Goal: Communication & Community: Answer question/provide support

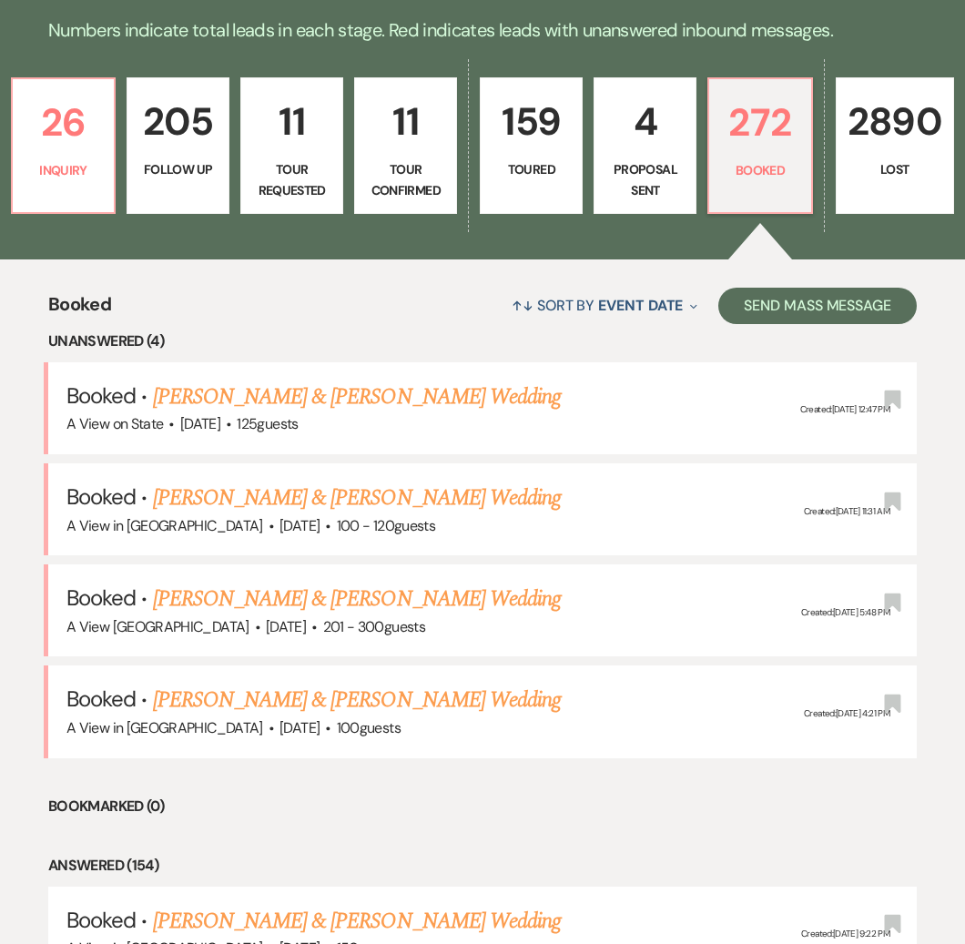
scroll to position [428, 0]
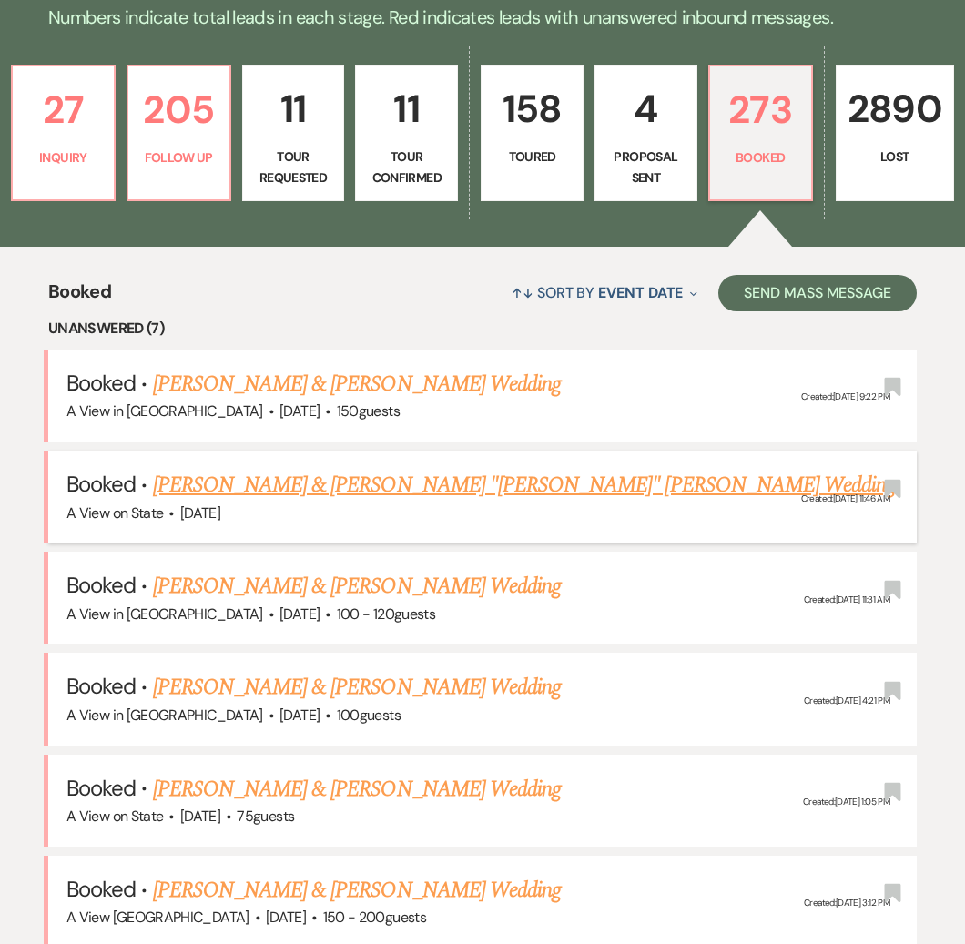
click at [367, 486] on link "[PERSON_NAME] & [PERSON_NAME] "[PERSON_NAME]" [PERSON_NAME] Wedding" at bounding box center [524, 485] width 743 height 33
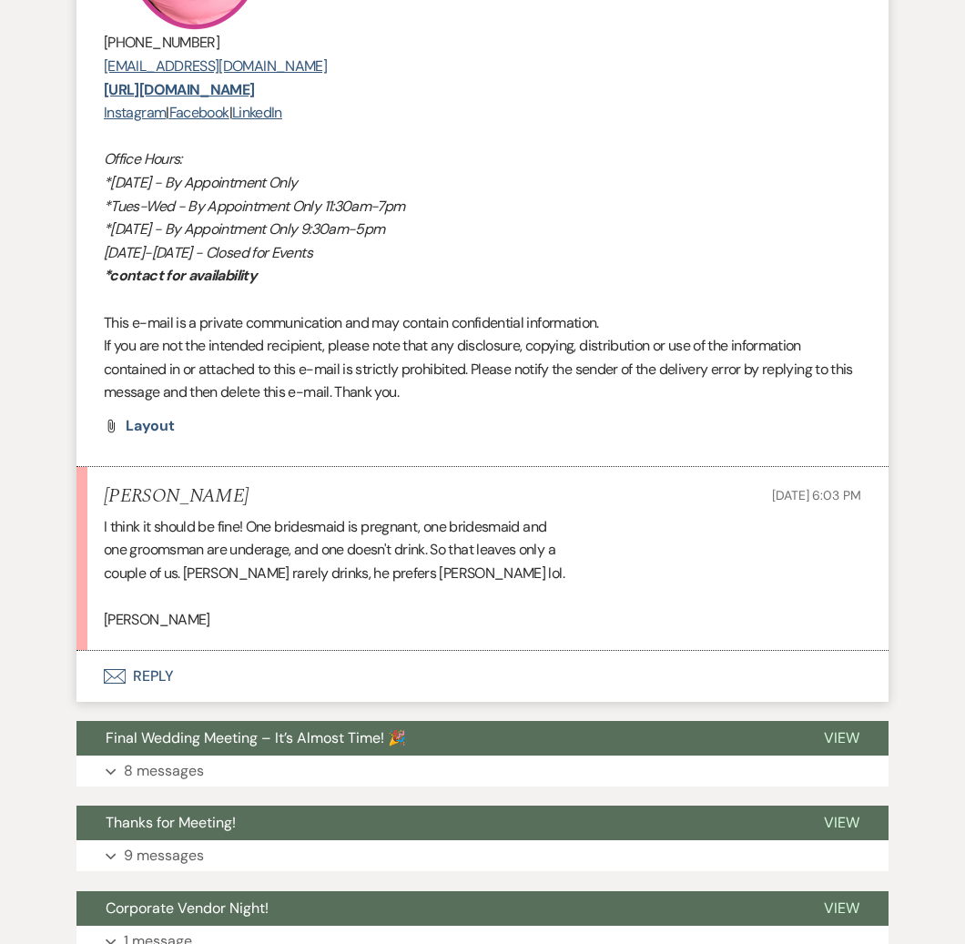
scroll to position [1167, 0]
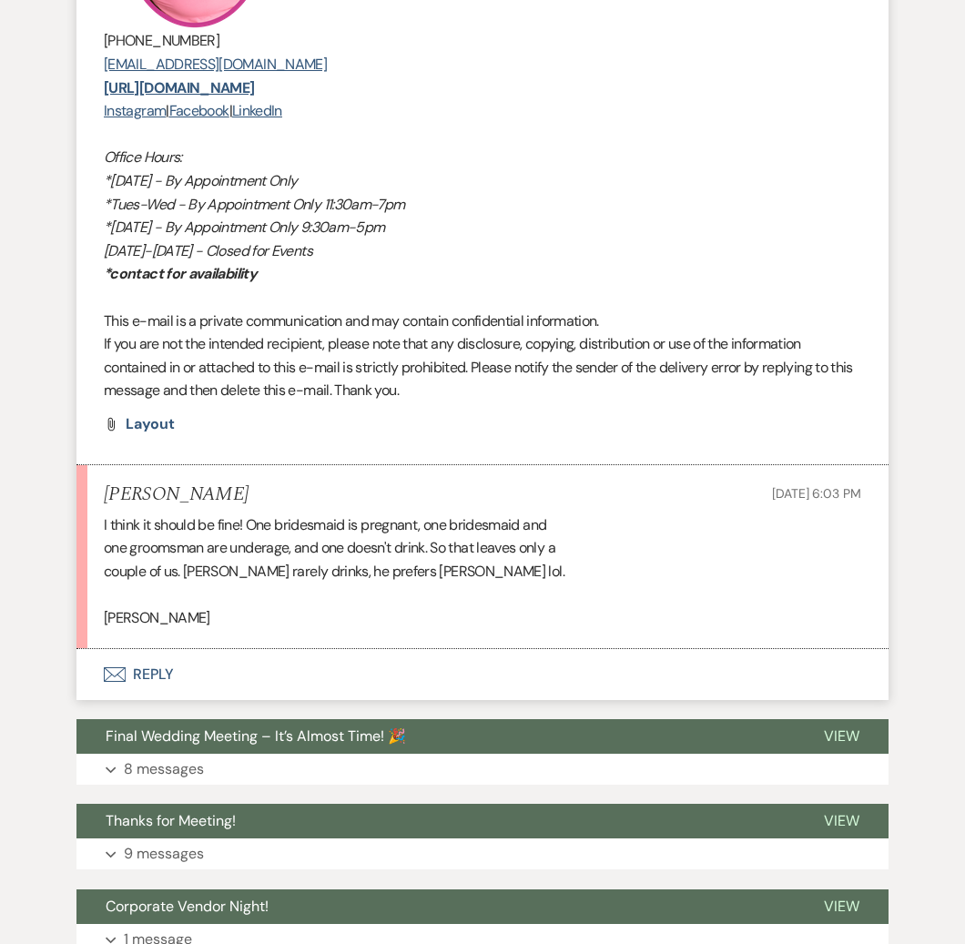
click at [153, 649] on button "Envelope Reply" at bounding box center [482, 674] width 812 height 51
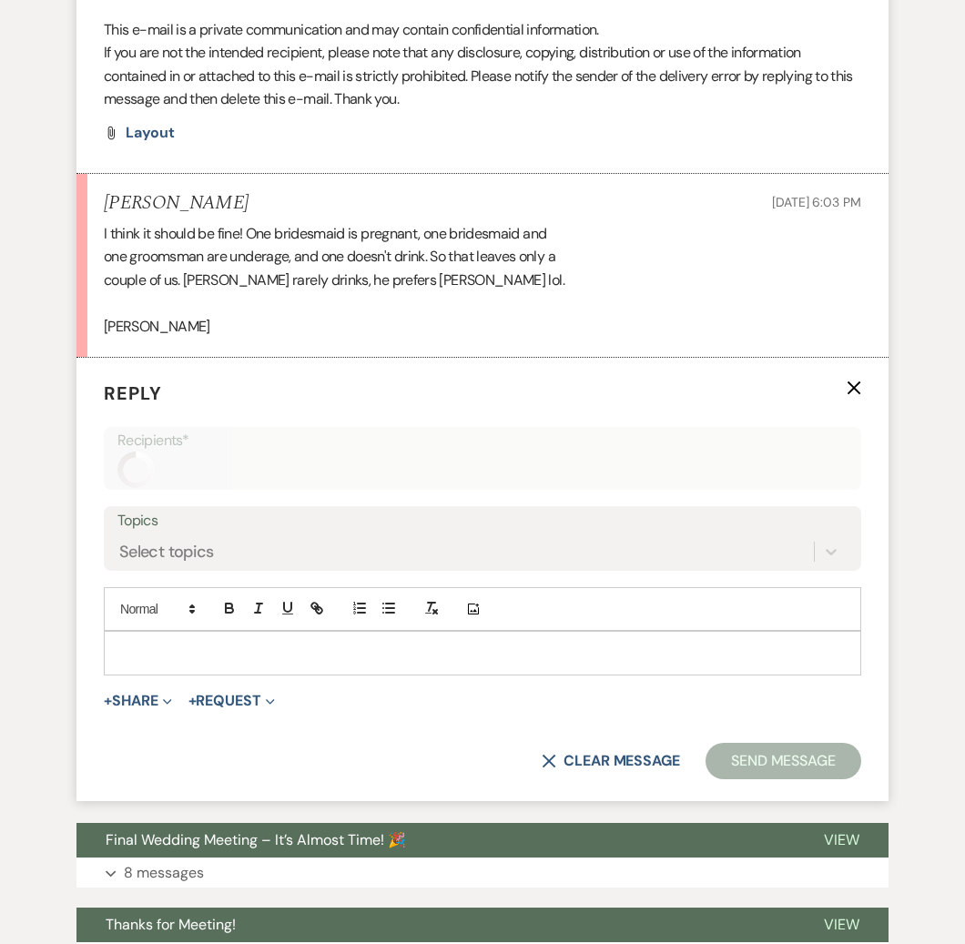
scroll to position [1488, 0]
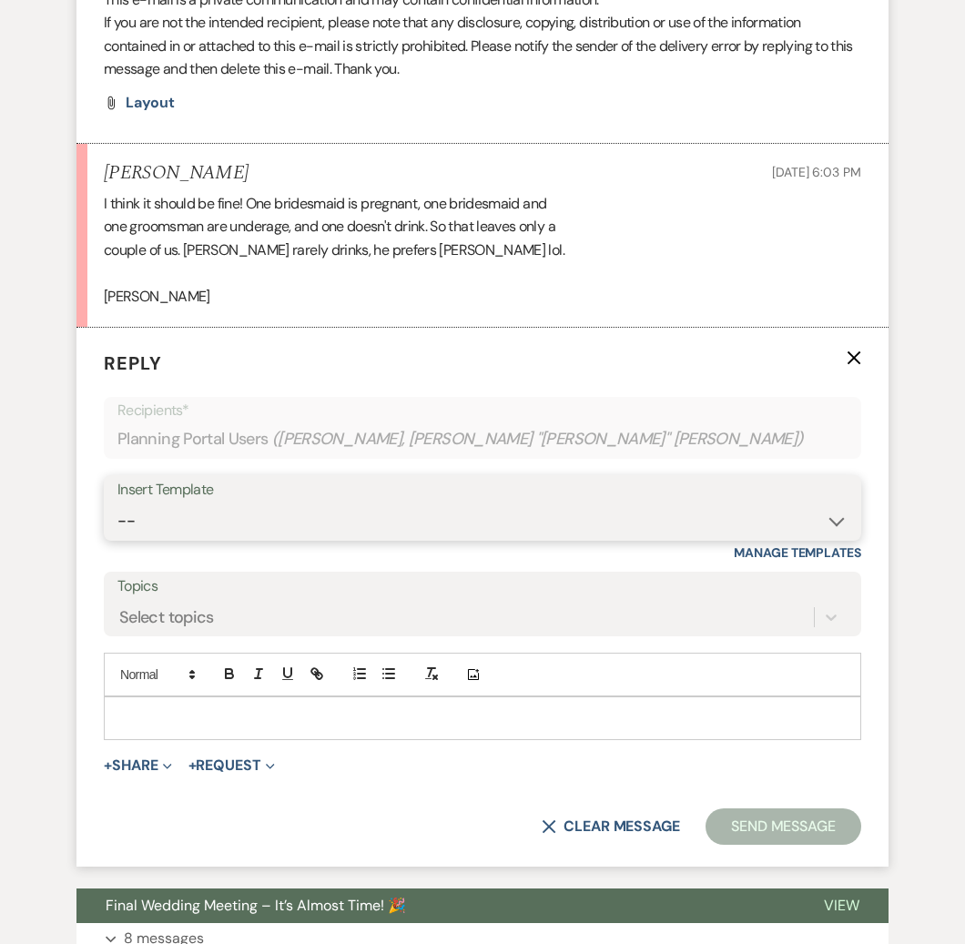
click at [276, 503] on select "-- Tour Confirmation Contract (Pre-Booked Leads) Out of office Inquiry Email Al…" at bounding box center [482, 520] width 730 height 35
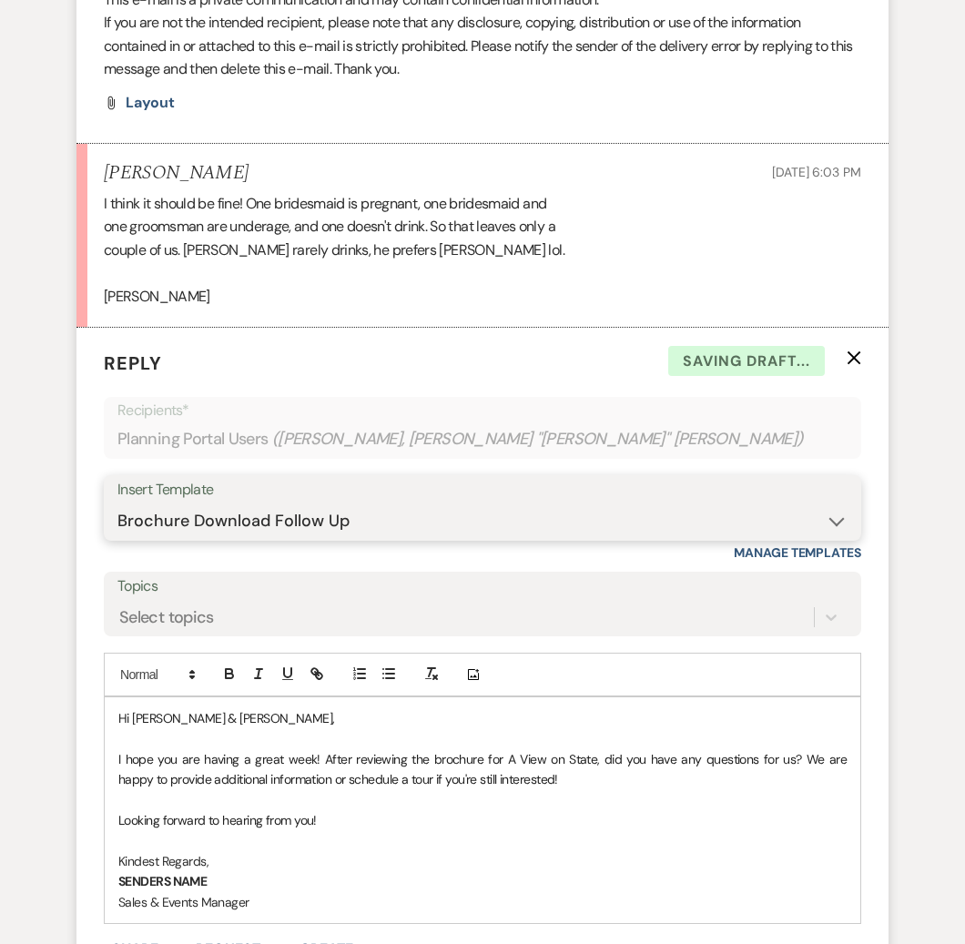
click at [252, 503] on select "-- Tour Confirmation Contract (Pre-Booked Leads) Out of office Inquiry Email Al…" at bounding box center [482, 520] width 730 height 35
select select "3704"
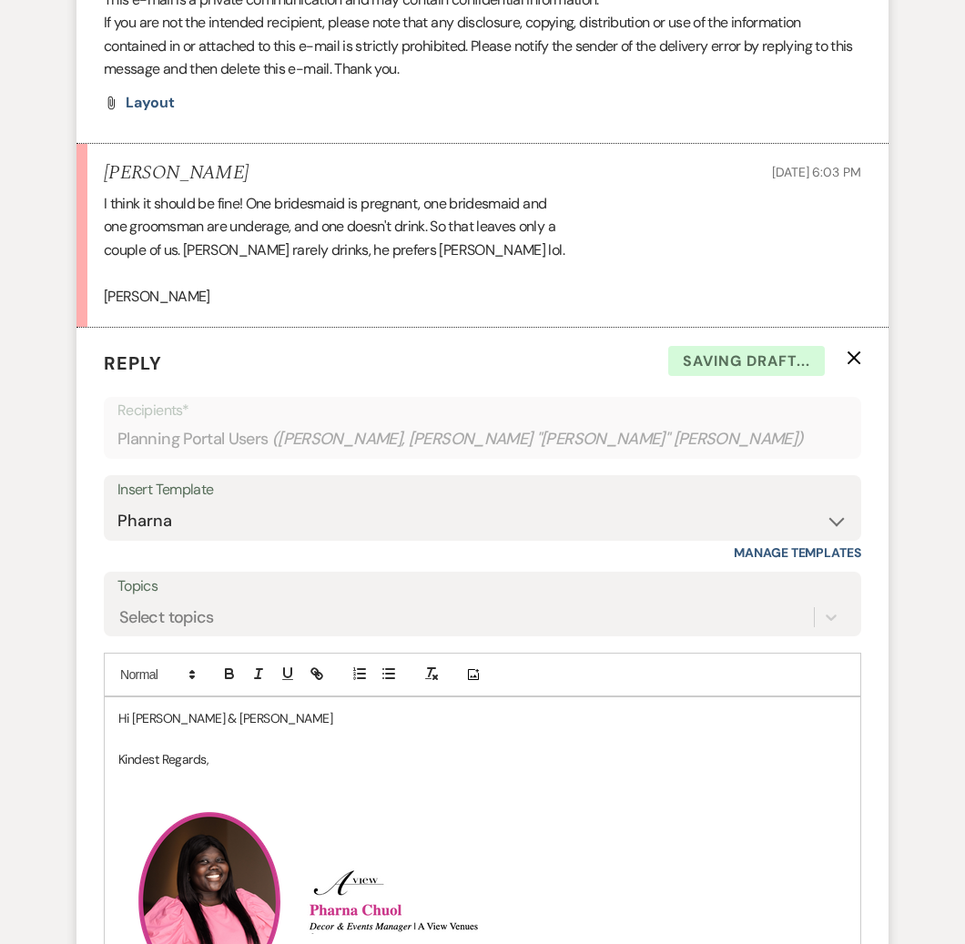
click at [265, 708] on p "Hi McKenzie & William" at bounding box center [482, 718] width 728 height 20
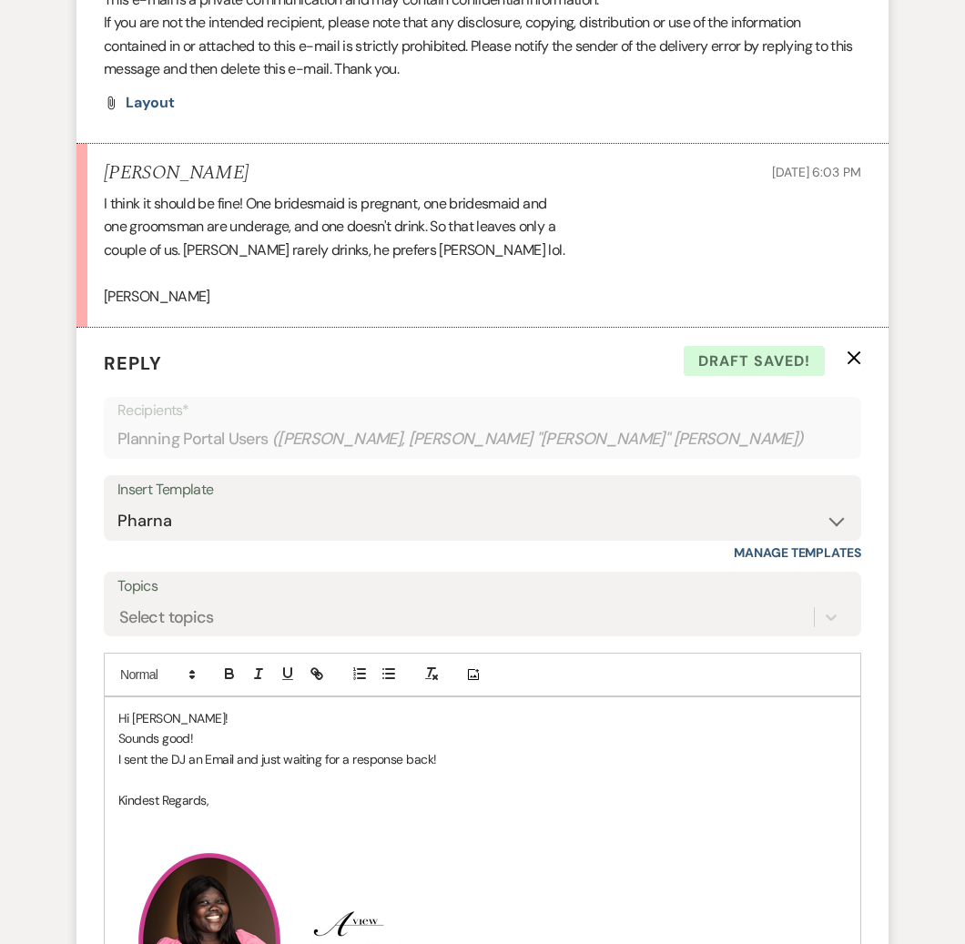
click at [424, 728] on p "Sounds good!" at bounding box center [482, 738] width 728 height 20
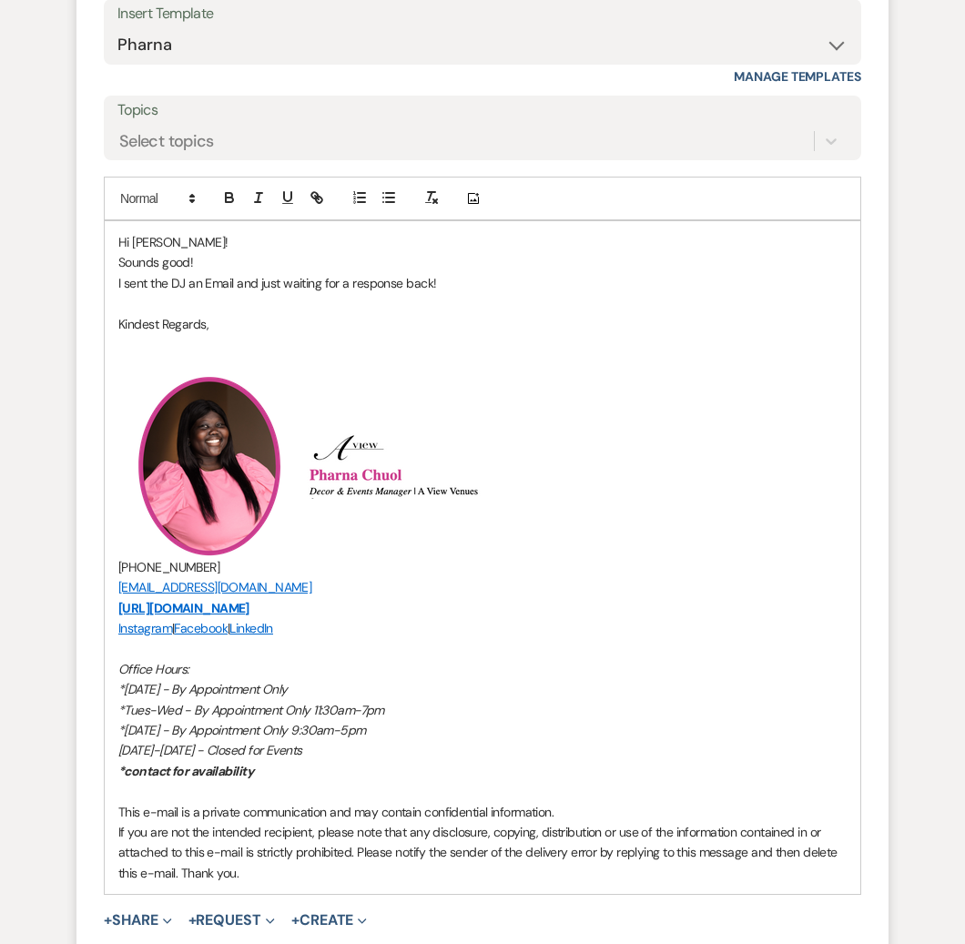
scroll to position [1980, 0]
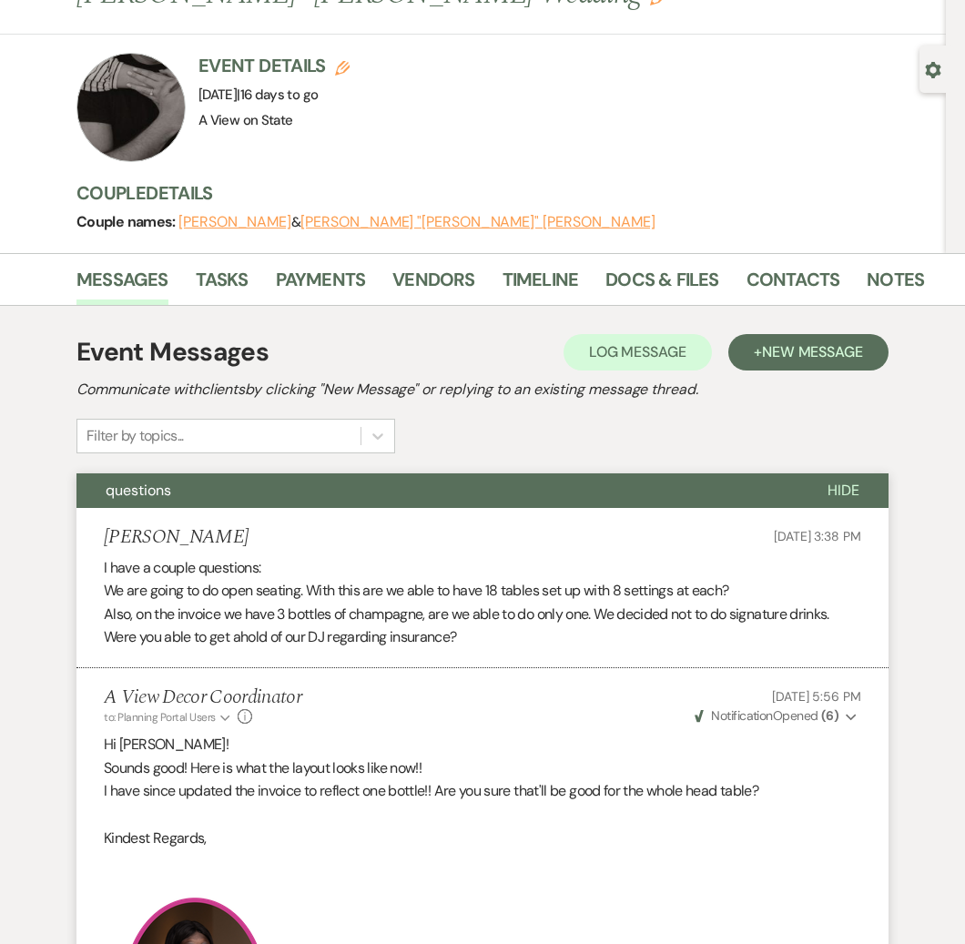
scroll to position [0, 0]
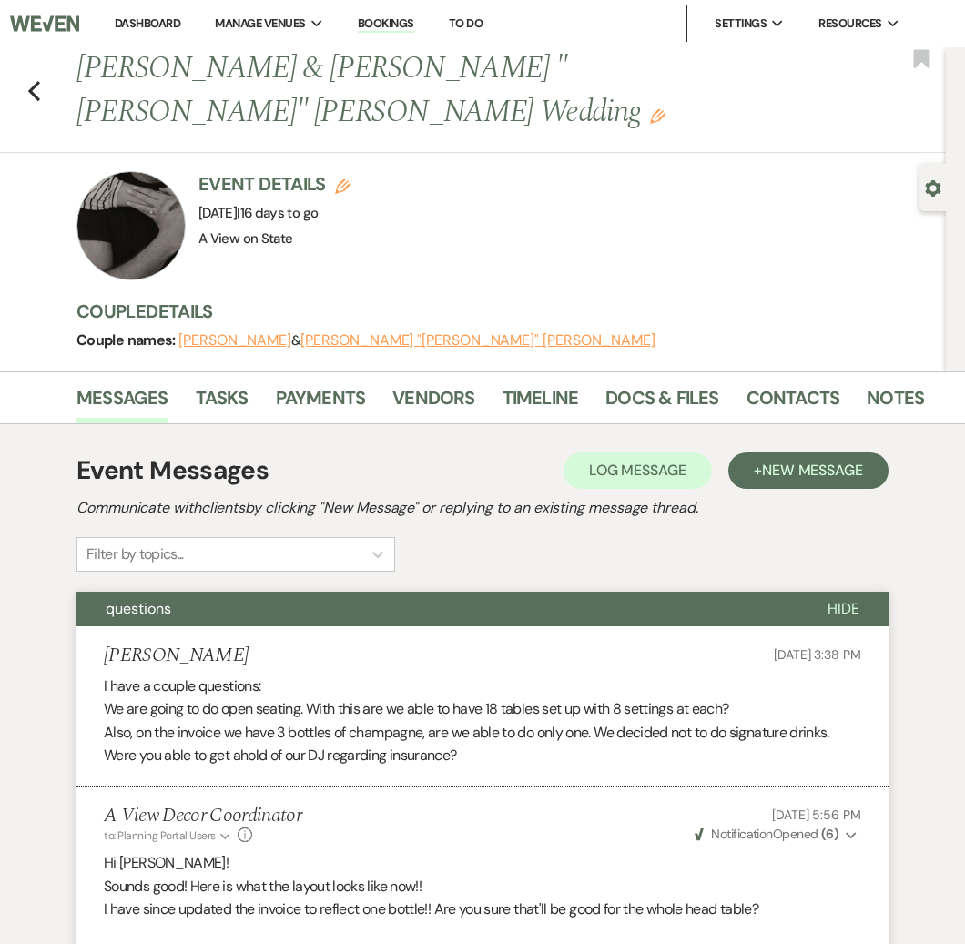
click at [41, 60] on div "Previous McKenzie Drake & William "Dakota" Clewis's Wedding Edit Bookmark" at bounding box center [468, 100] width 955 height 106
click at [34, 81] on use "button" at bounding box center [34, 91] width 12 height 20
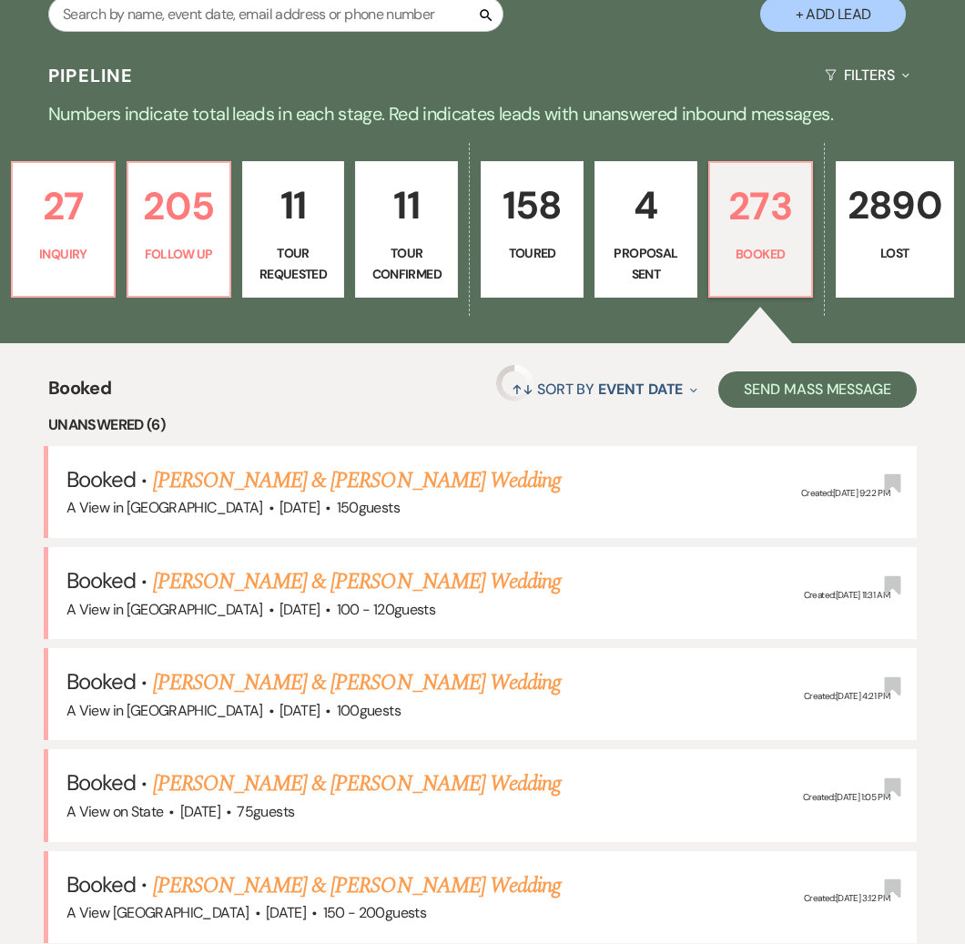
scroll to position [318, 0]
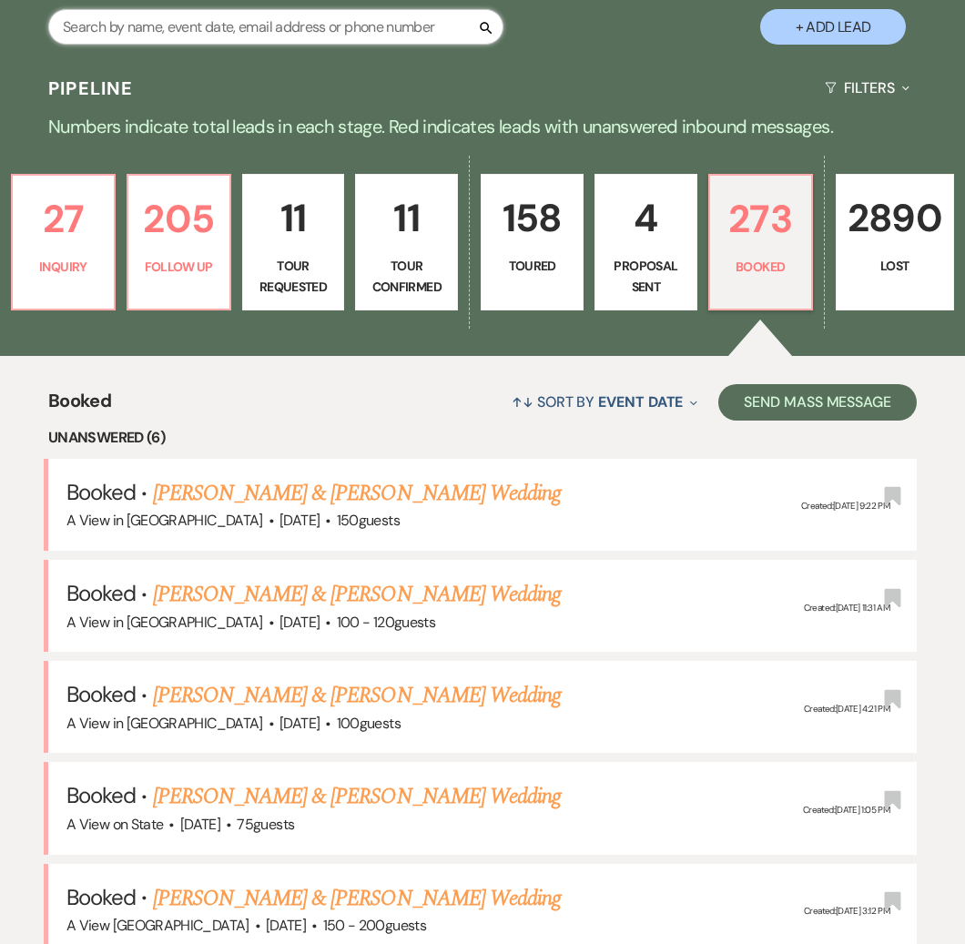
click at [270, 31] on input "text" at bounding box center [275, 26] width 455 height 35
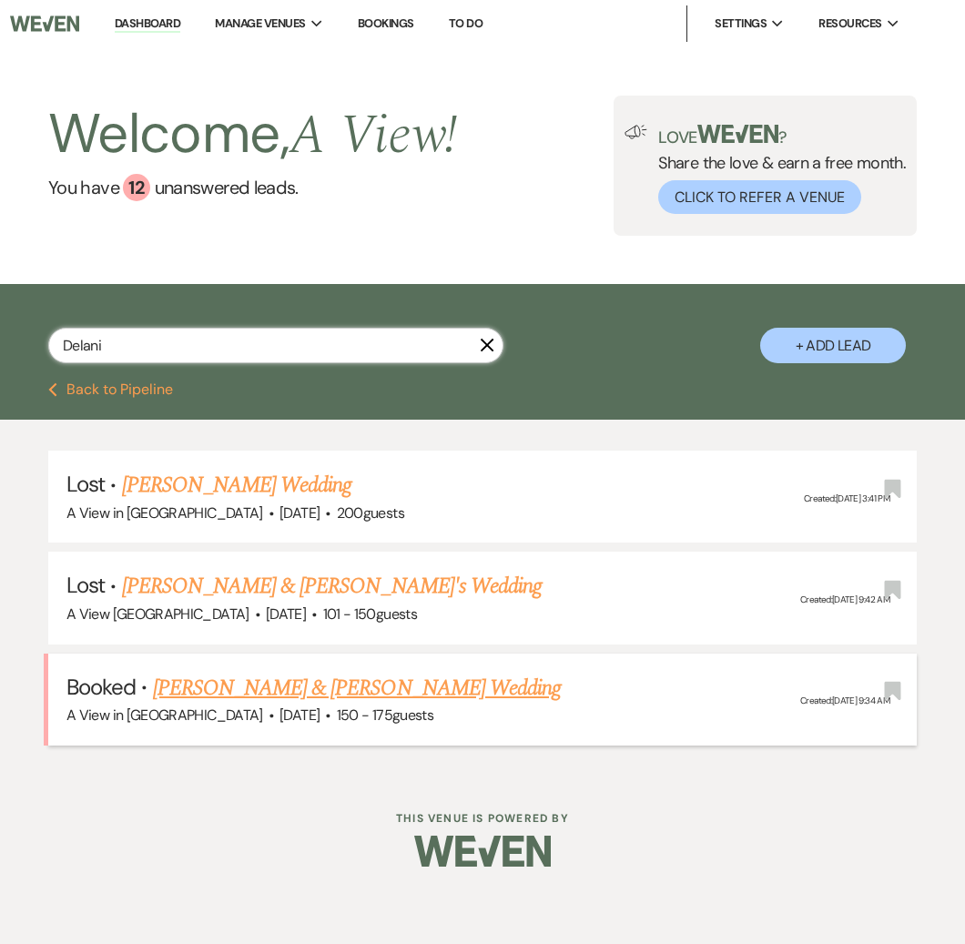
type input "Delani"
click at [289, 682] on link "[PERSON_NAME] & [PERSON_NAME] Wedding" at bounding box center [357, 688] width 408 height 33
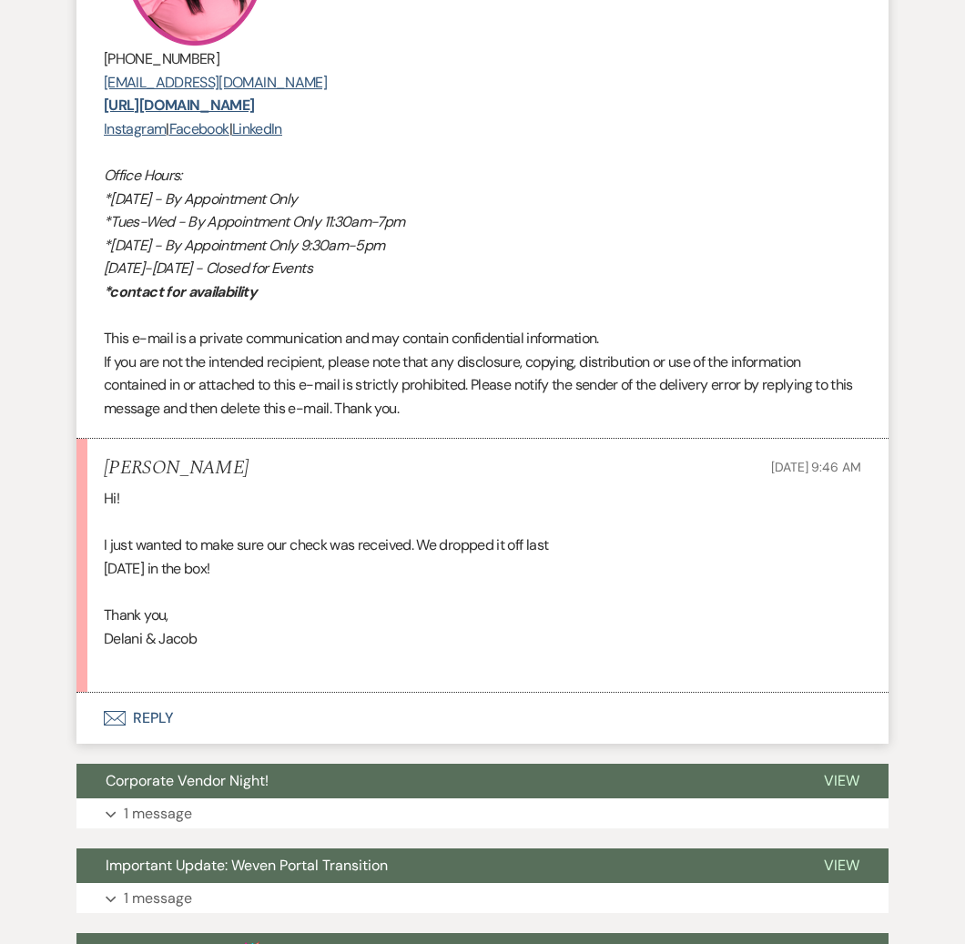
scroll to position [4861, 0]
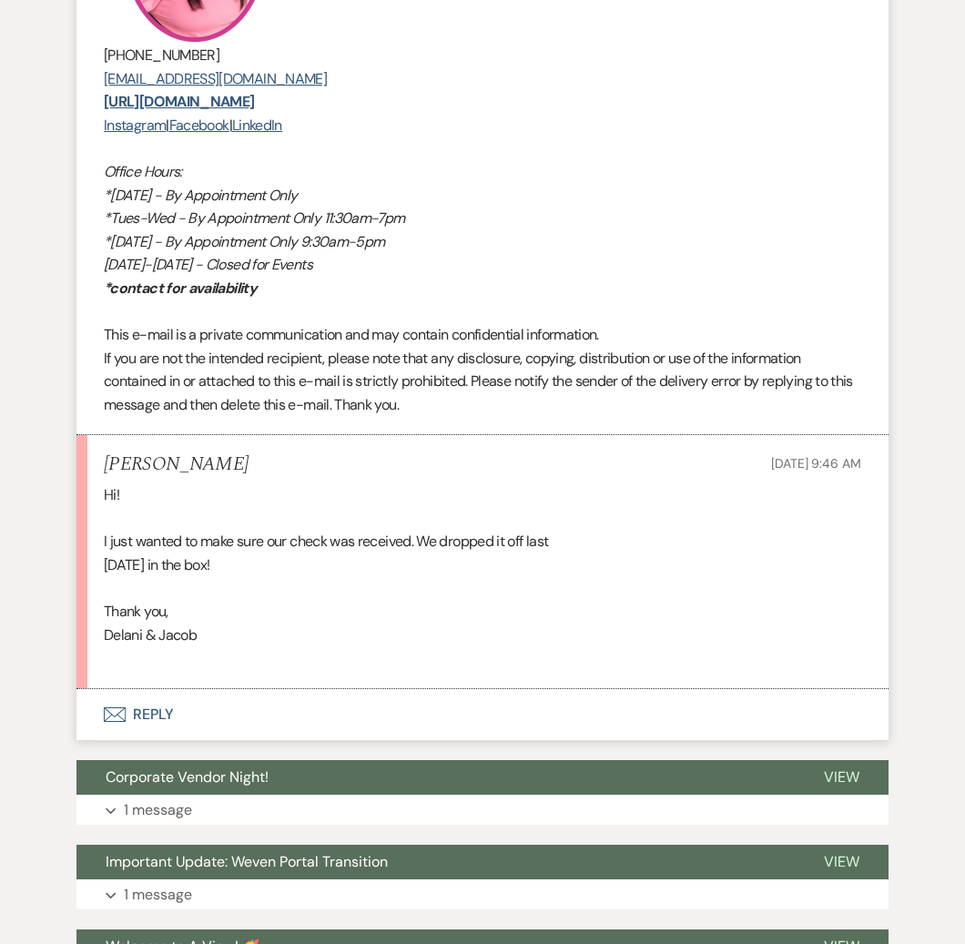
click at [145, 715] on button "Envelope Reply" at bounding box center [482, 714] width 812 height 51
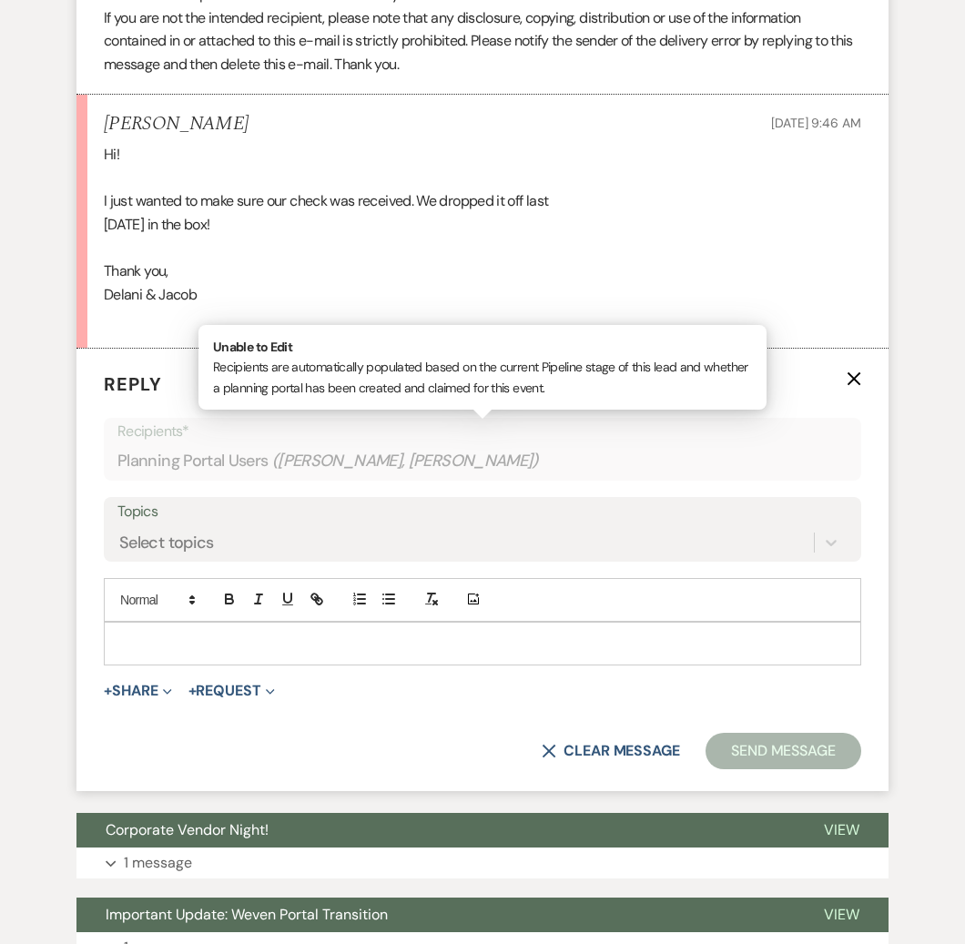
scroll to position [5301, 0]
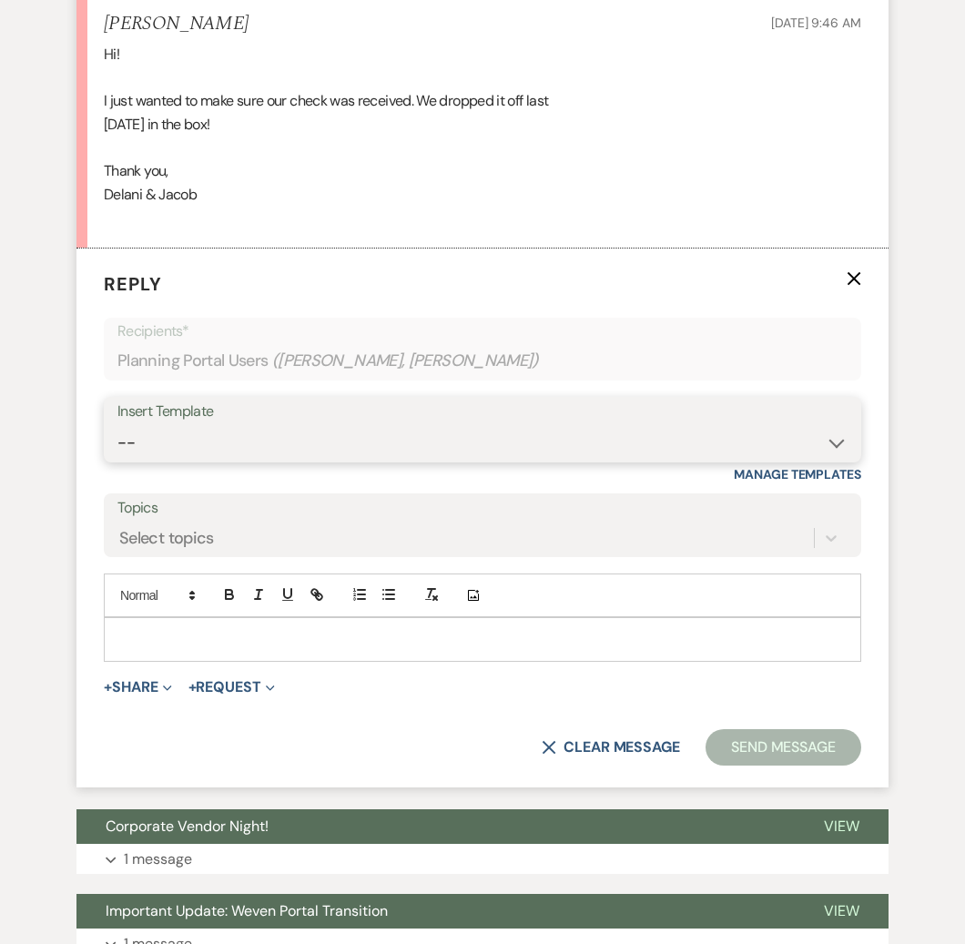
click at [261, 436] on select "-- Tour Confirmation Contract (Pre-Booked Leads) Out of office Inquiry Email Al…" at bounding box center [482, 442] width 730 height 35
select select "3703"
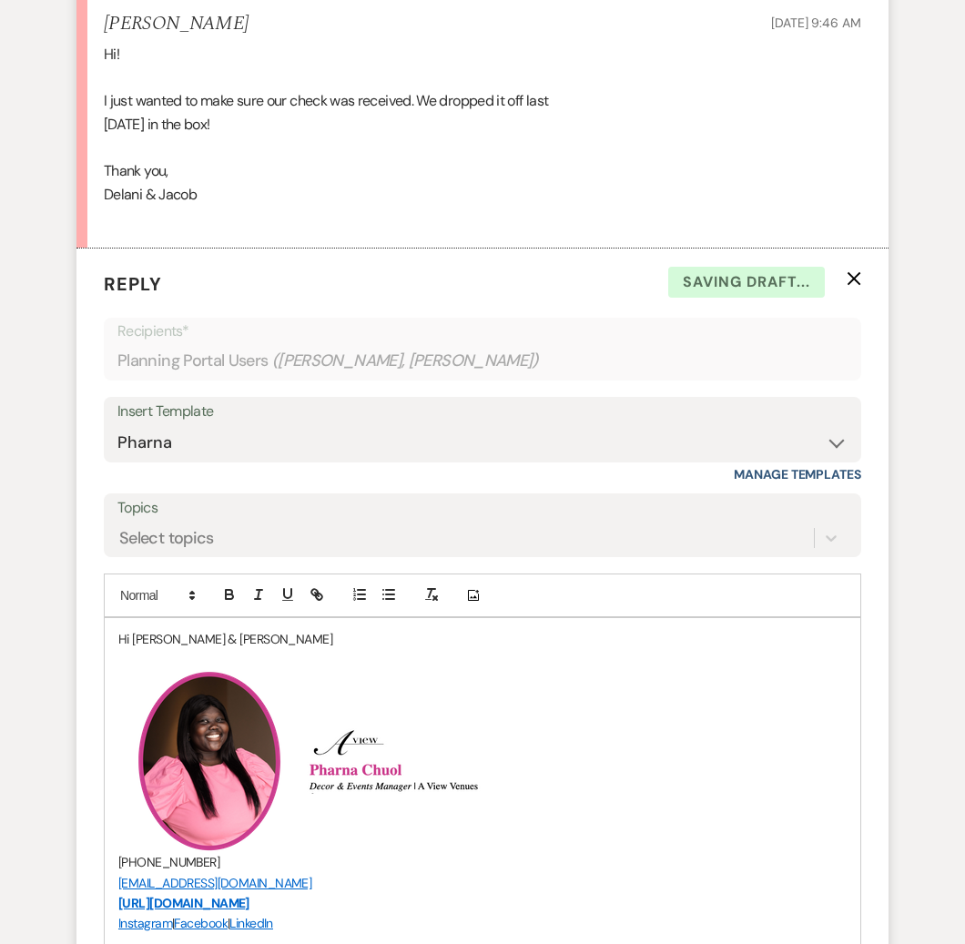
click at [228, 649] on p "Hi Delani & Jacob" at bounding box center [482, 639] width 728 height 20
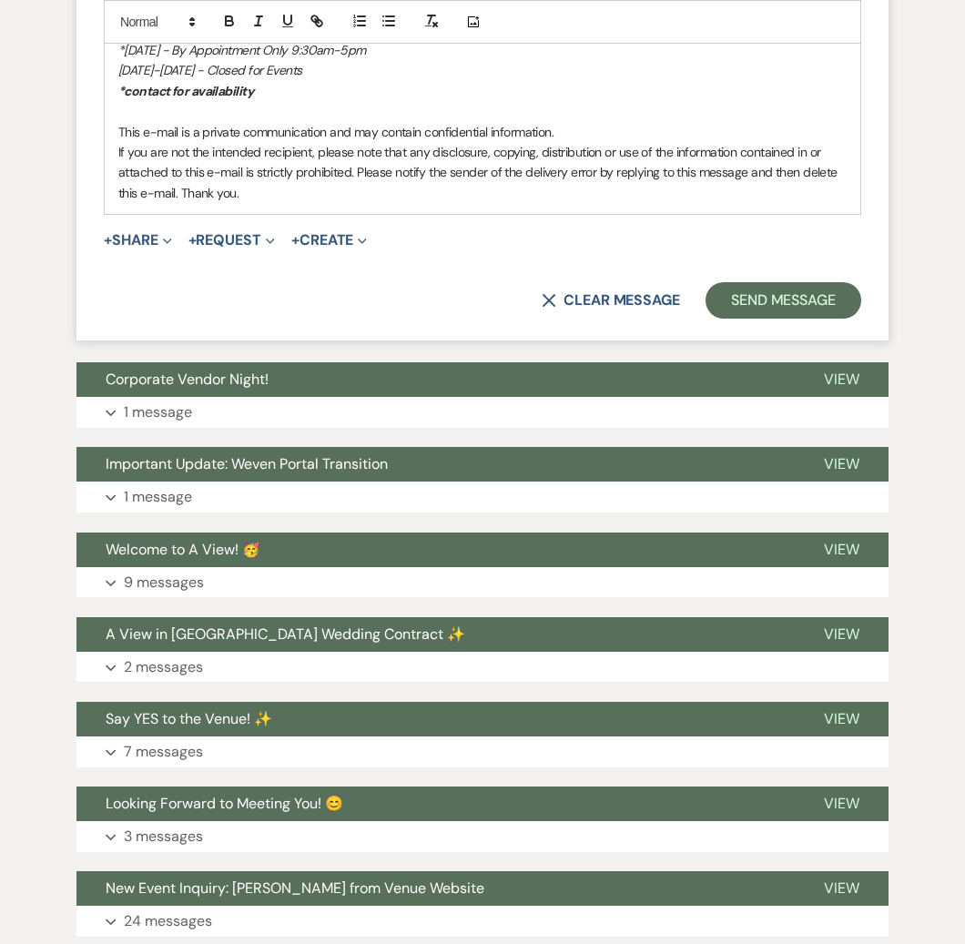
scroll to position [6268, 0]
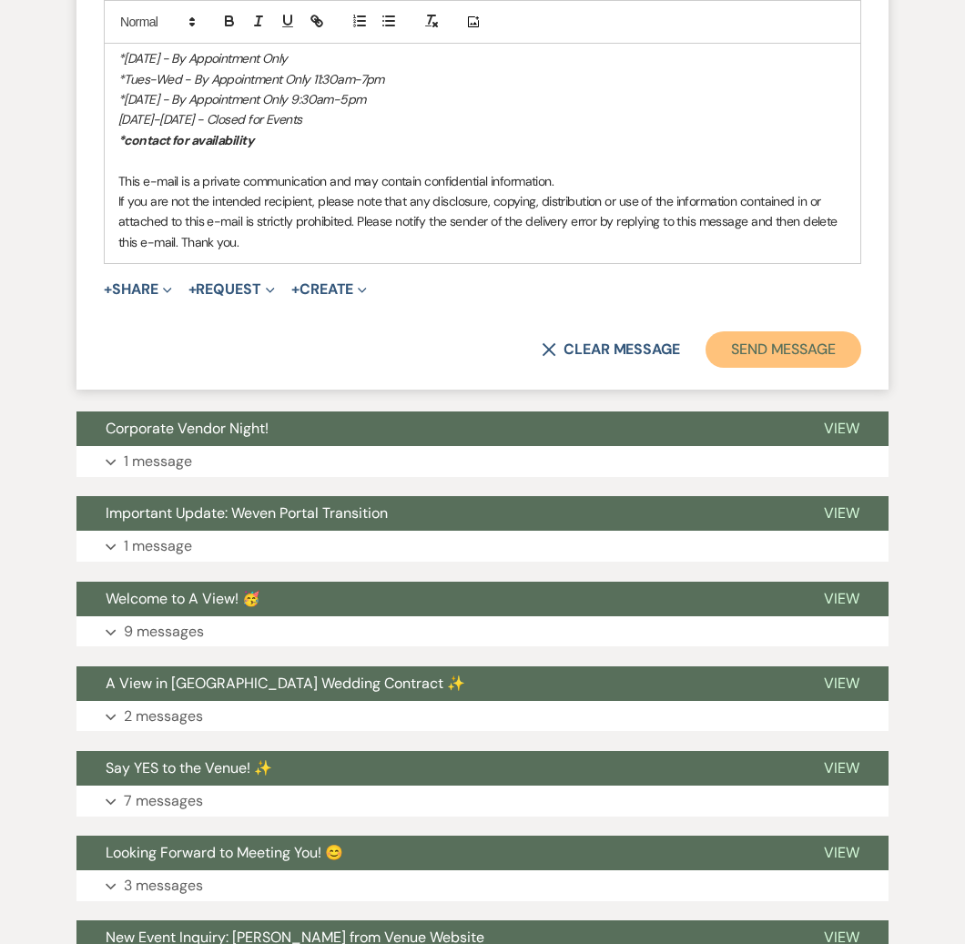
click at [770, 346] on button "Send Message" at bounding box center [783, 349] width 156 height 36
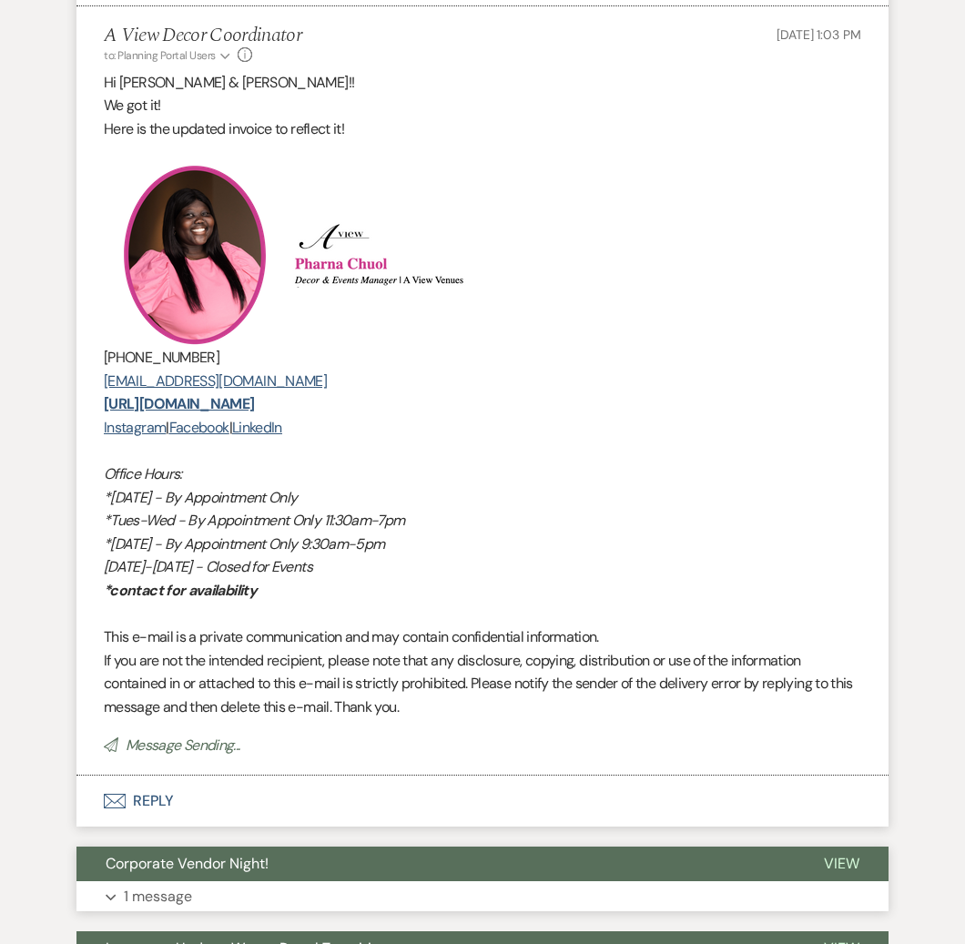
scroll to position [5544, 0]
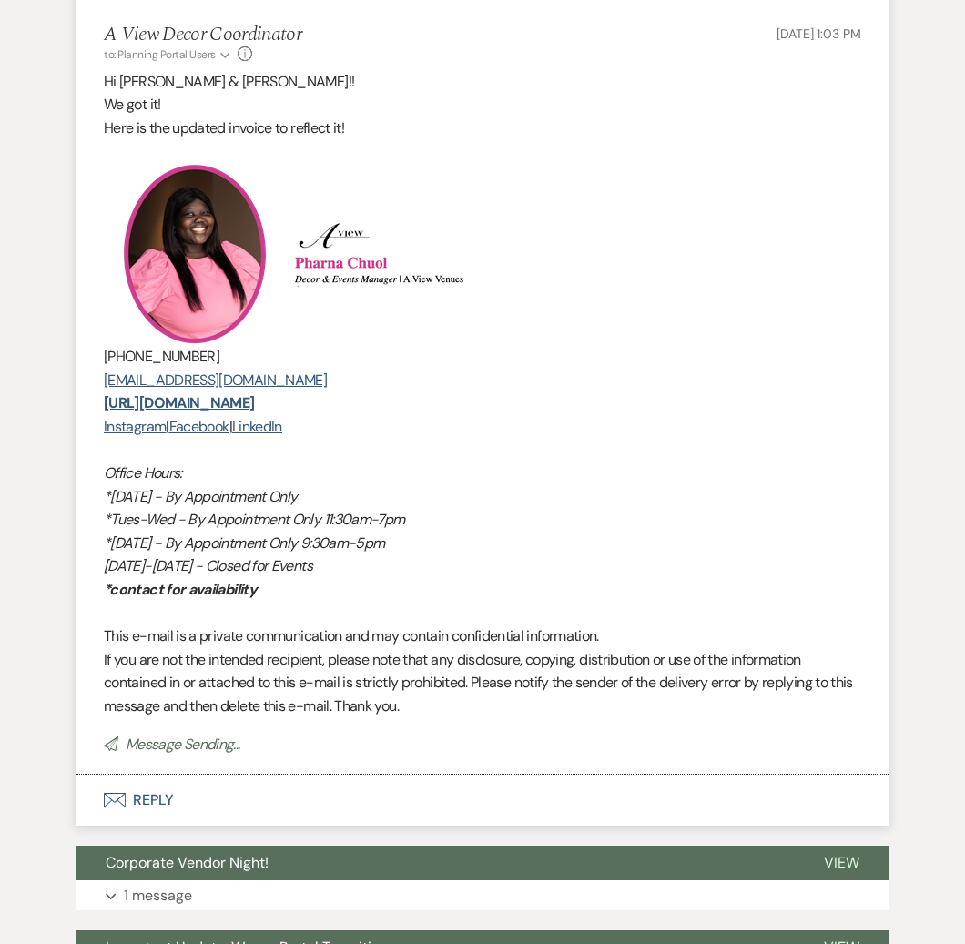
click at [148, 812] on button "Envelope Reply" at bounding box center [482, 799] width 812 height 51
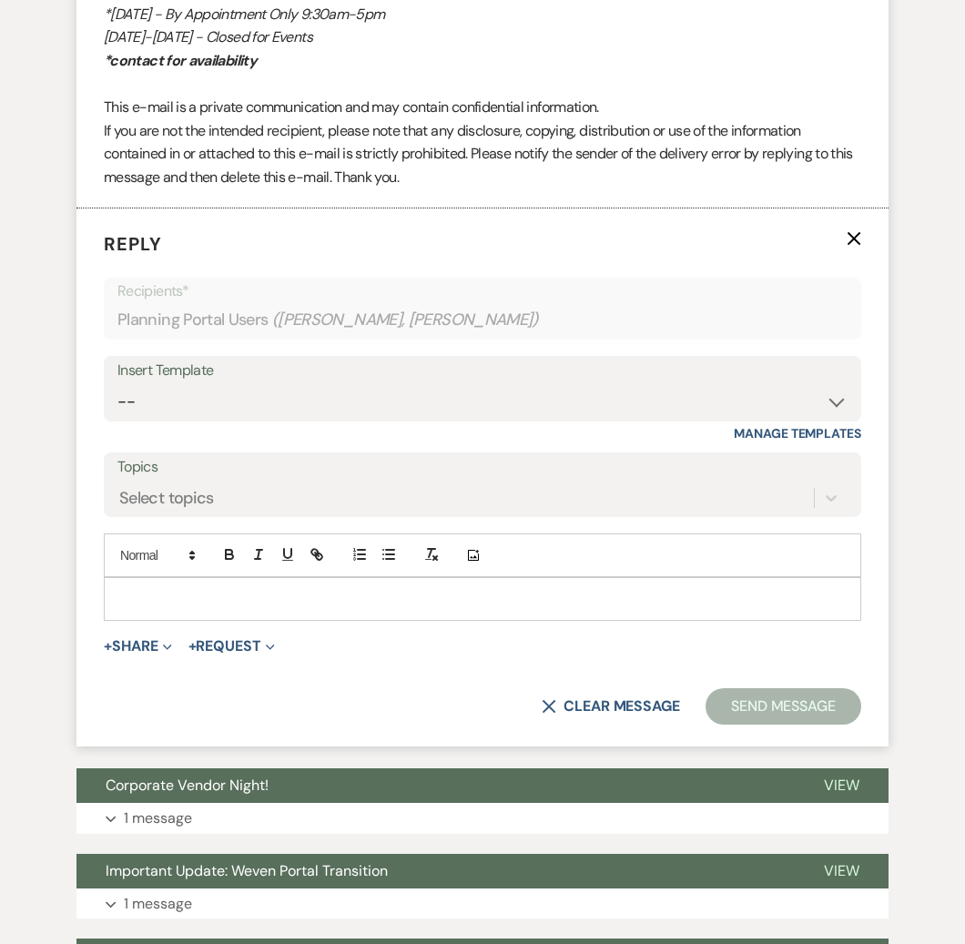
scroll to position [6081, 0]
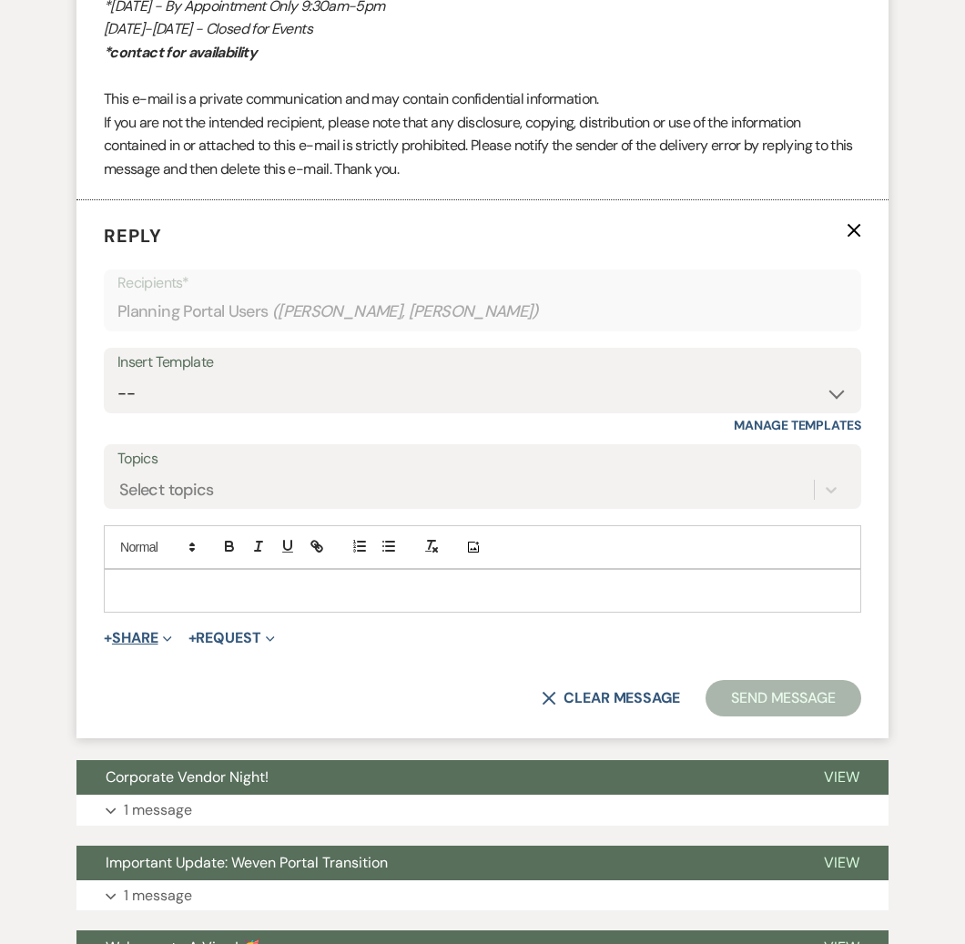
click at [141, 642] on button "+ Share Expand" at bounding box center [138, 638] width 68 height 15
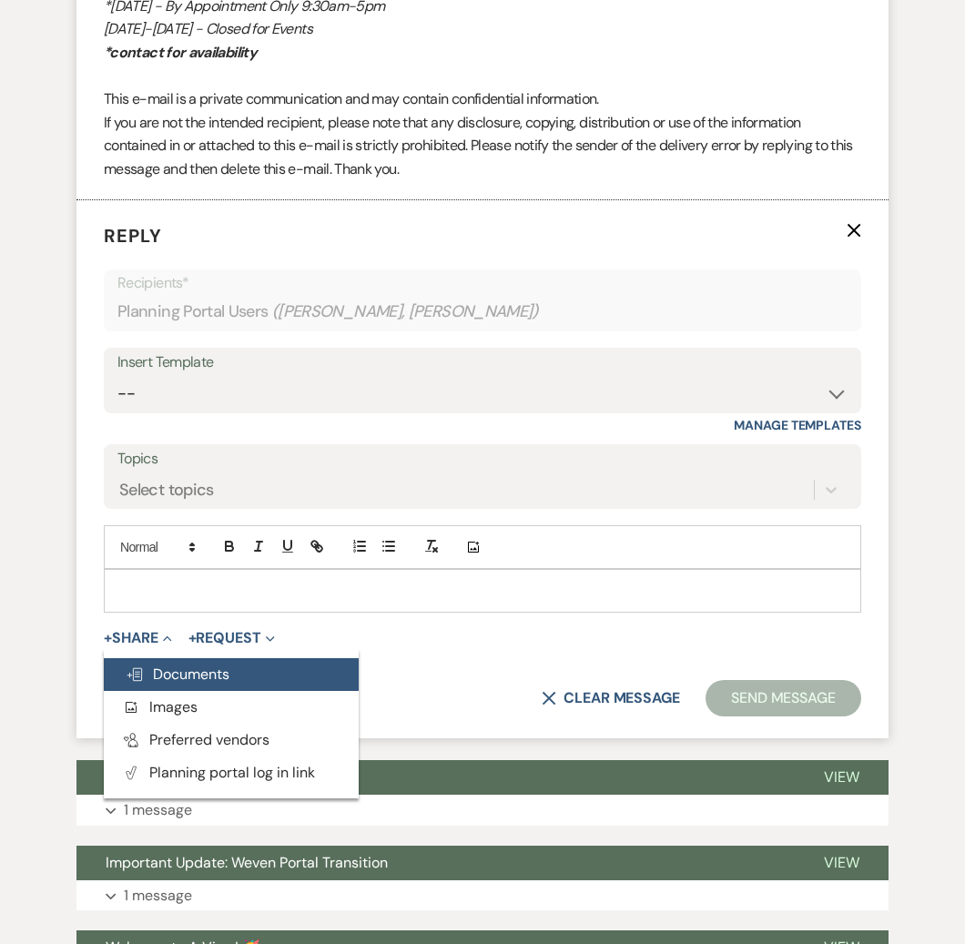
click at [167, 681] on span "Doc Upload Documents" at bounding box center [178, 673] width 104 height 19
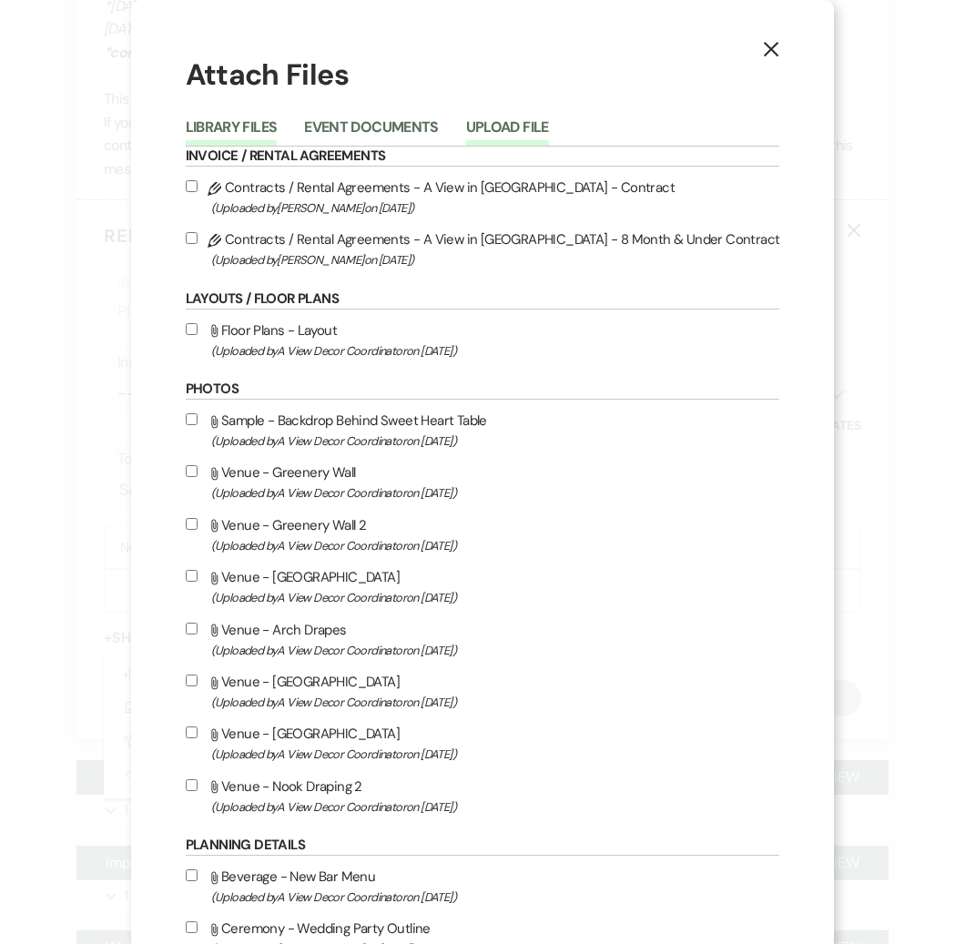
click at [546, 130] on button "Upload File" at bounding box center [507, 132] width 83 height 25
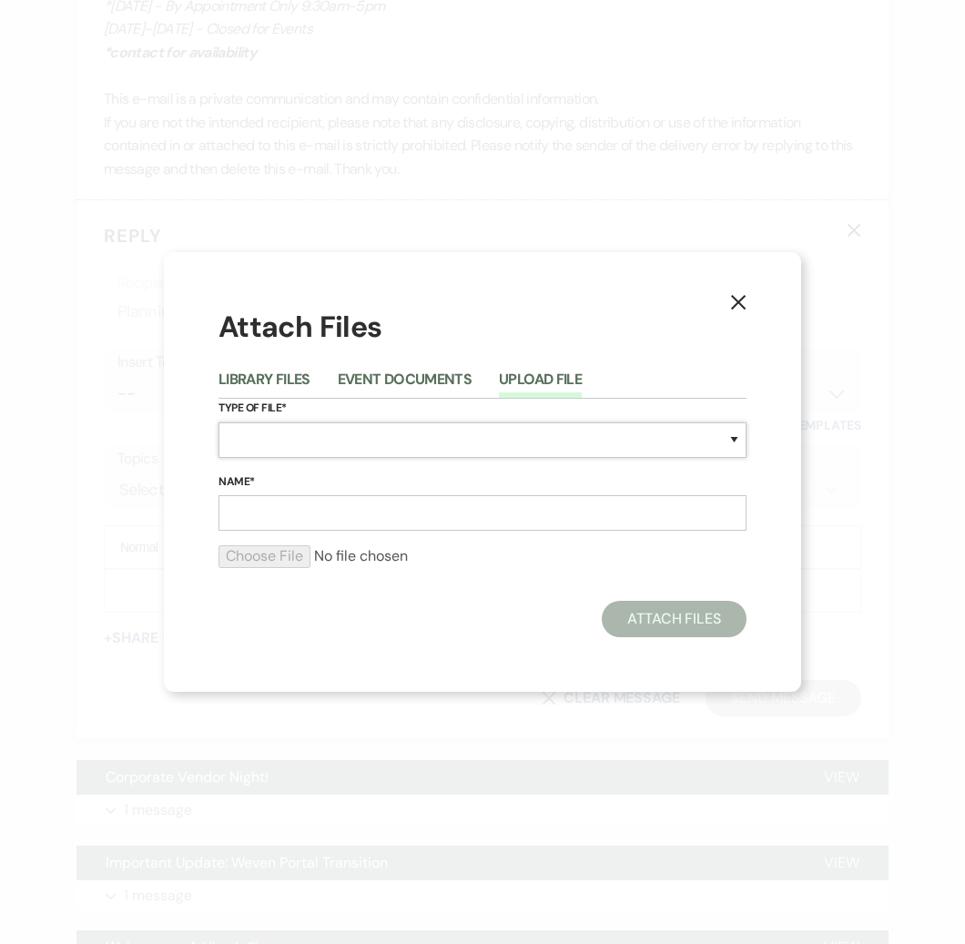
click at [398, 446] on select "Special Event Insurance Vendor Certificate of Insurance Contracts / Rental Agre…" at bounding box center [482, 439] width 528 height 35
click at [332, 431] on select "Special Event Insurance Vendor Certificate of Insurance Contracts / Rental Agre…" at bounding box center [482, 439] width 528 height 35
select select "22"
click at [294, 522] on input "Name*" at bounding box center [482, 512] width 528 height 35
type input "8 M Invoice"
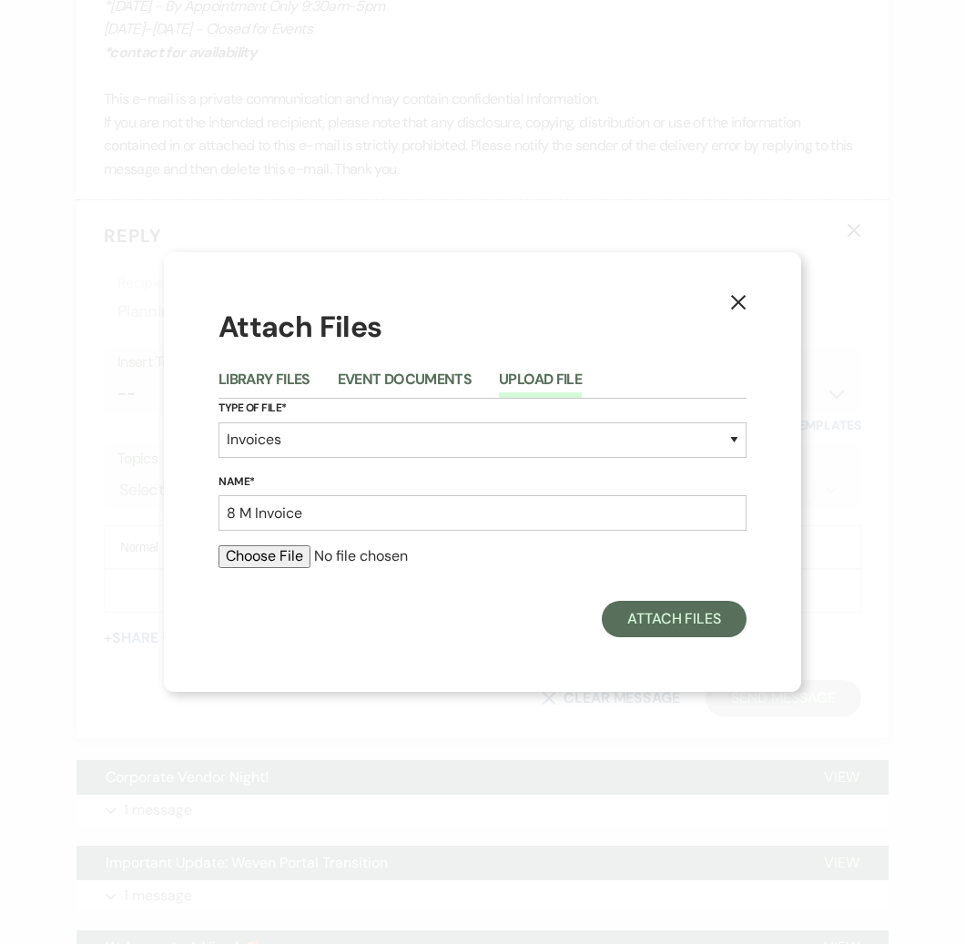
click at [263, 556] on input "file" at bounding box center [482, 556] width 528 height 22
type input "C:\fakepath\Delani W 8 M .pdf"
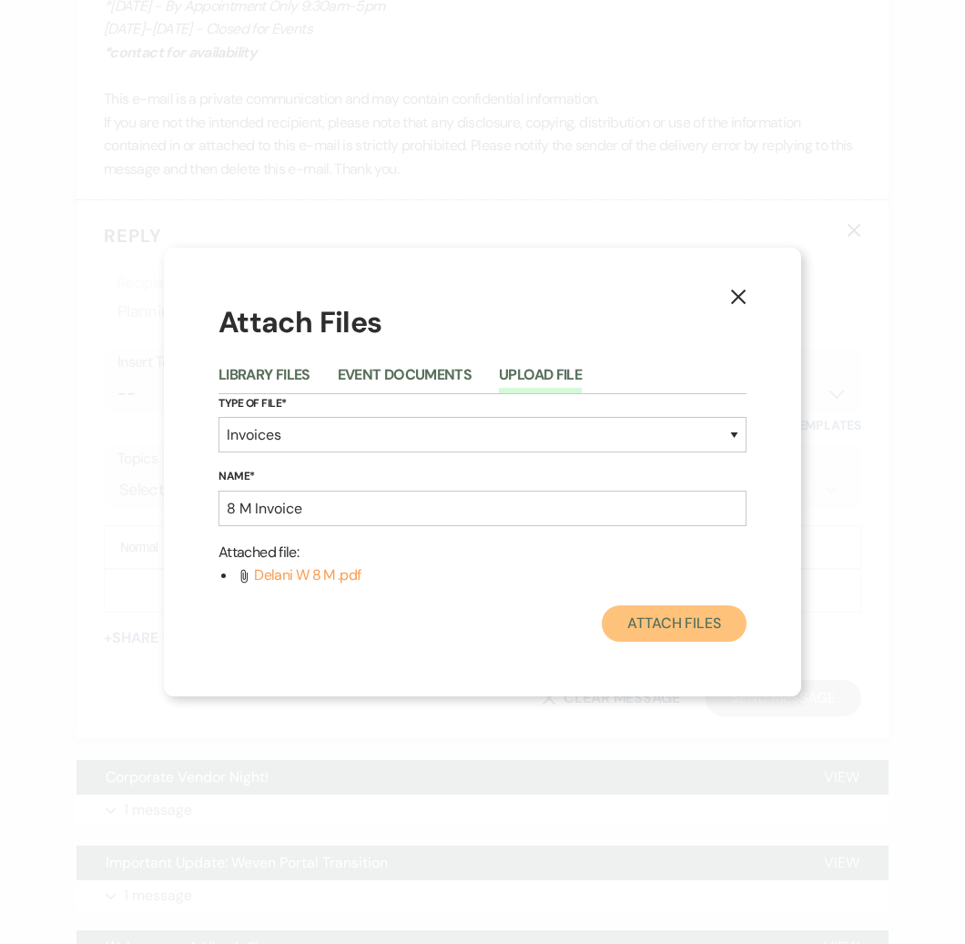
click at [668, 632] on button "Attach Files" at bounding box center [673, 623] width 145 height 36
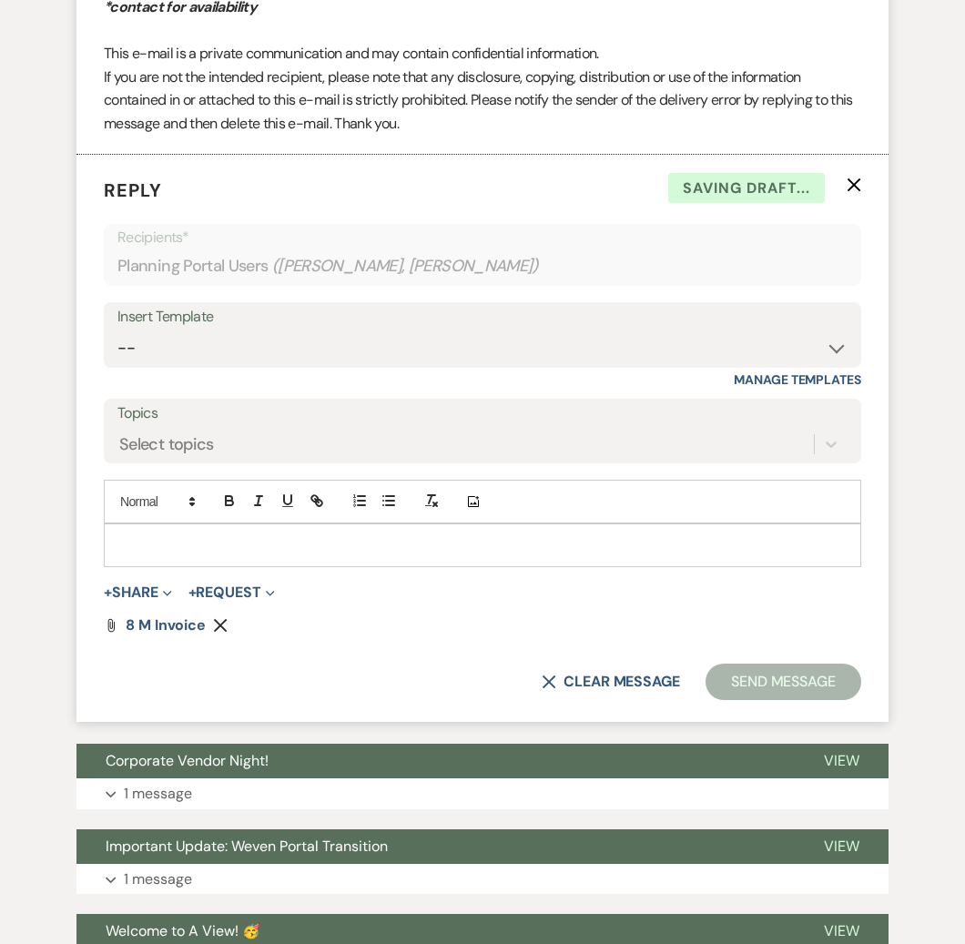
scroll to position [6133, 0]
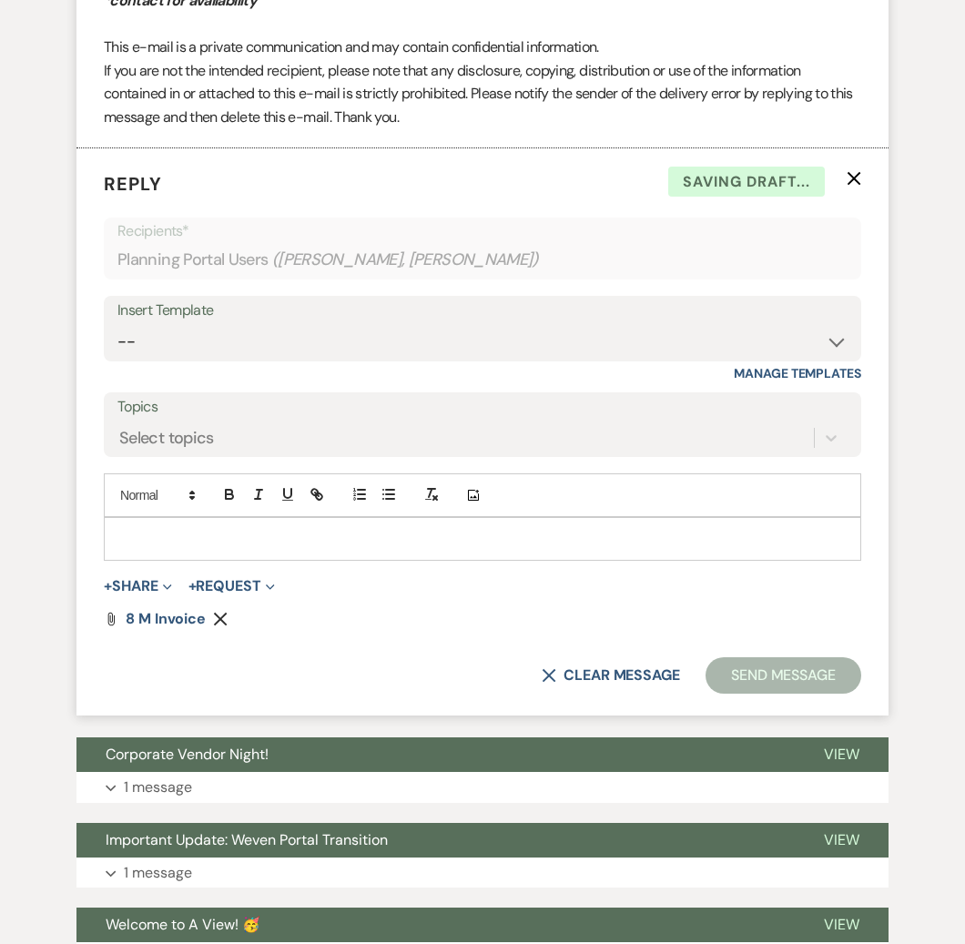
click at [227, 538] on p at bounding box center [482, 539] width 728 height 20
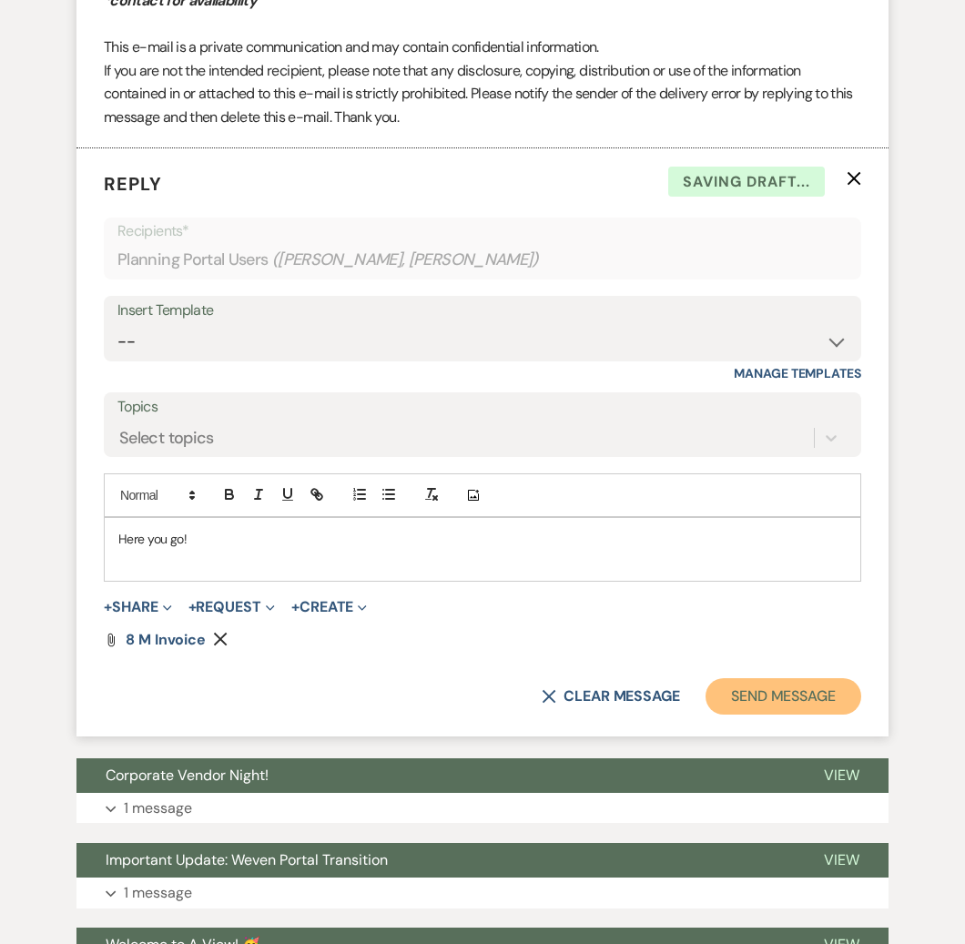
click at [782, 701] on button "Send Message" at bounding box center [783, 696] width 156 height 36
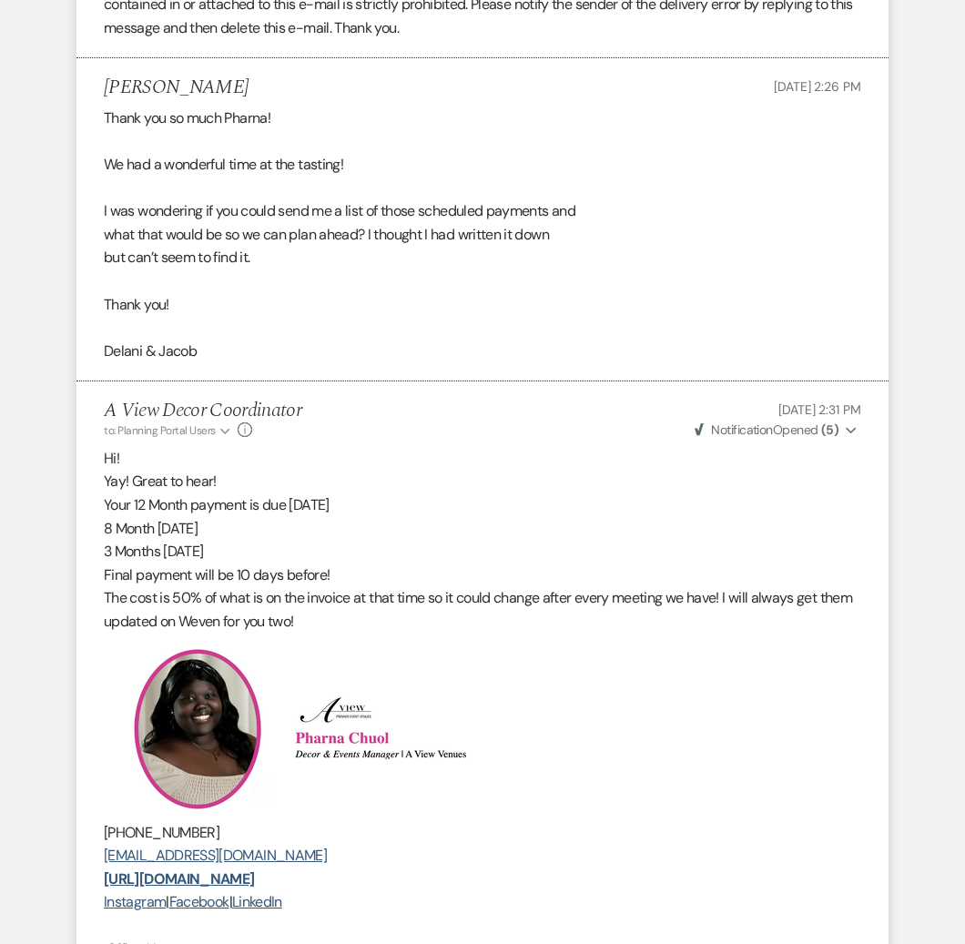
scroll to position [0, 0]
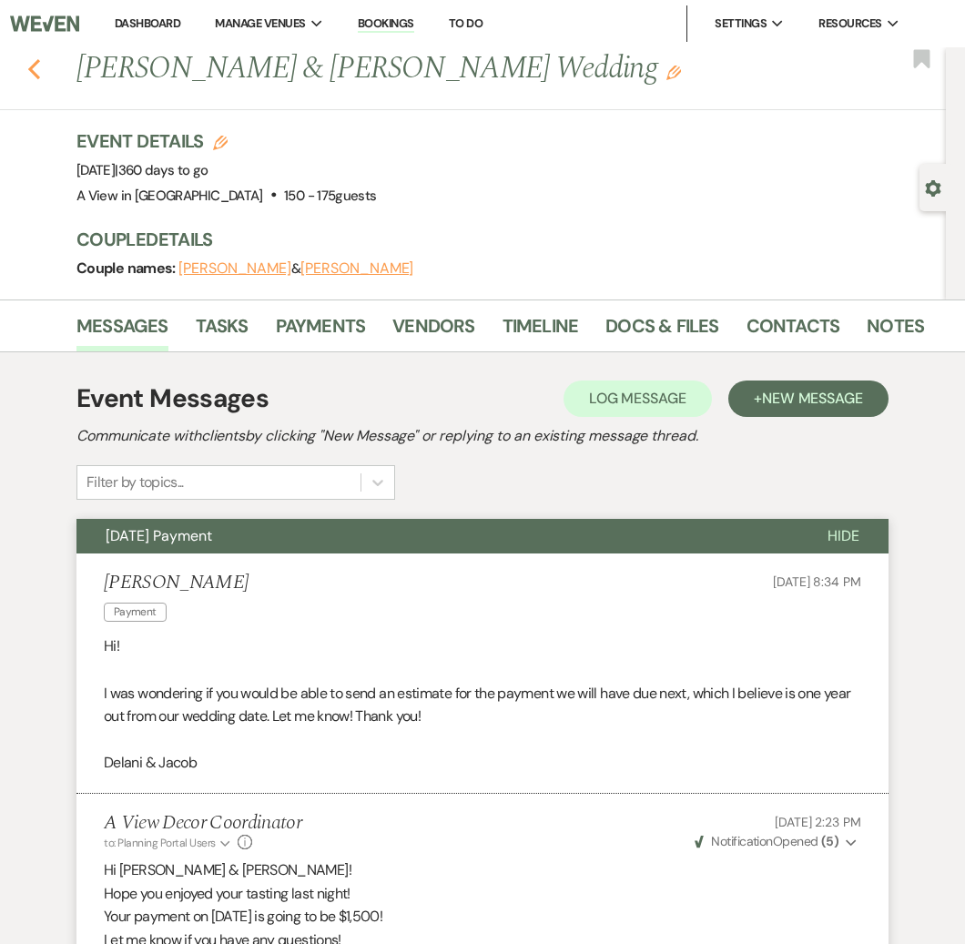
click at [34, 65] on use "button" at bounding box center [34, 69] width 12 height 20
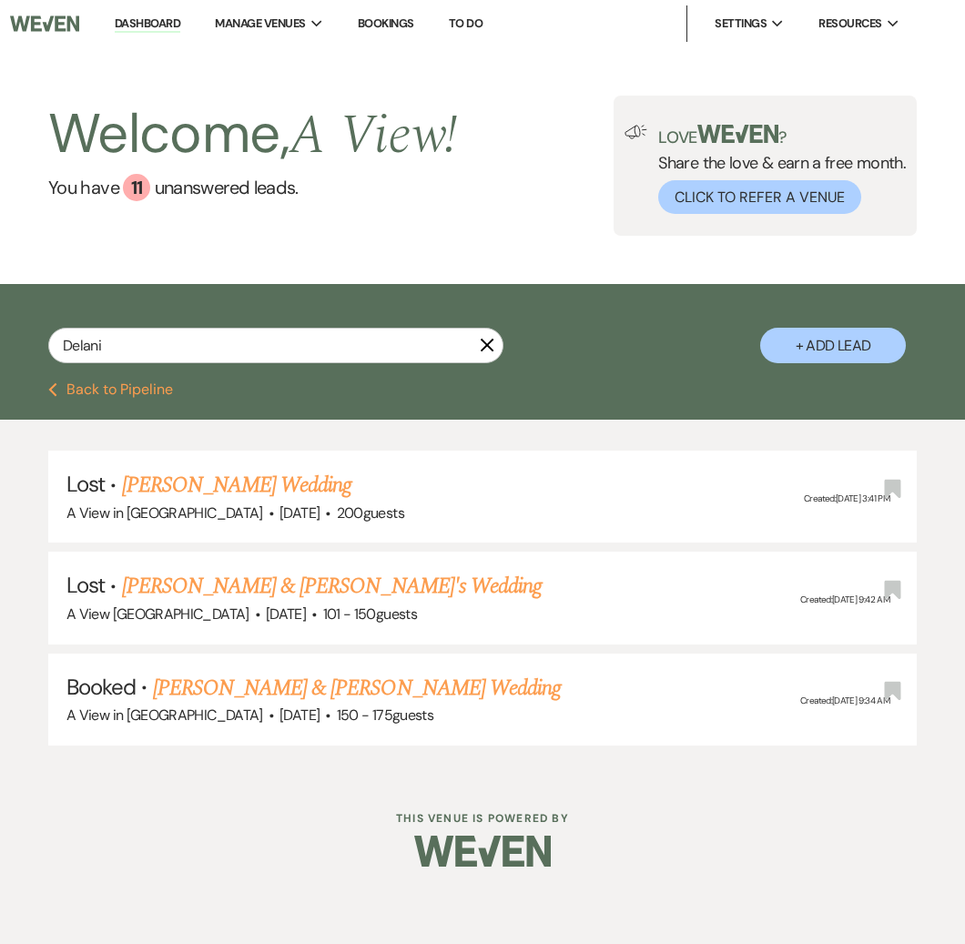
click at [490, 350] on icon "X" at bounding box center [487, 345] width 15 height 15
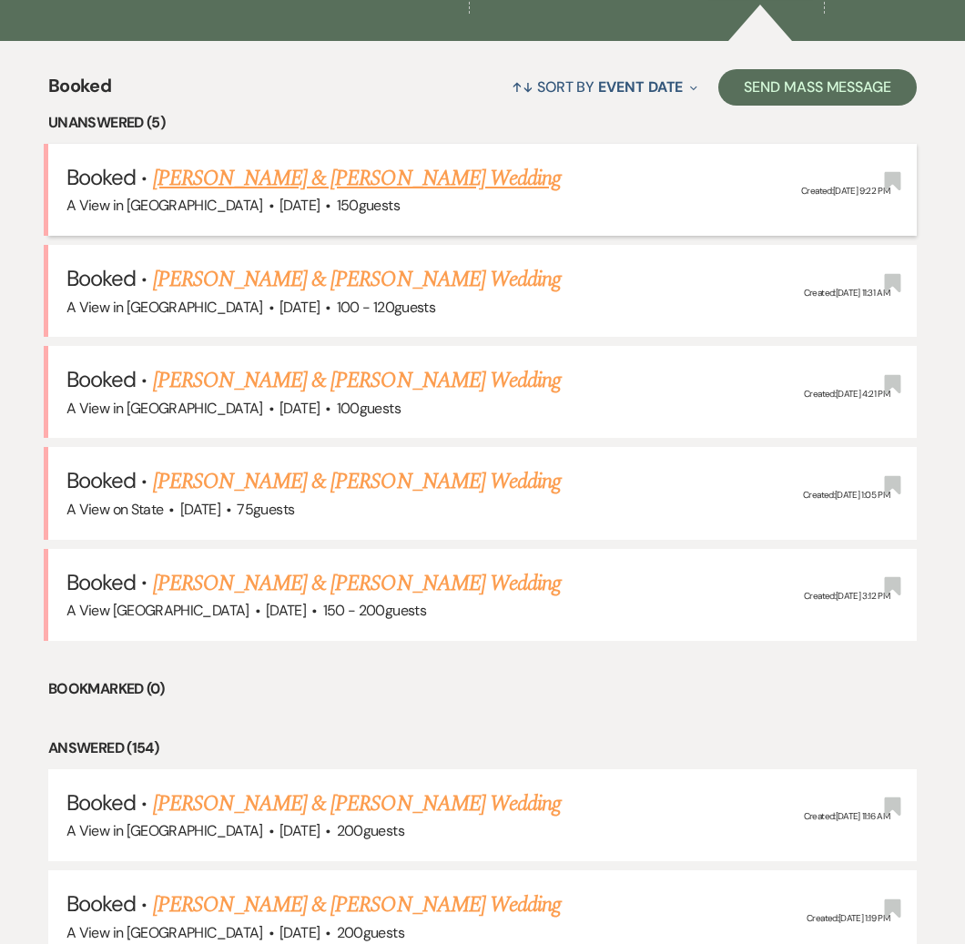
scroll to position [635, 0]
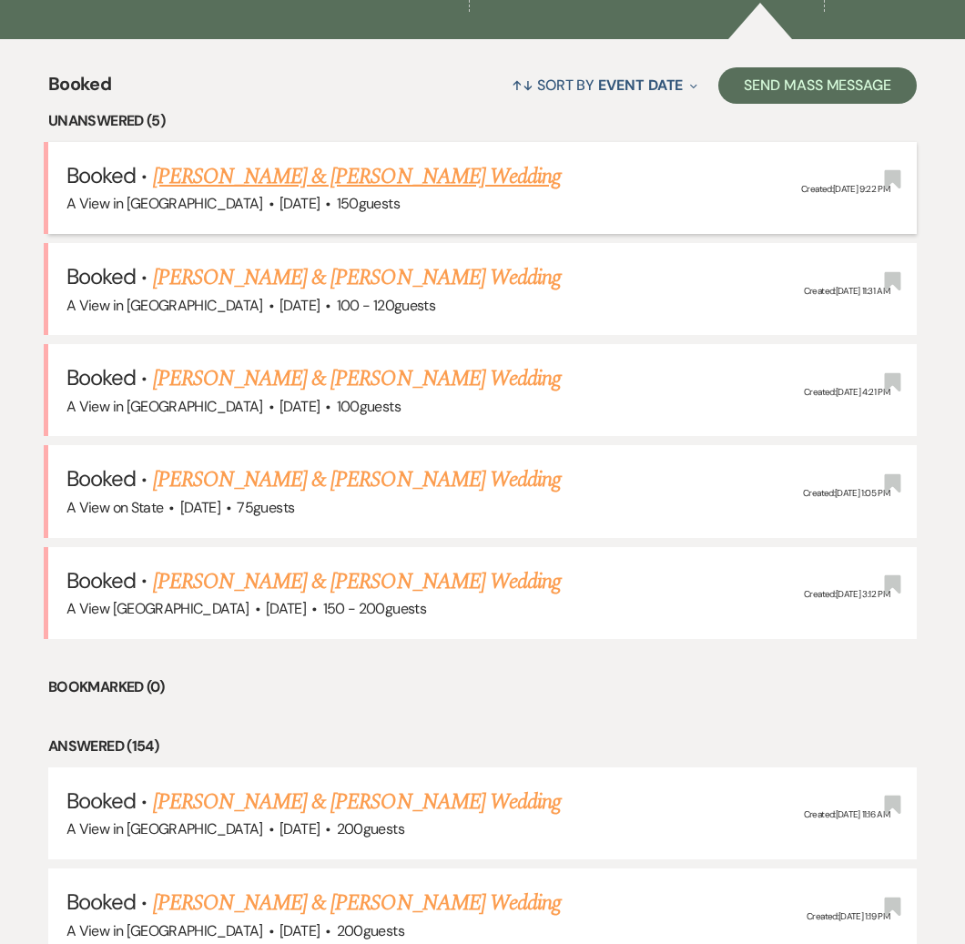
click at [293, 185] on link "[PERSON_NAME] & [PERSON_NAME] Wedding" at bounding box center [357, 176] width 408 height 33
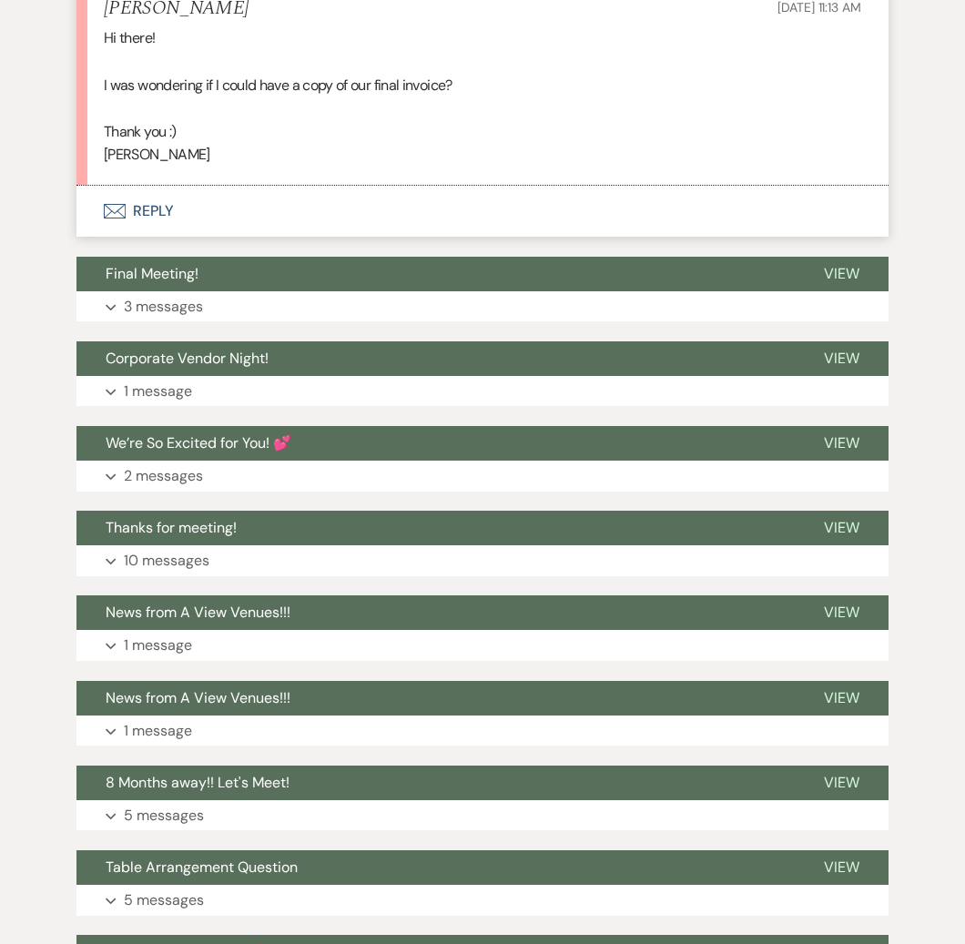
scroll to position [11286, 0]
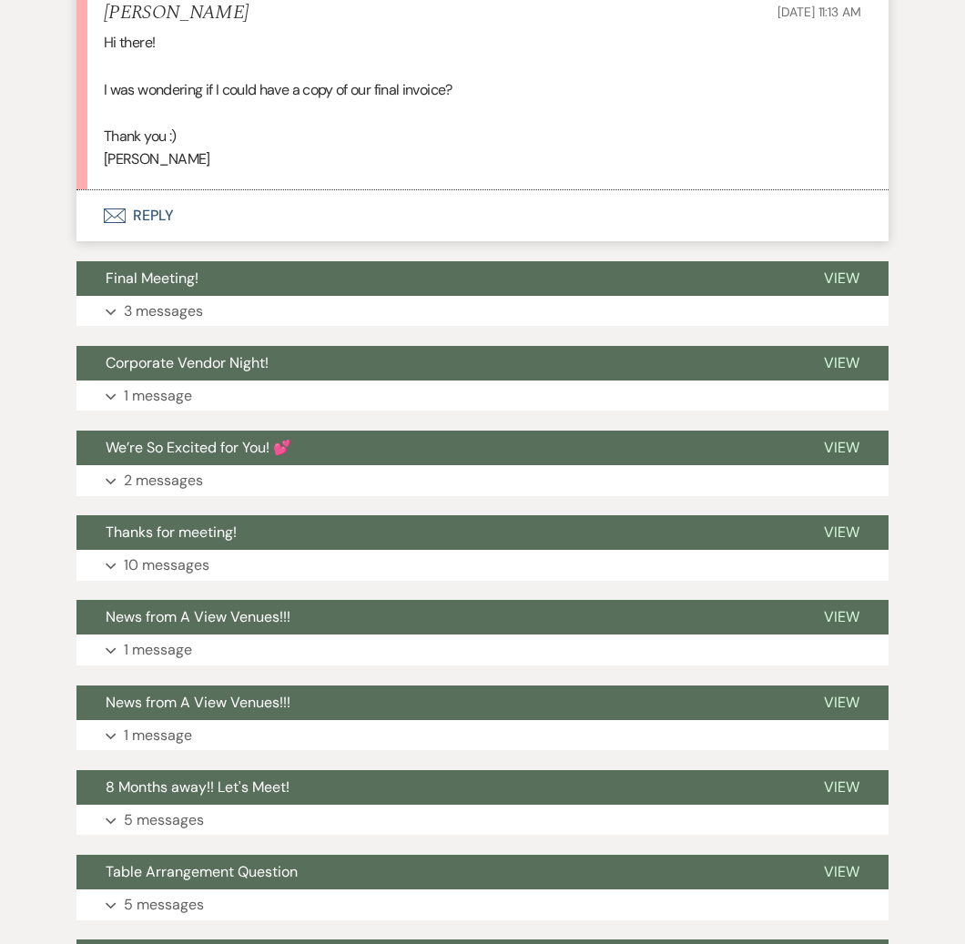
click at [144, 214] on button "Envelope Reply" at bounding box center [482, 215] width 812 height 51
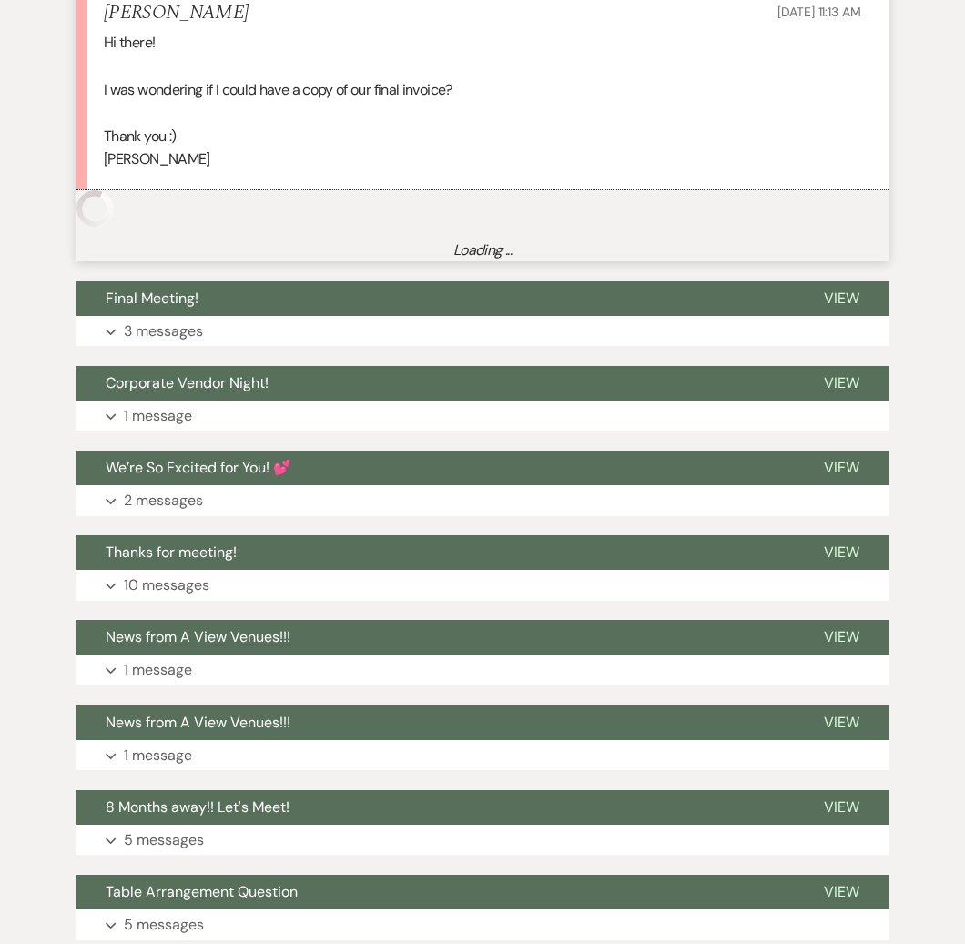
scroll to position [11279, 0]
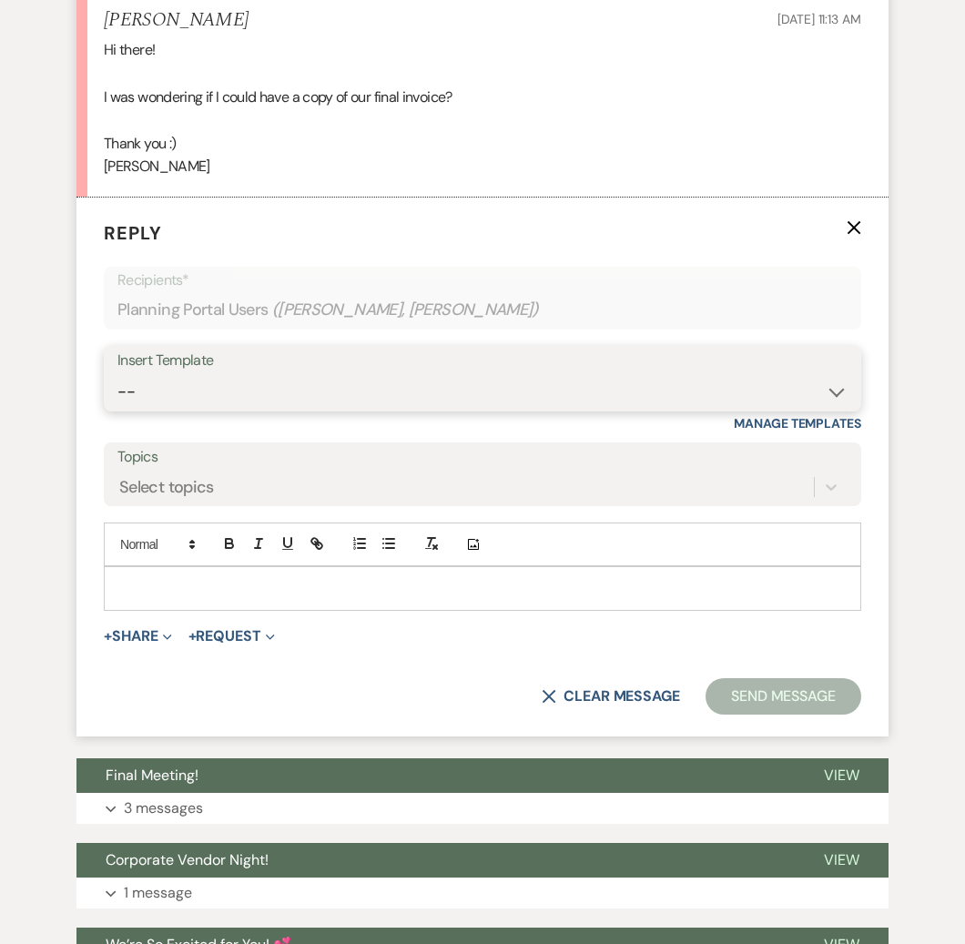
click at [243, 393] on select "-- Tour Confirmation Contract (Pre-Booked Leads) Out of office Inquiry Email Al…" at bounding box center [482, 391] width 730 height 35
select select "3703"
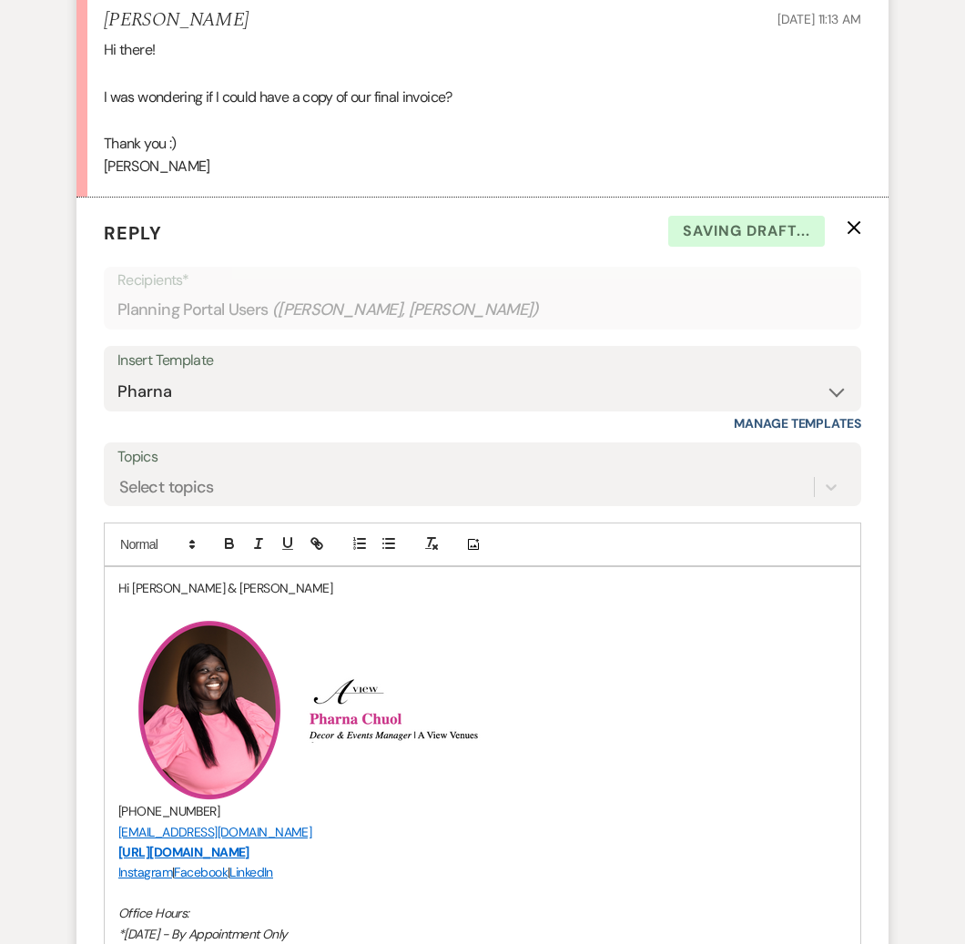
click at [231, 598] on p "Hi Rachel & Adam" at bounding box center [482, 588] width 728 height 20
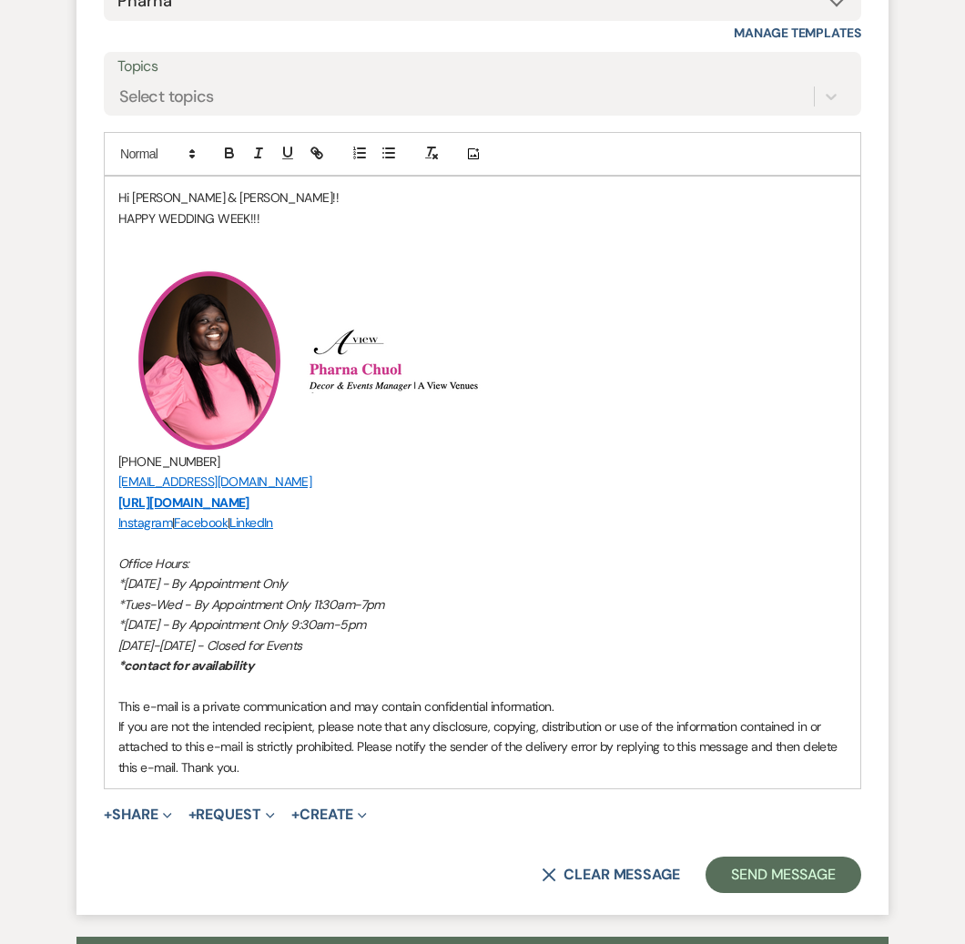
scroll to position [11685, 0]
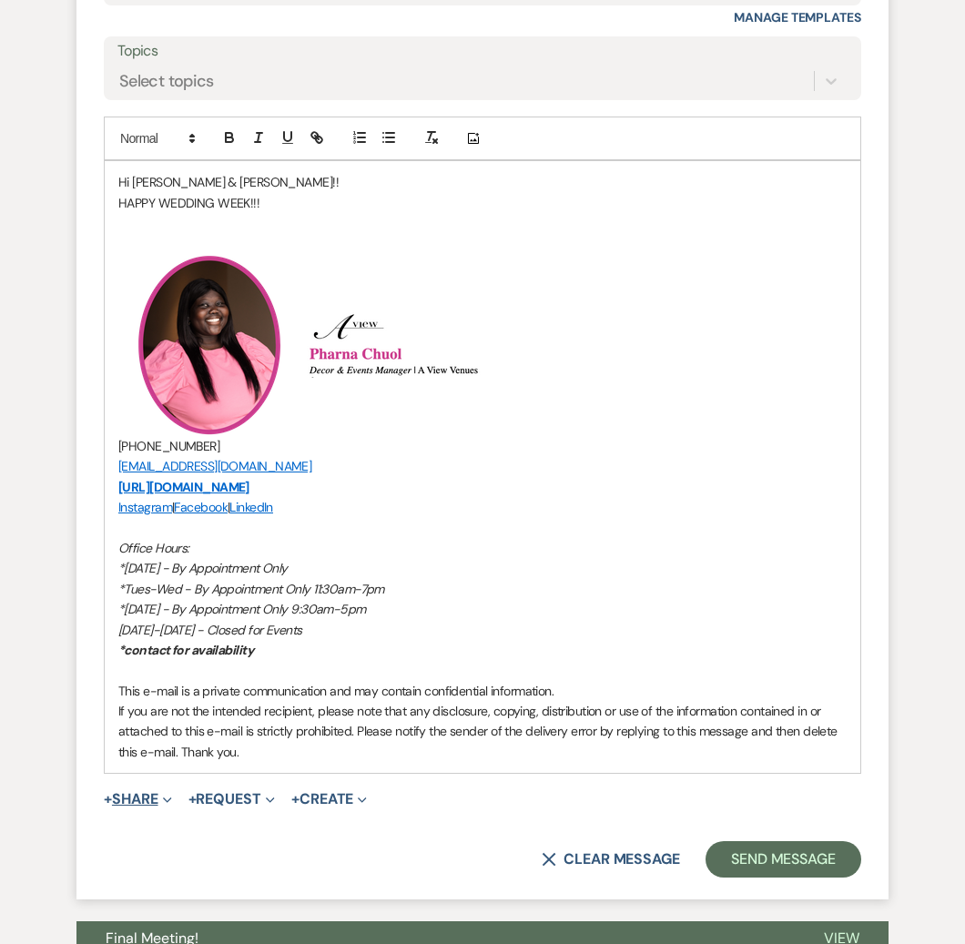
click at [171, 801] on icon "Expand" at bounding box center [167, 799] width 9 height 9
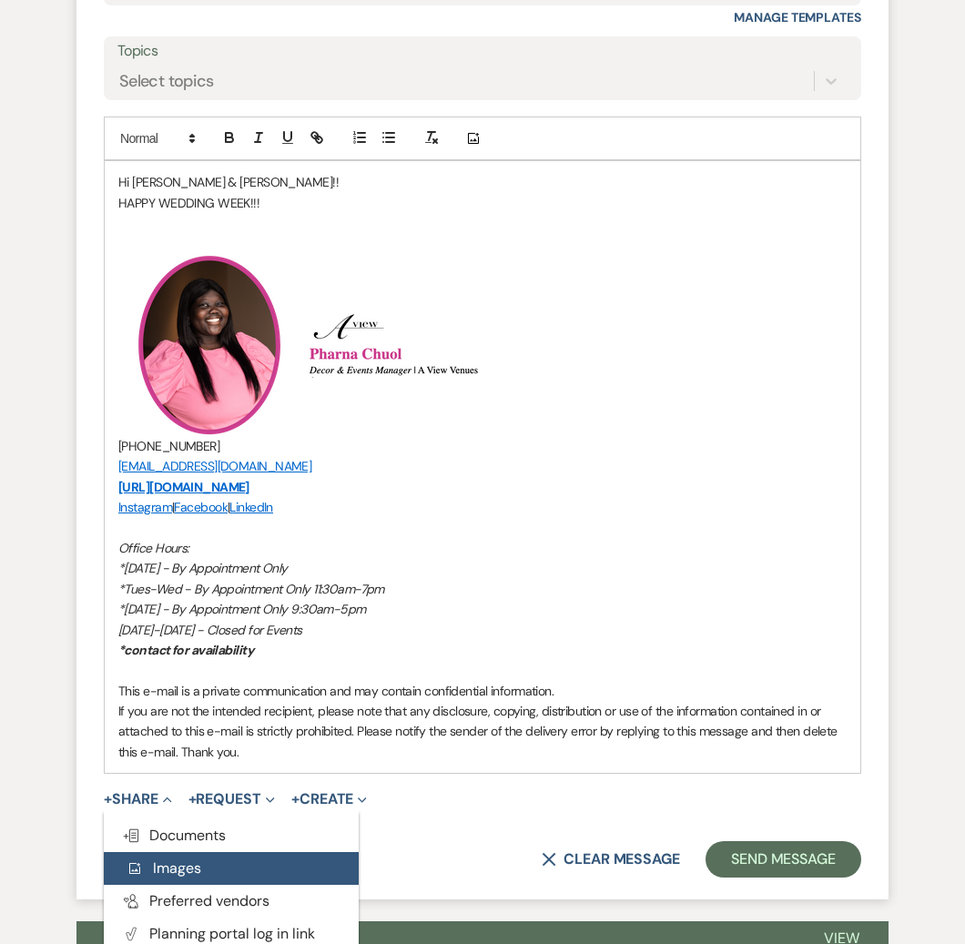
click at [206, 859] on button "Add Photo Images" at bounding box center [231, 868] width 255 height 33
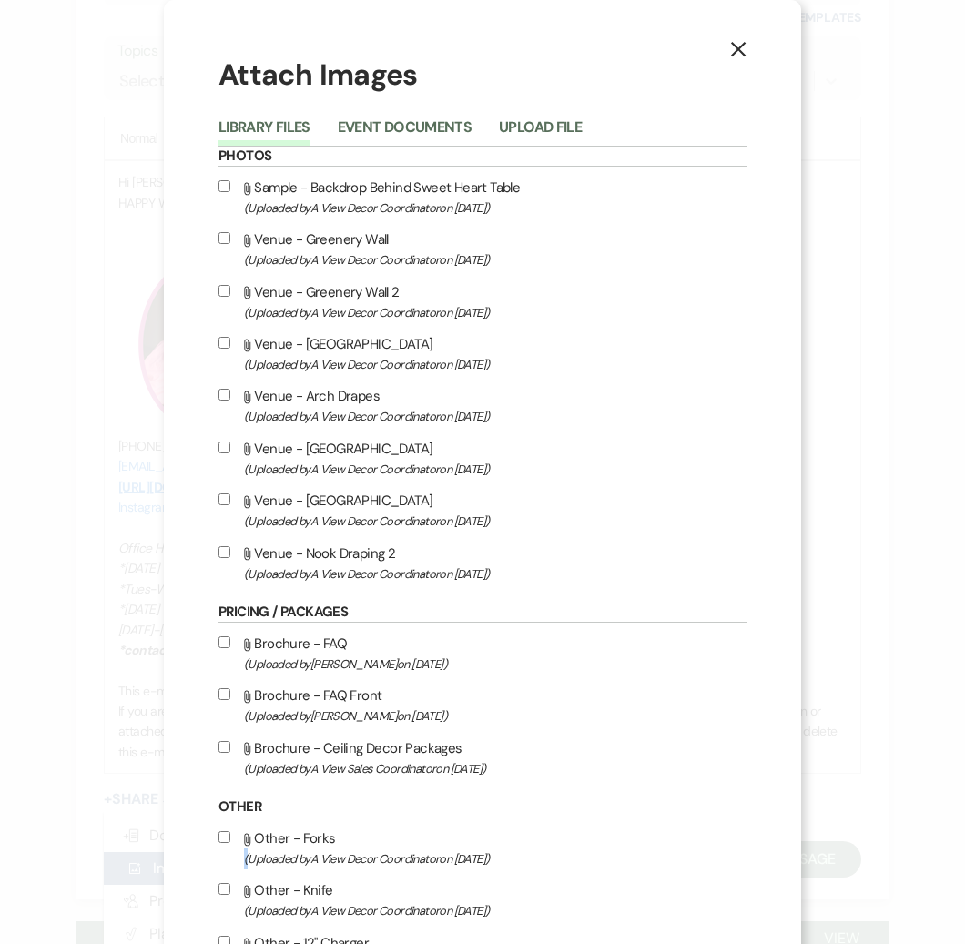
click at [206, 859] on div "X Attach Images Library Files Event Documents Upload File Photos Attach File Sa…" at bounding box center [482, 594] width 637 height 1188
click at [143, 753] on div "X Attach Images Library Files Event Documents Upload File Photos Attach File Sa…" at bounding box center [482, 472] width 965 height 944
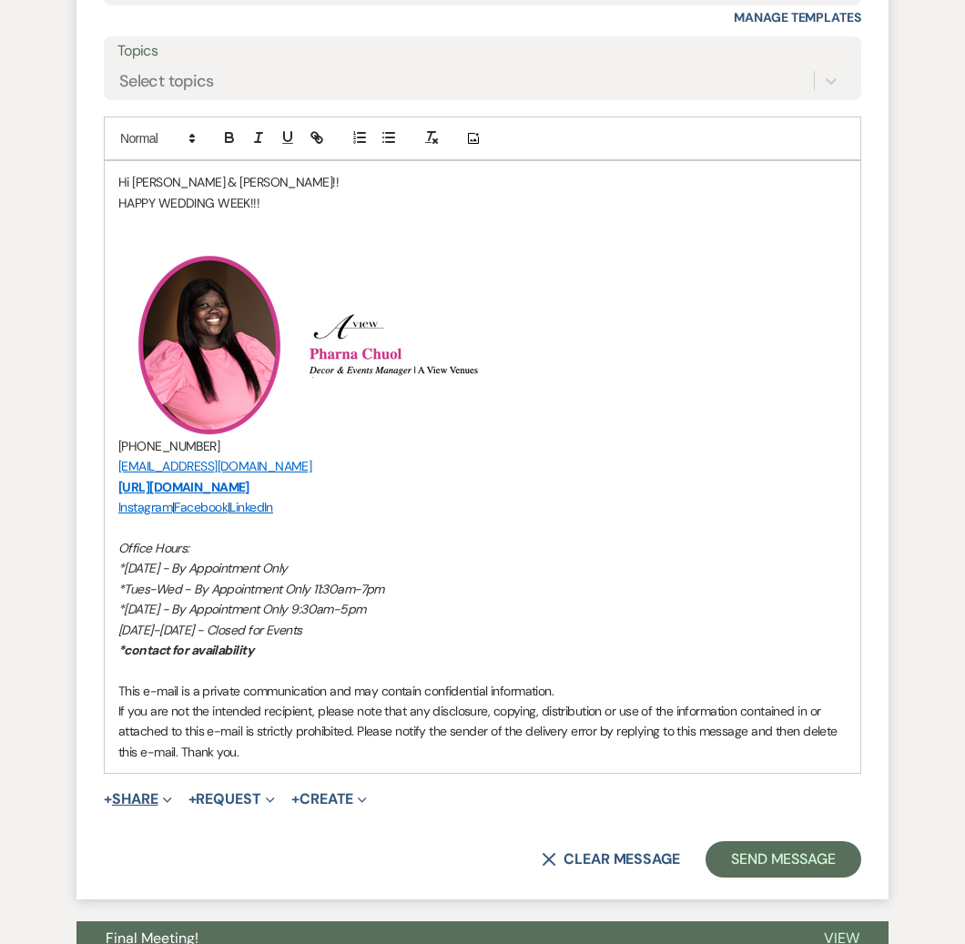
click at [166, 804] on icon "Expand" at bounding box center [167, 799] width 9 height 9
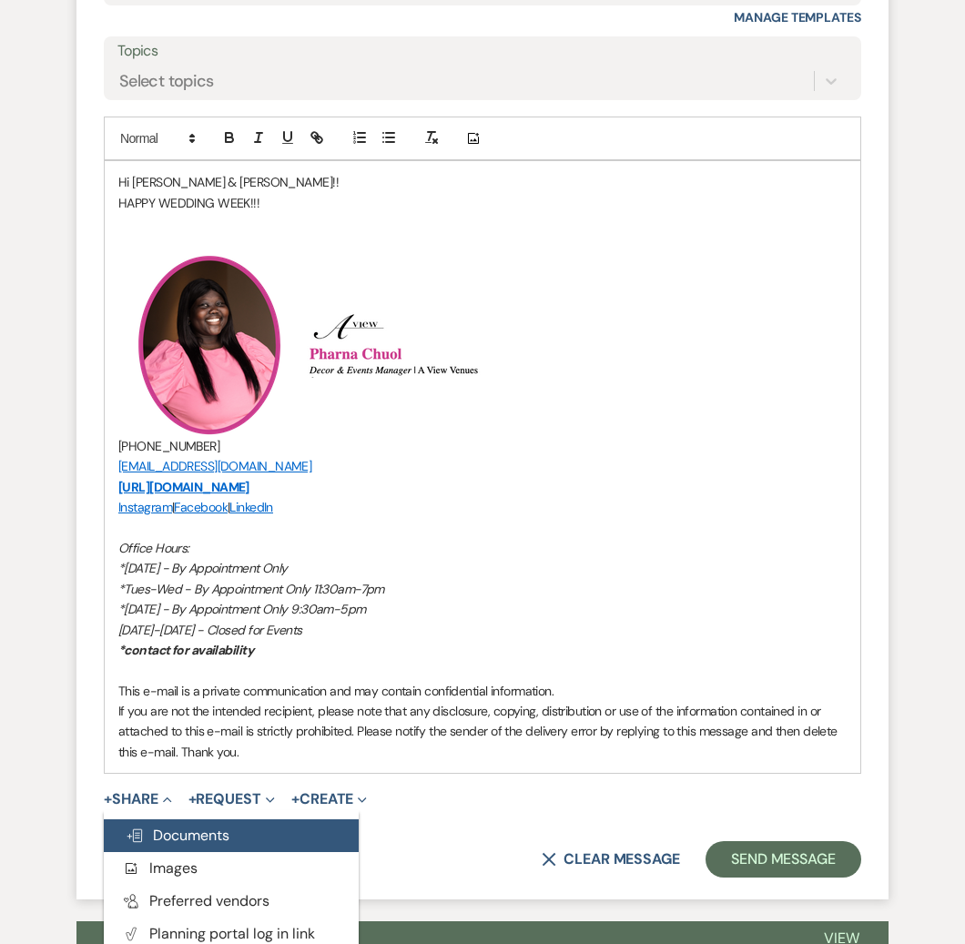
click at [170, 834] on span "Doc Upload Documents" at bounding box center [178, 834] width 104 height 19
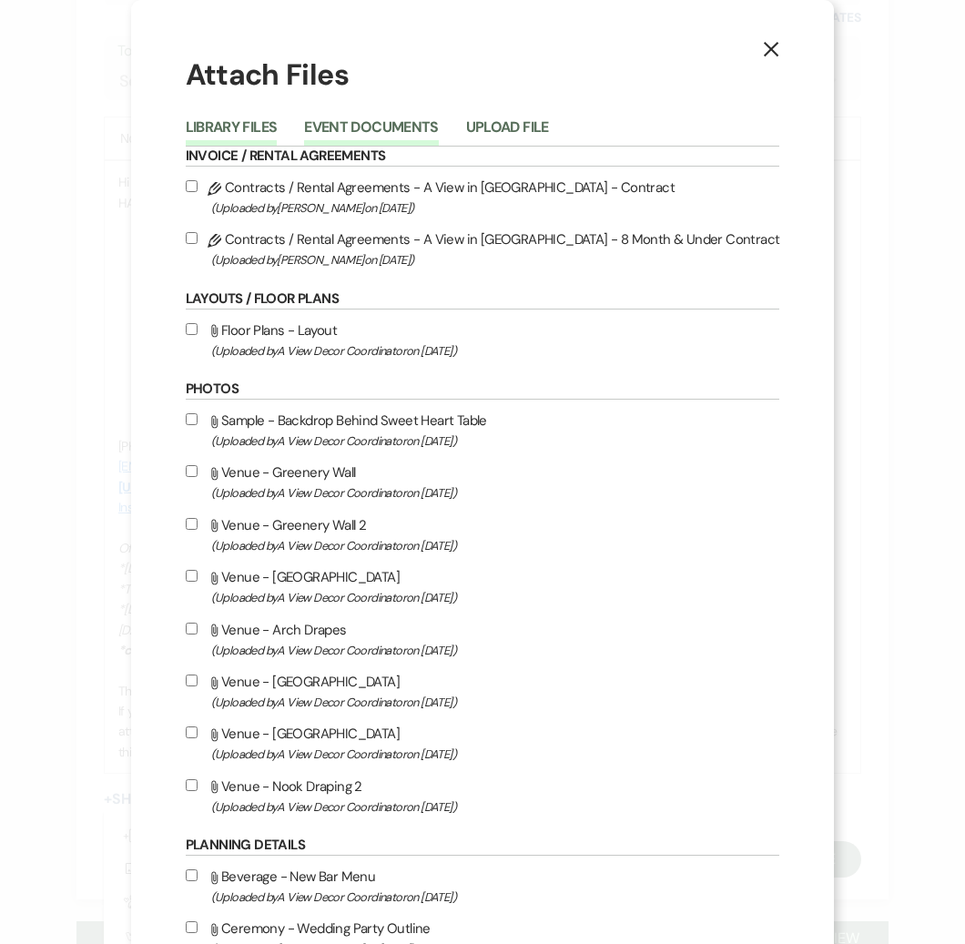
click at [438, 130] on button "Event Documents" at bounding box center [371, 132] width 134 height 25
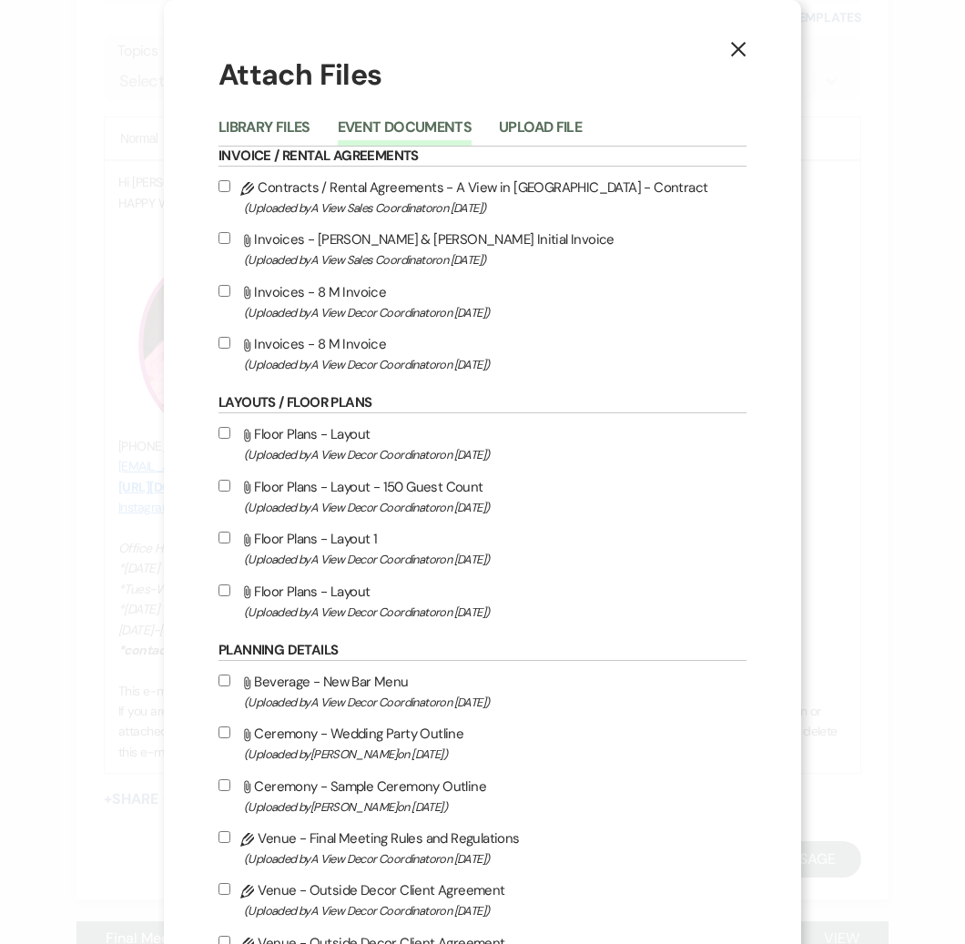
click at [527, 108] on div "Library Files Event Documents Upload File" at bounding box center [482, 127] width 528 height 38
click at [532, 130] on button "Upload File" at bounding box center [540, 132] width 83 height 25
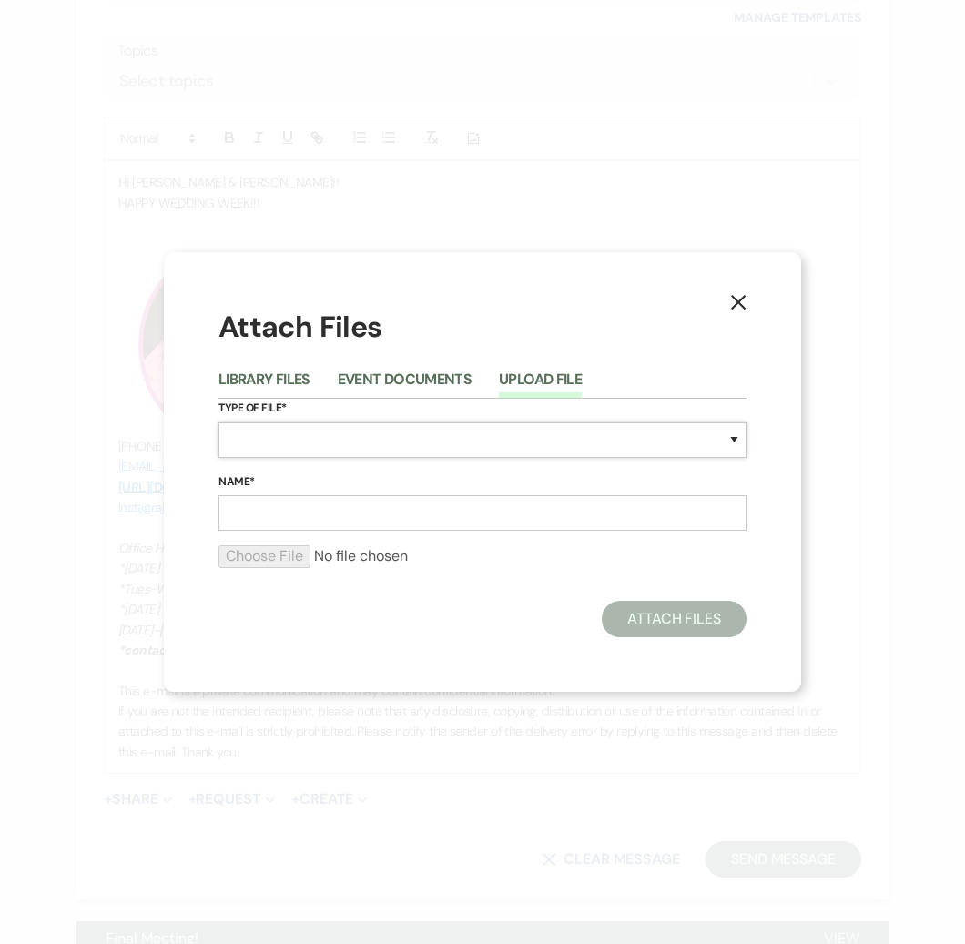
click at [366, 439] on select "Special Event Insurance Vendor Certificate of Insurance Contracts / Rental Agre…" at bounding box center [482, 439] width 528 height 35
select select "22"
click at [323, 522] on input "Name*" at bounding box center [482, 512] width 528 height 35
type input "Final Invoice"
click at [270, 561] on input "file" at bounding box center [482, 556] width 528 height 22
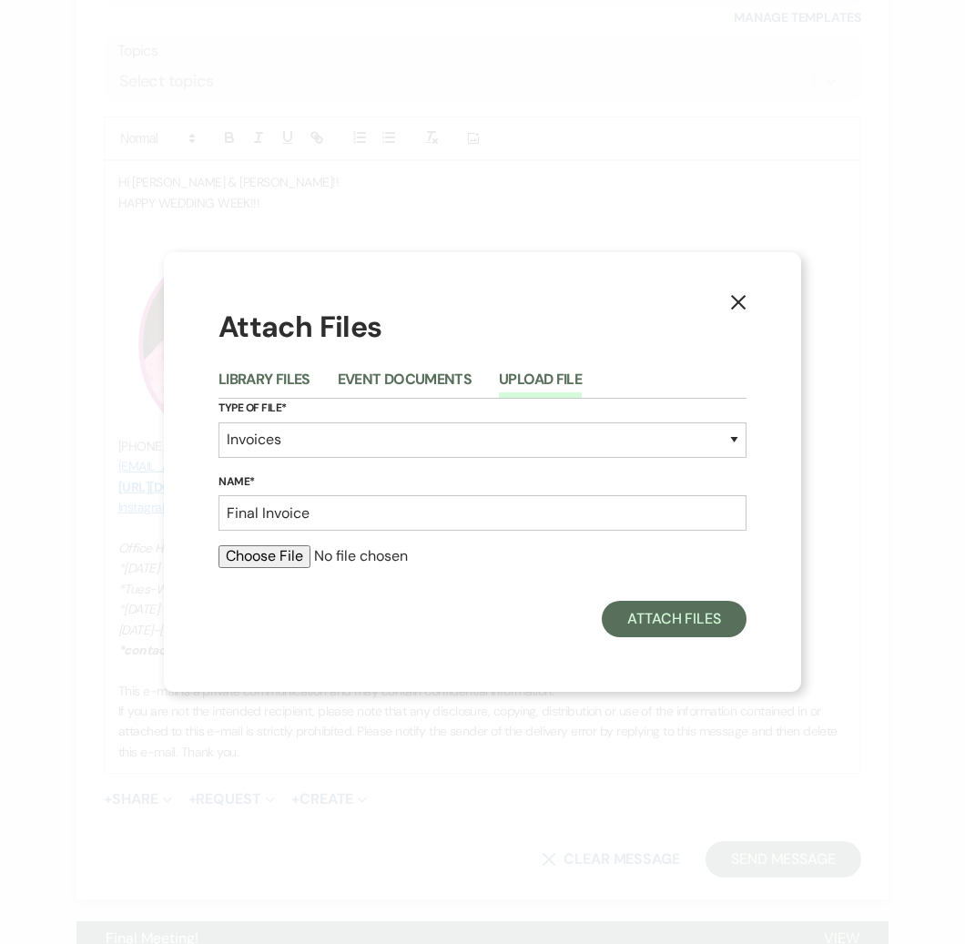
type input "C:\fakepath\Rachel M .pdf"
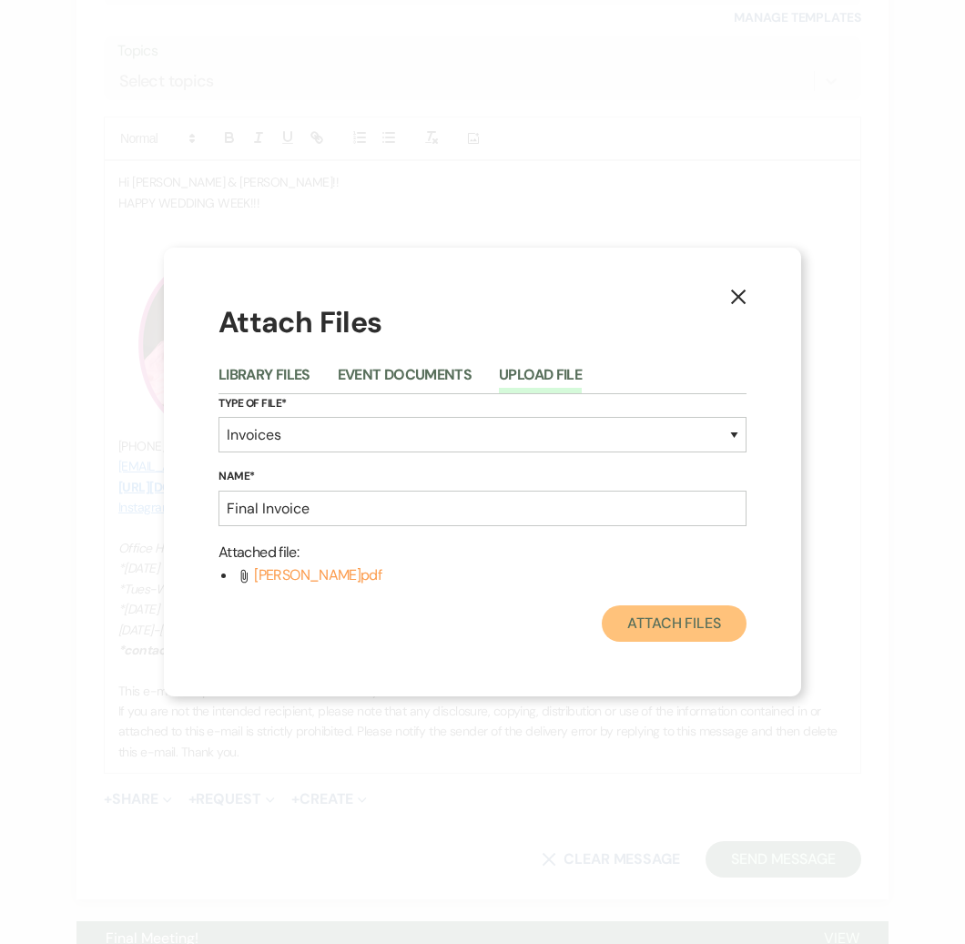
click at [656, 631] on button "Attach Files" at bounding box center [673, 623] width 145 height 36
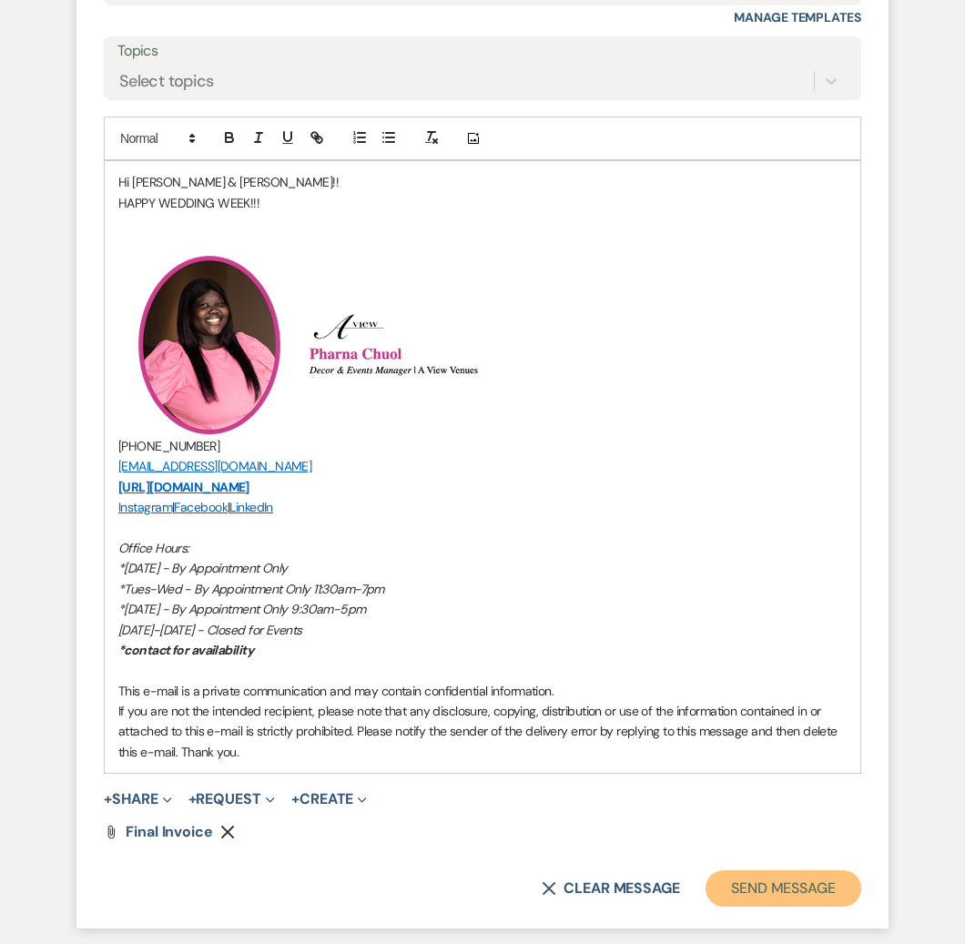
click at [747, 906] on button "Send Message" at bounding box center [783, 888] width 156 height 36
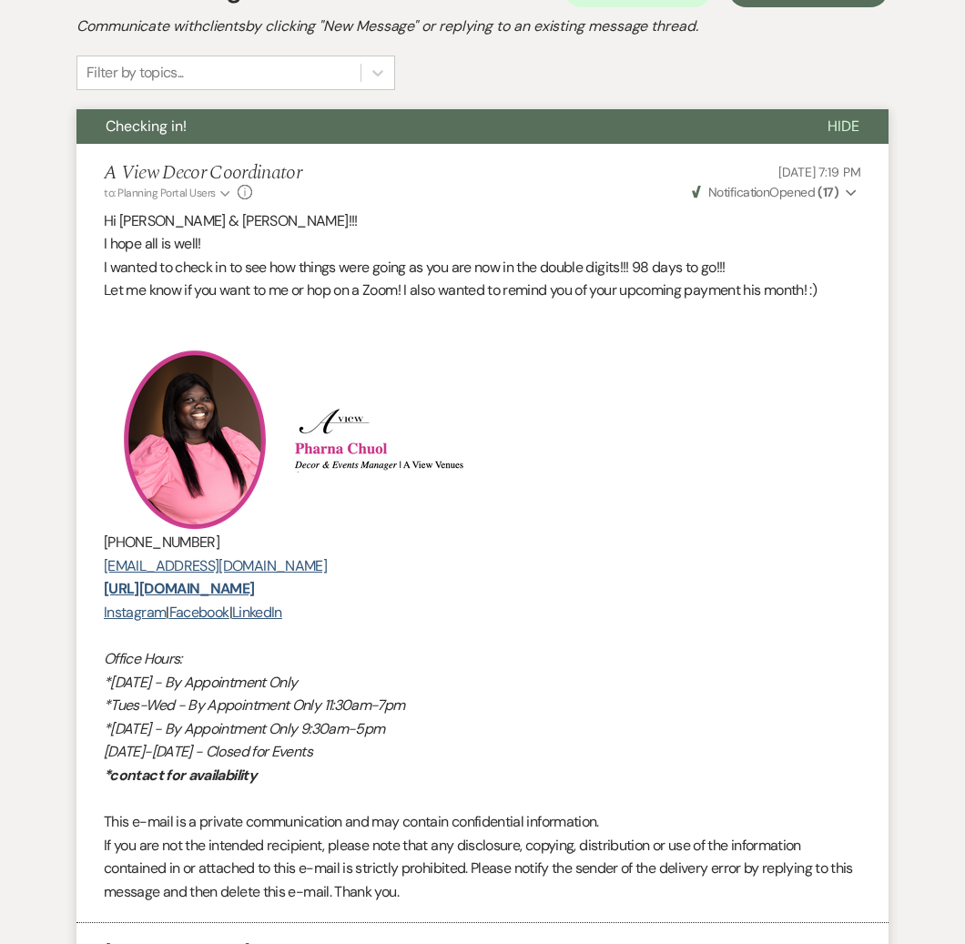
scroll to position [0, 0]
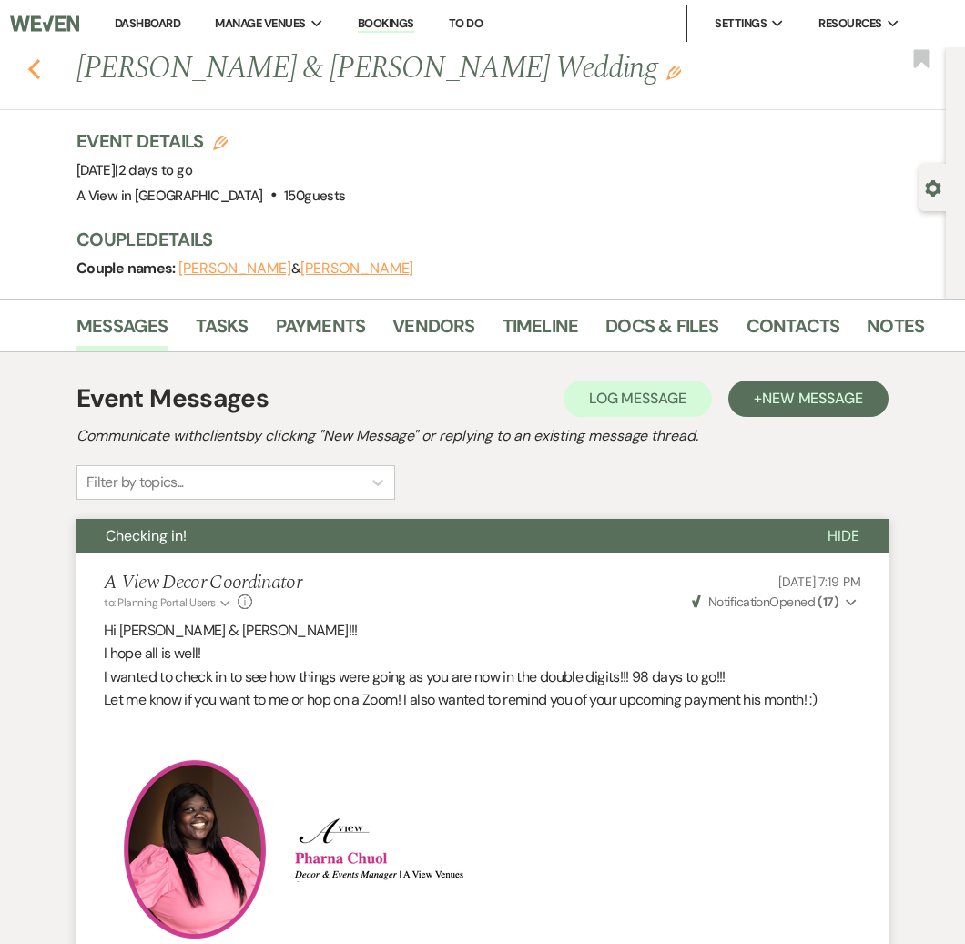
click at [35, 67] on icon "Previous" at bounding box center [34, 69] width 14 height 22
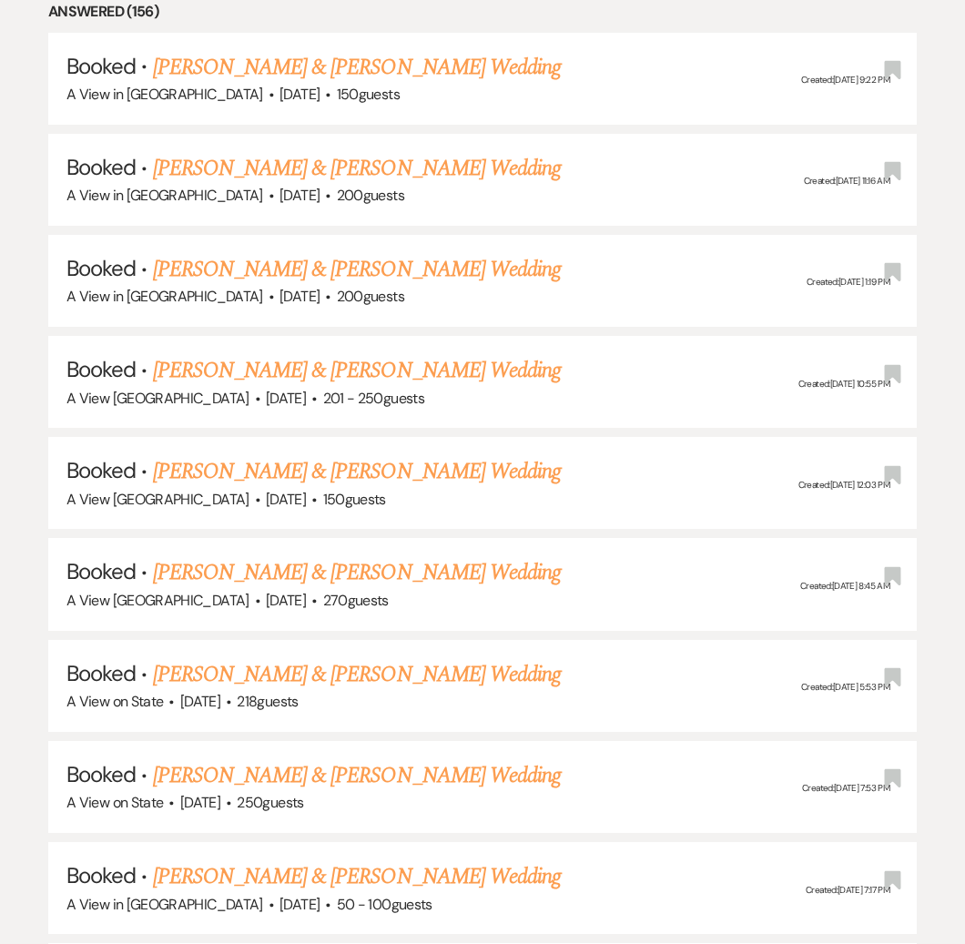
scroll to position [1169, 0]
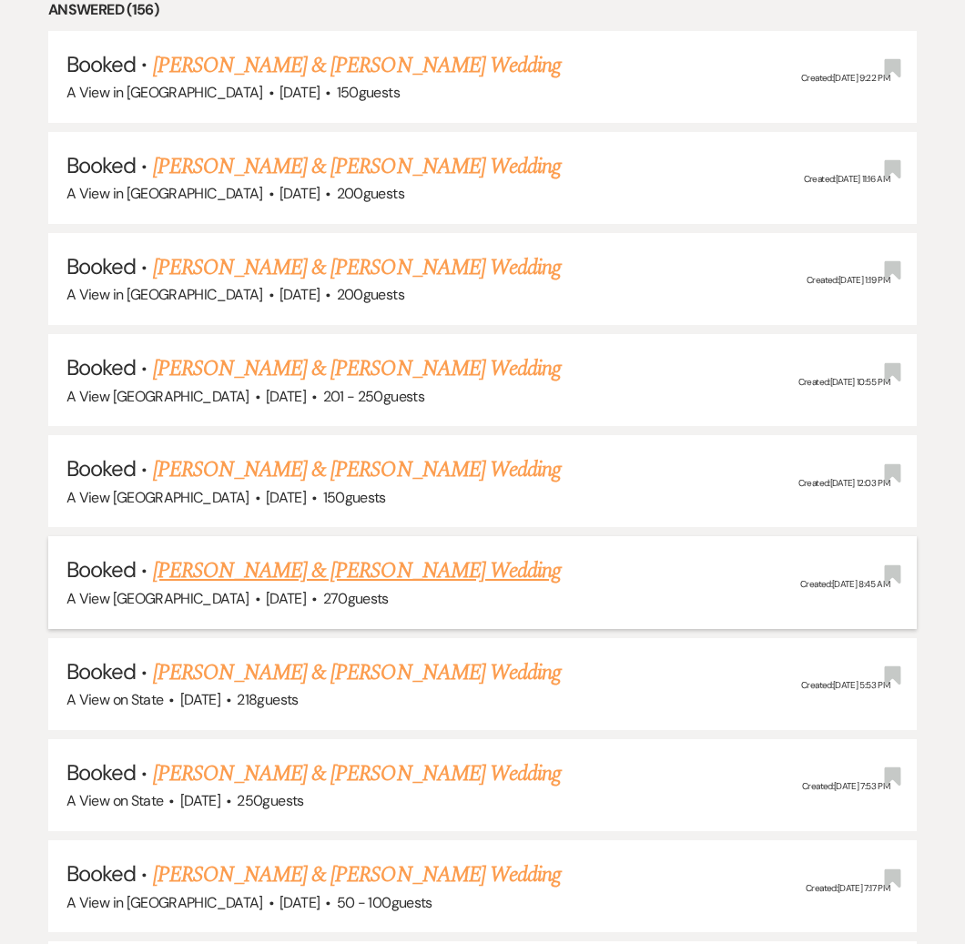
click at [268, 563] on link "[PERSON_NAME] & [PERSON_NAME] Wedding" at bounding box center [357, 570] width 408 height 33
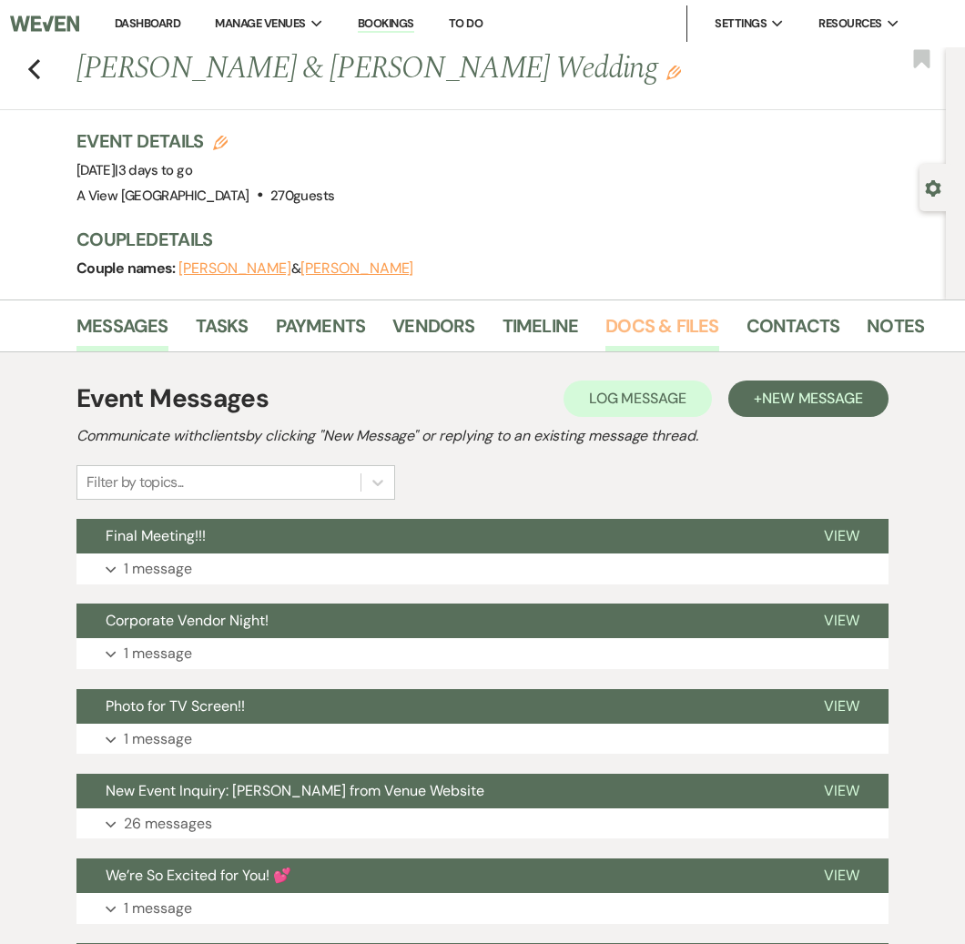
click at [695, 328] on link "Docs & Files" at bounding box center [661, 331] width 113 height 40
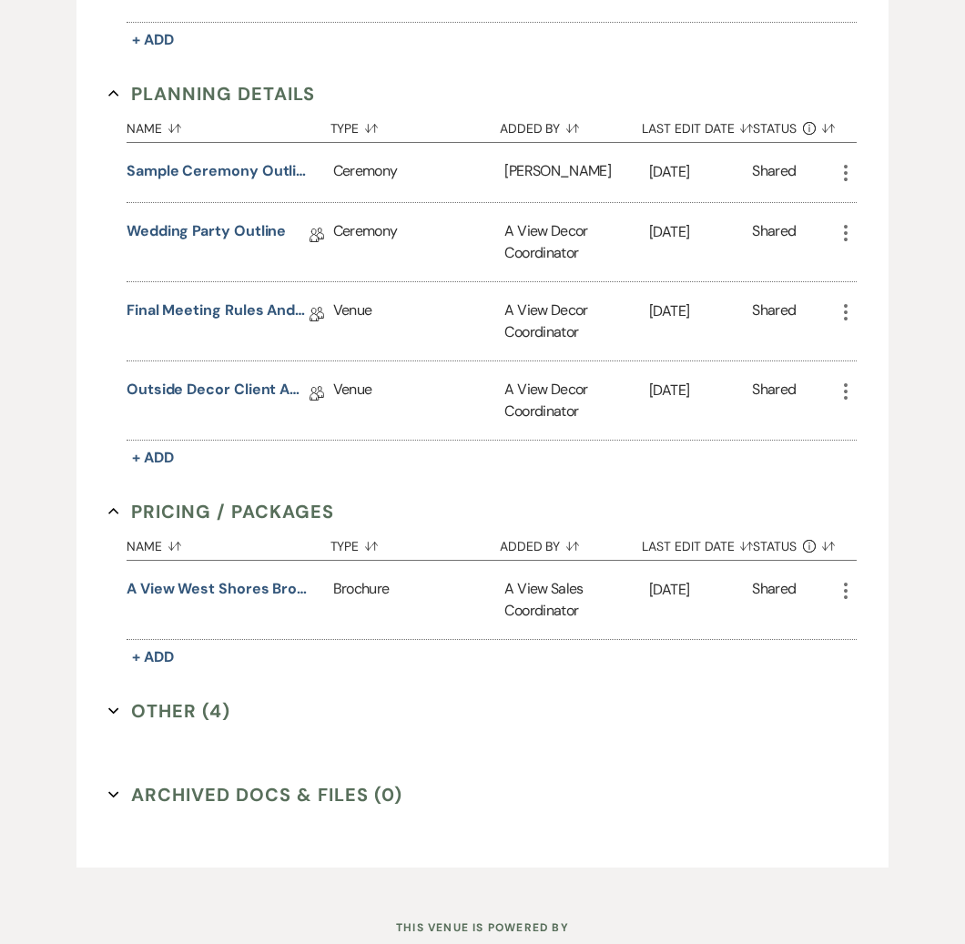
scroll to position [725, 0]
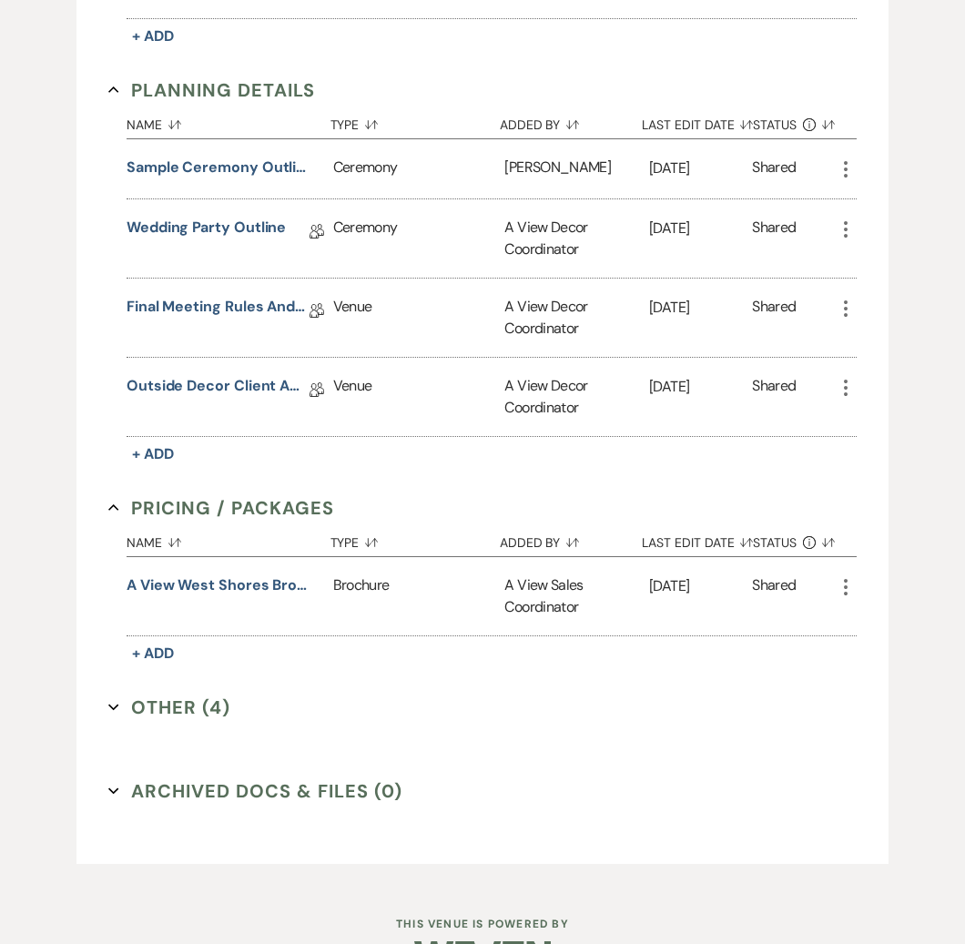
click at [164, 698] on button "Other (4) Expand" at bounding box center [169, 706] width 122 height 27
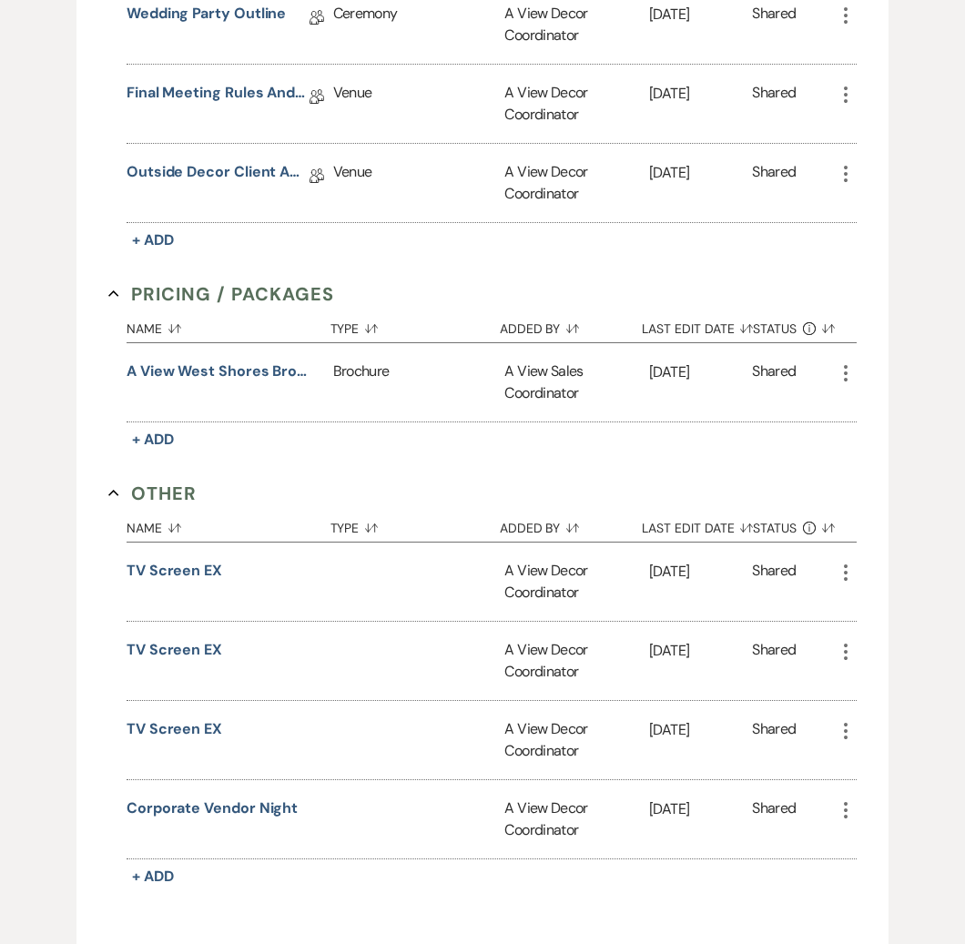
scroll to position [977, 0]
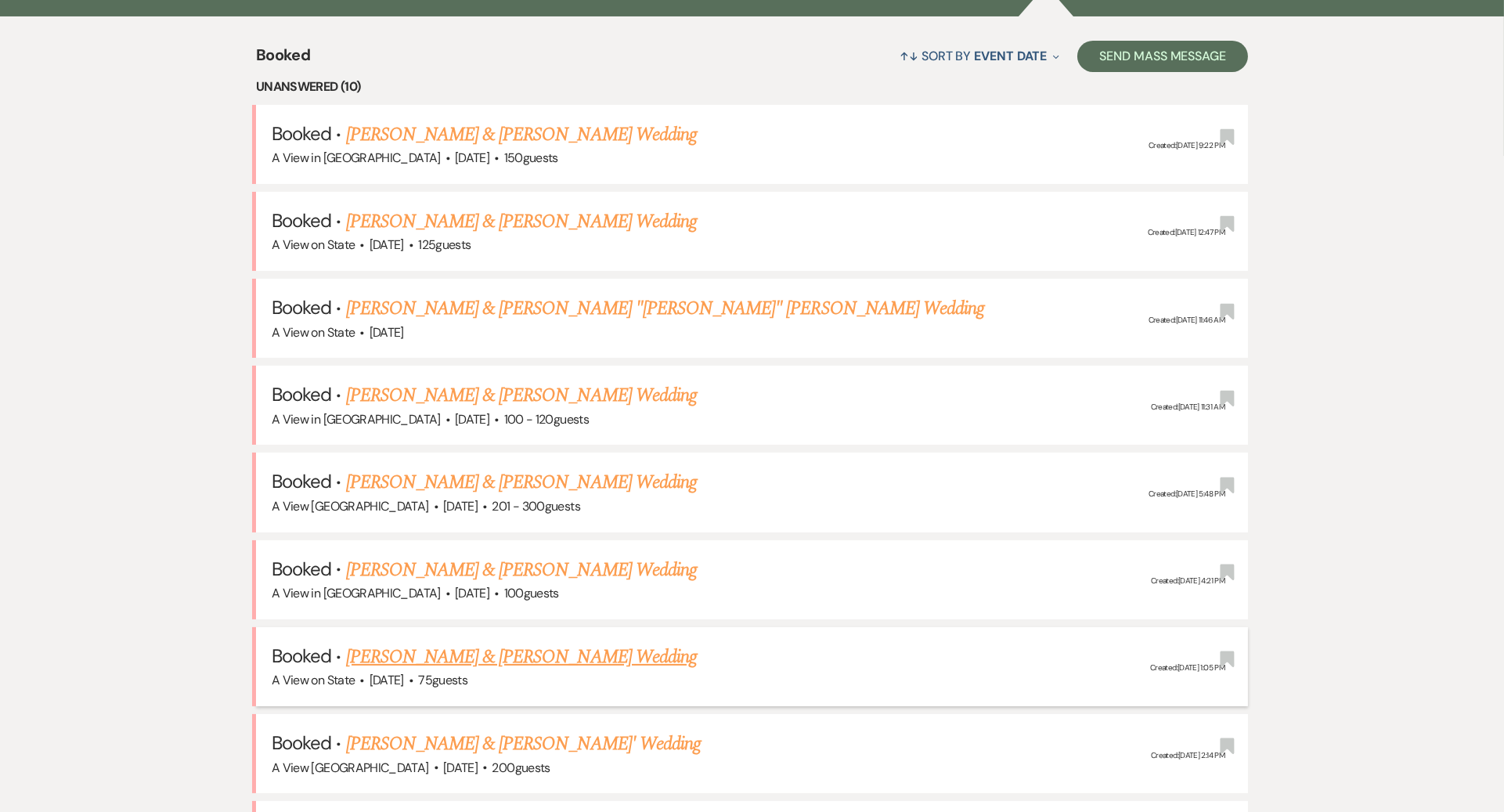
click at [473, 643] on link "[PERSON_NAME] & [PERSON_NAME] Wedding" at bounding box center [521, 656] width 351 height 28
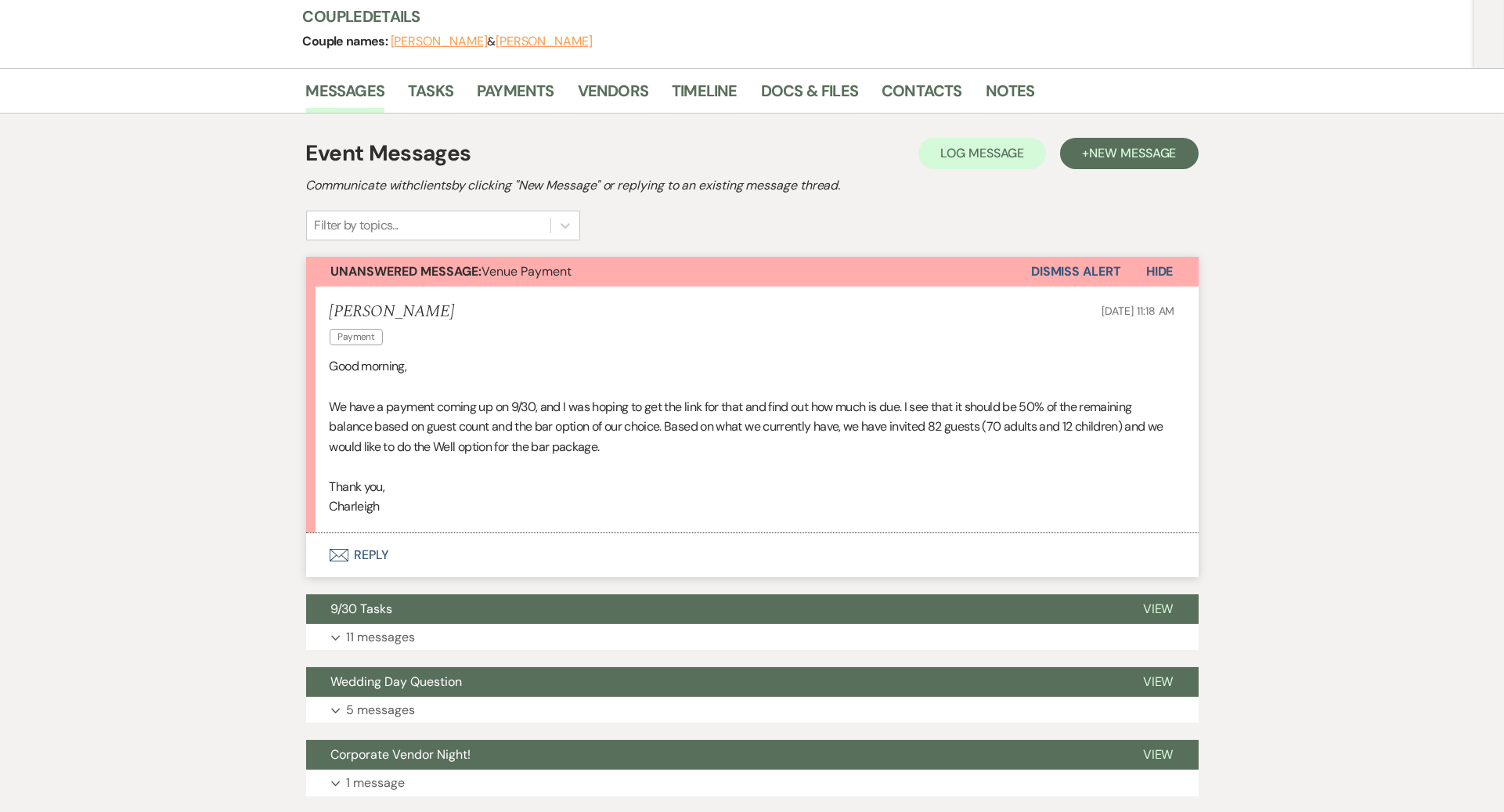
scroll to position [191, 0]
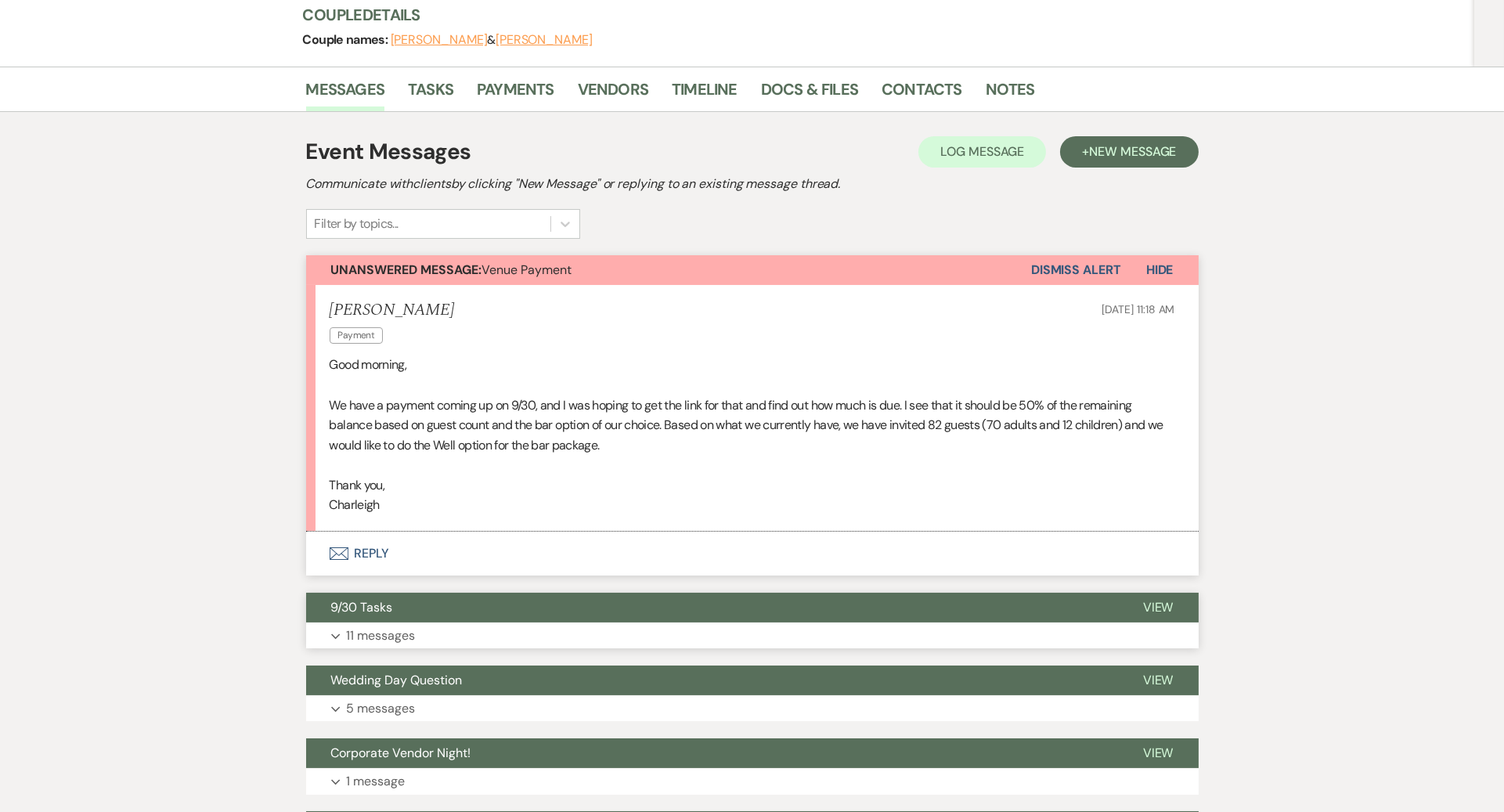
click at [392, 634] on p "11 messages" at bounding box center [381, 636] width 69 height 21
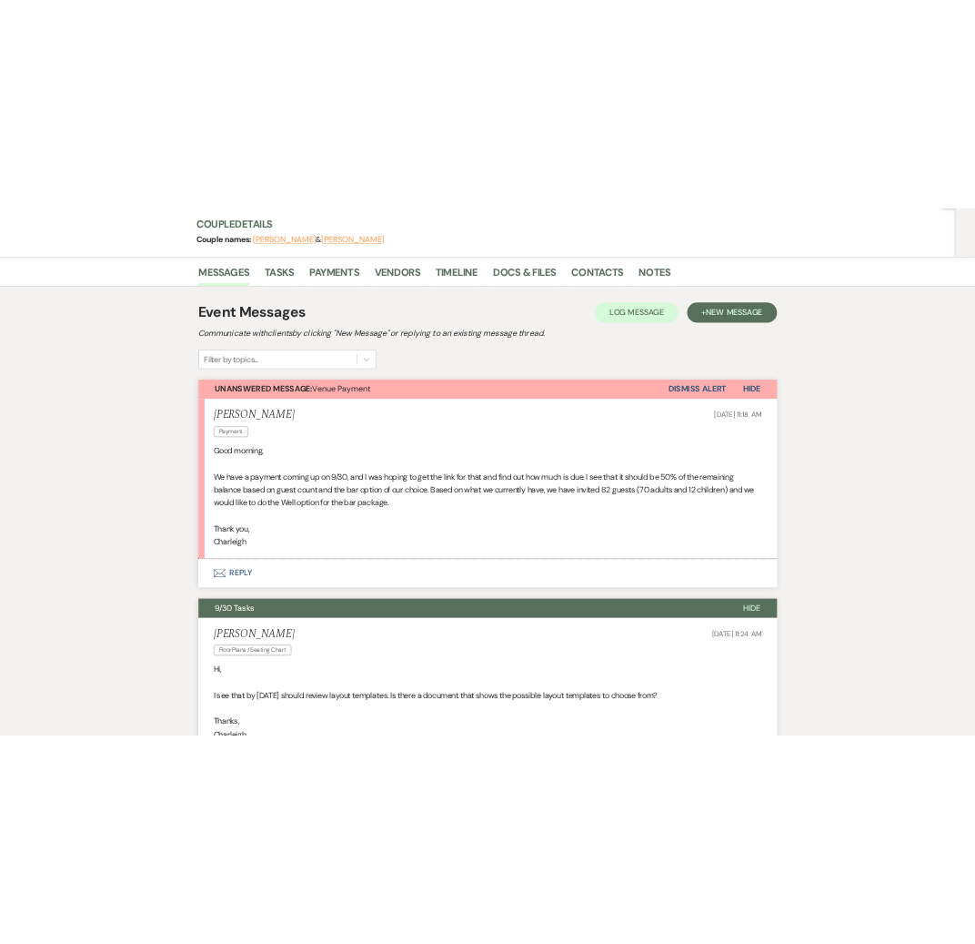
scroll to position [128, 0]
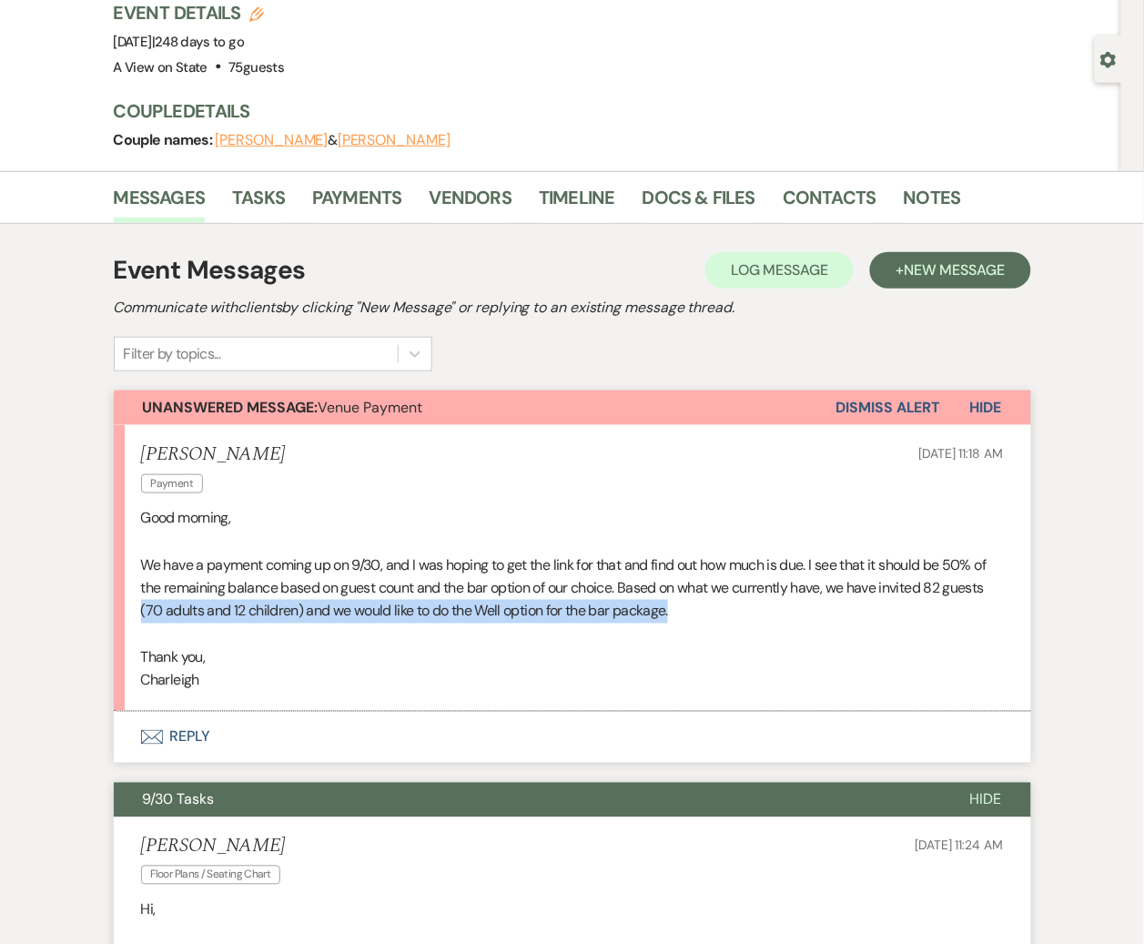
drag, startPoint x: 1140, startPoint y: 589, endPoint x: 931, endPoint y: 611, distance: 210.4
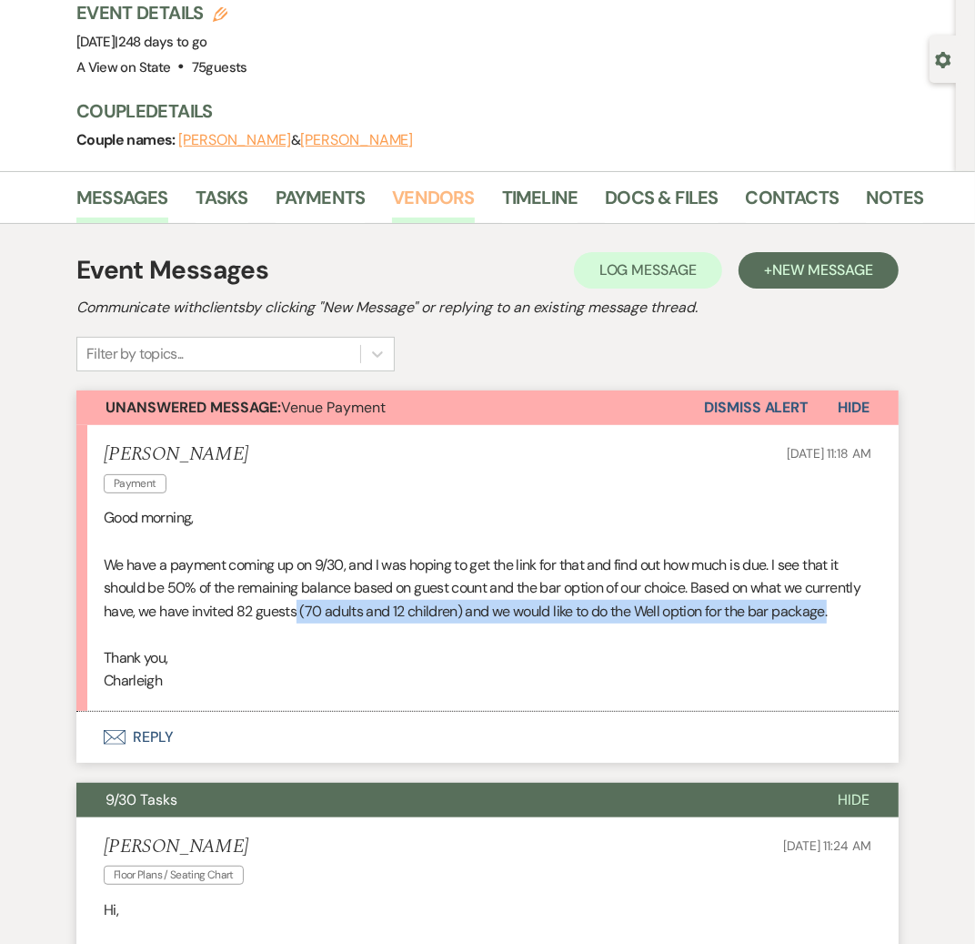
click at [430, 202] on link "Vendors" at bounding box center [433, 203] width 82 height 40
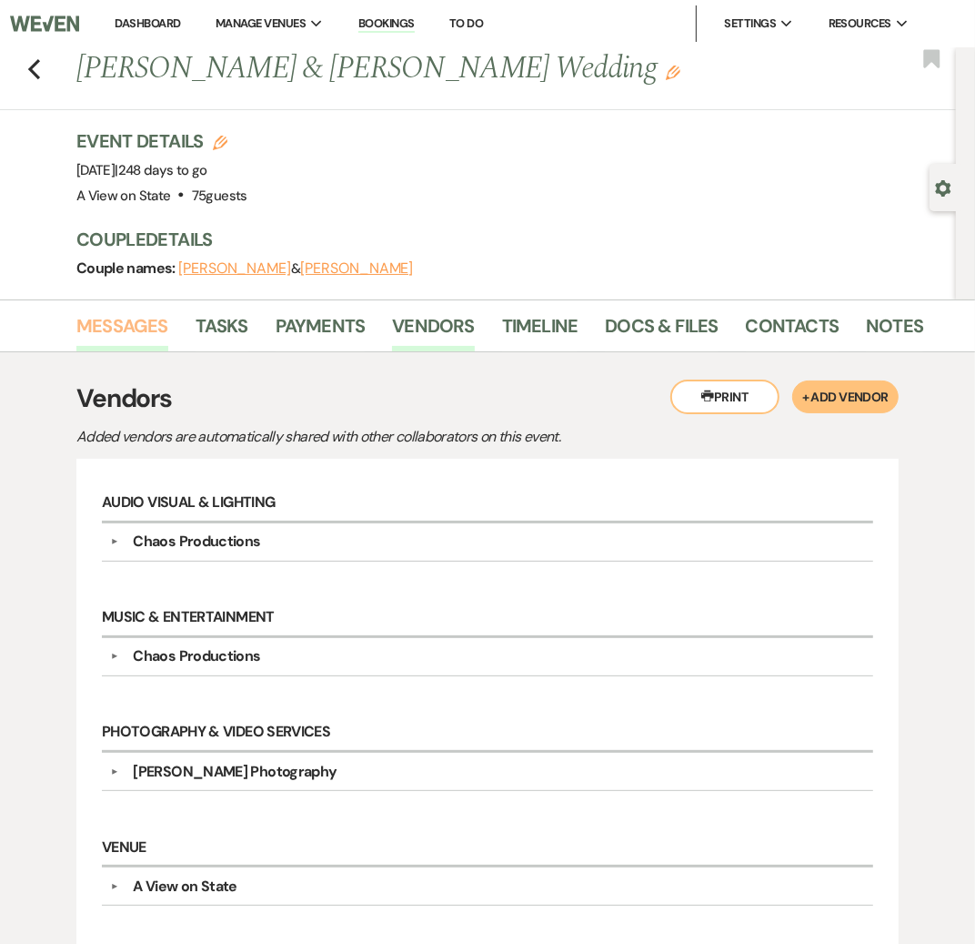
click at [123, 334] on link "Messages" at bounding box center [122, 331] width 92 height 40
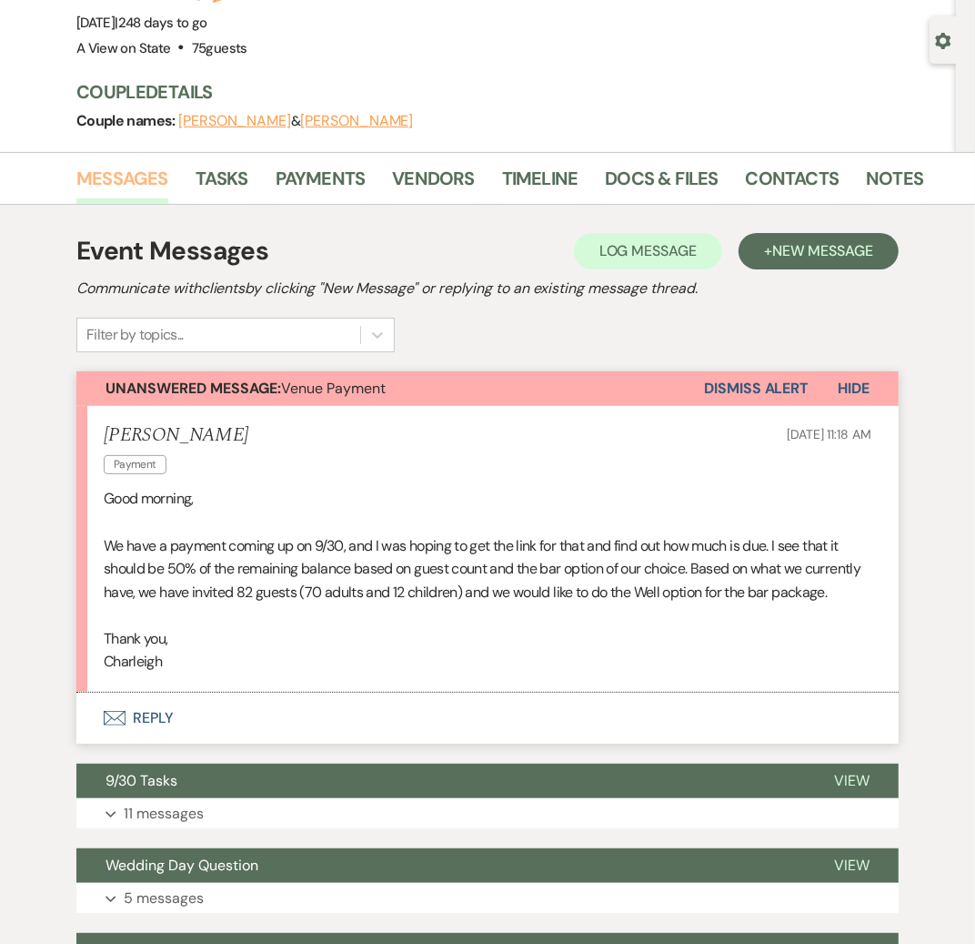
scroll to position [167, 0]
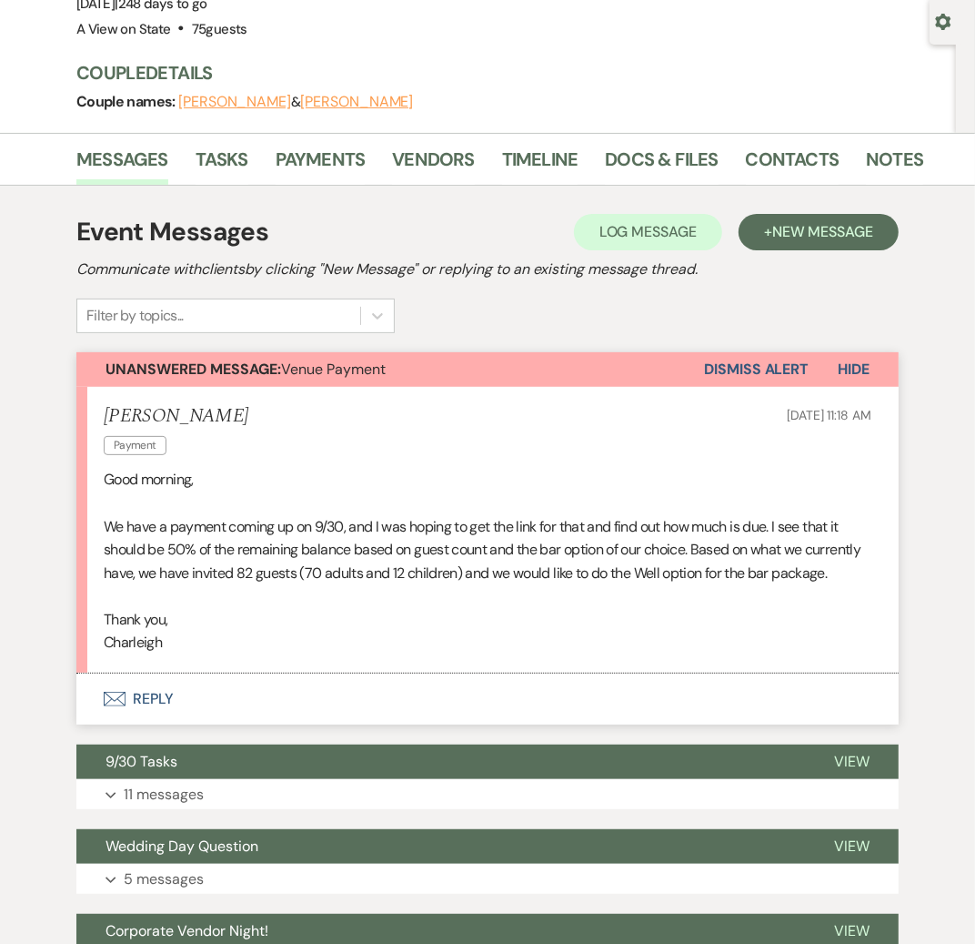
click at [197, 694] on button "Envelope Reply" at bounding box center [487, 698] width 823 height 51
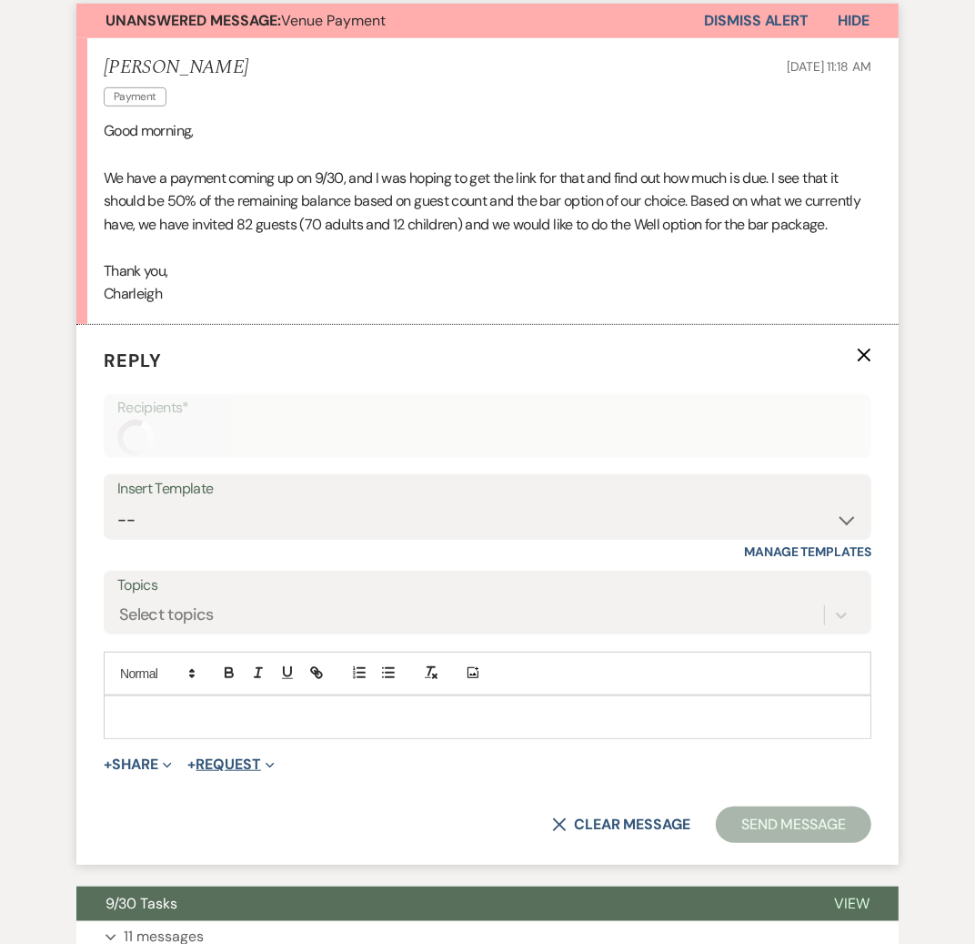
scroll to position [637, 0]
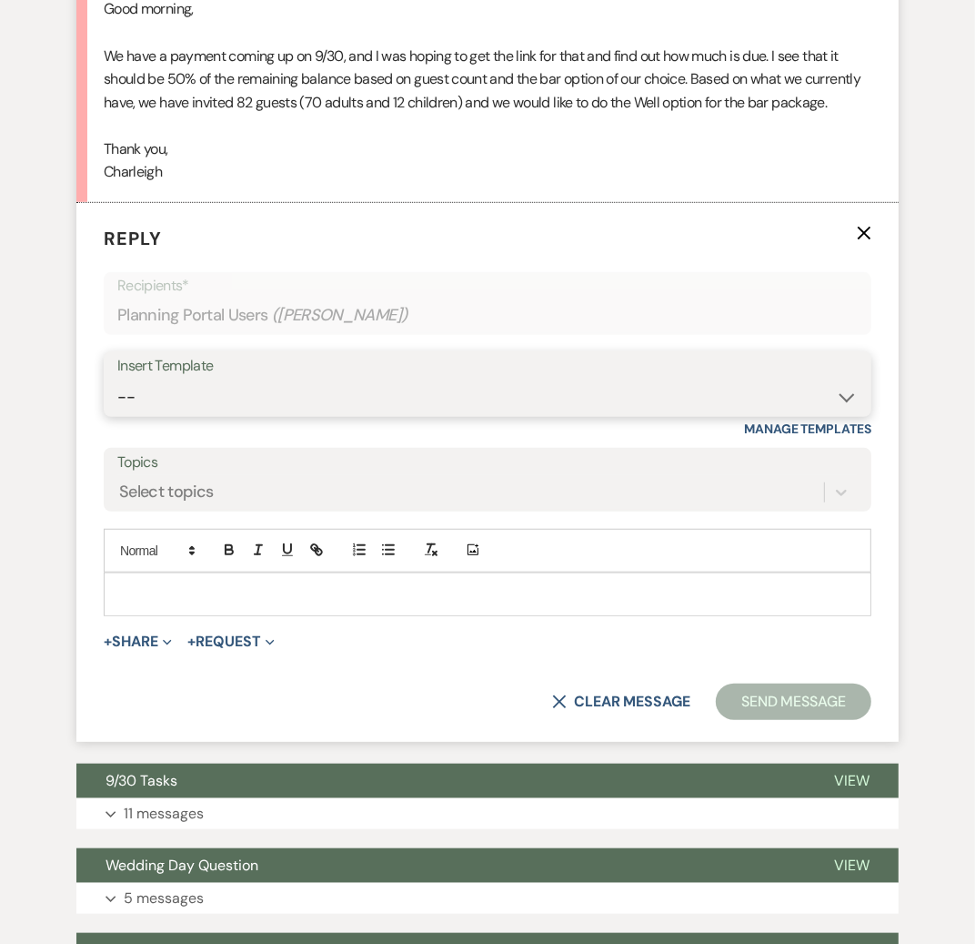
click at [307, 387] on select "-- Tour Confirmation Contract (Pre-Booked Leads) Out of office Inquiry Email Al…" at bounding box center [487, 396] width 741 height 35
select select "3704"
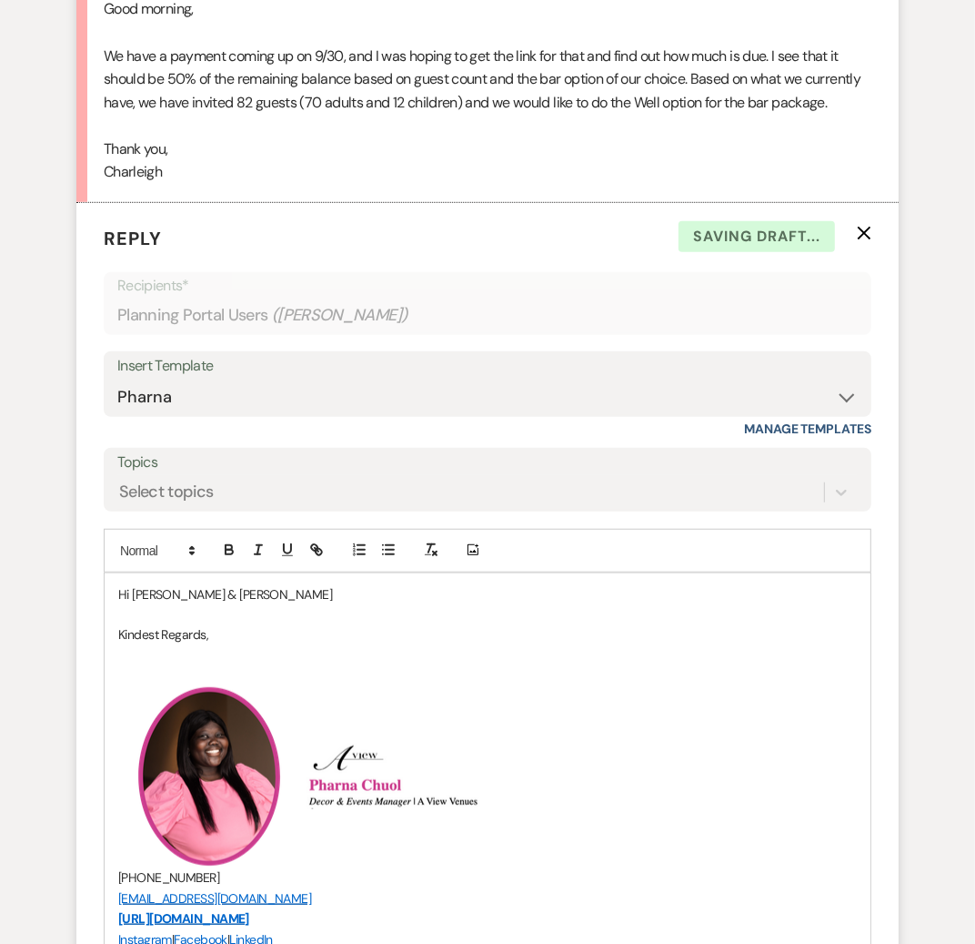
click at [266, 590] on p "Hi [PERSON_NAME] & [PERSON_NAME]" at bounding box center [487, 594] width 739 height 20
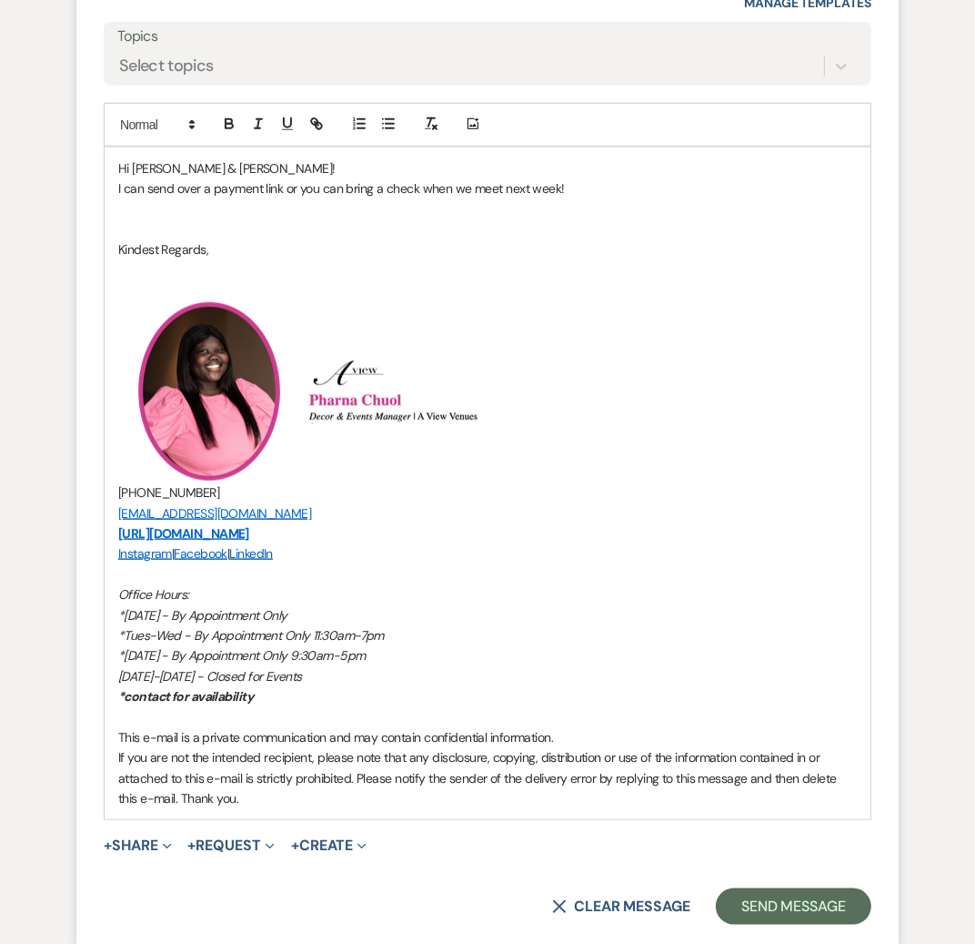
scroll to position [1086, 0]
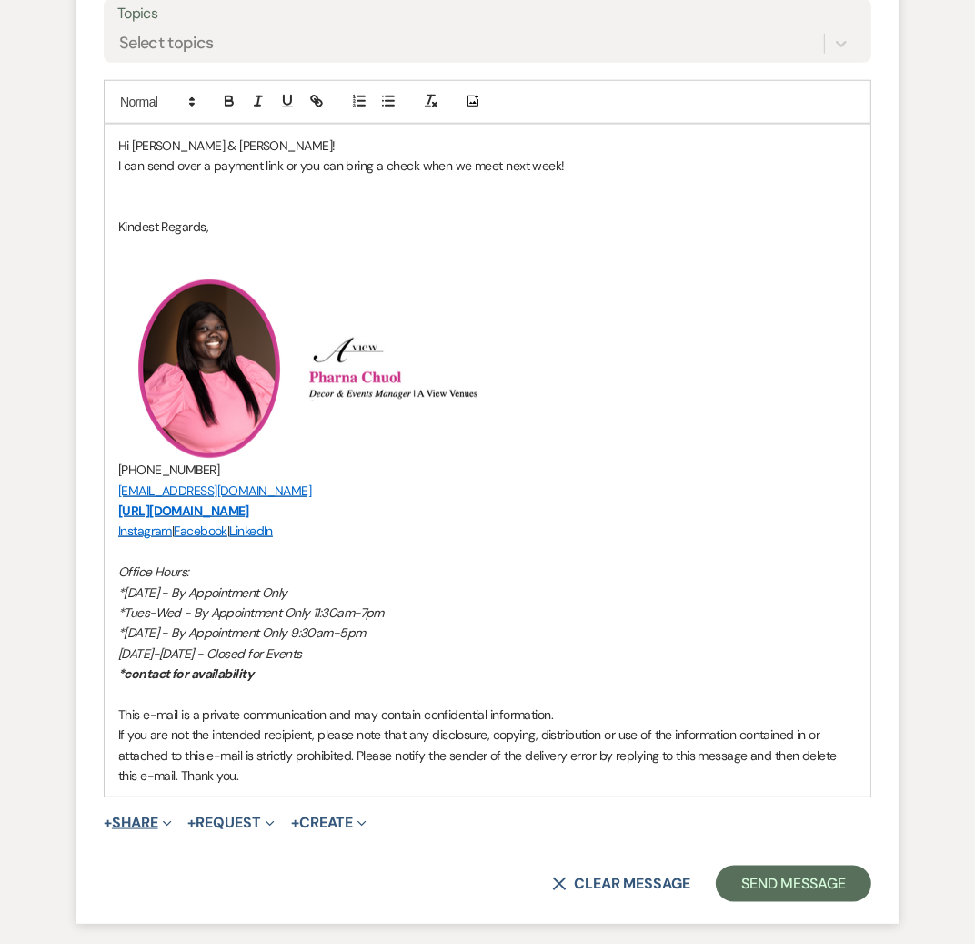
click at [160, 820] on button "+ Share Expand" at bounding box center [138, 822] width 68 height 15
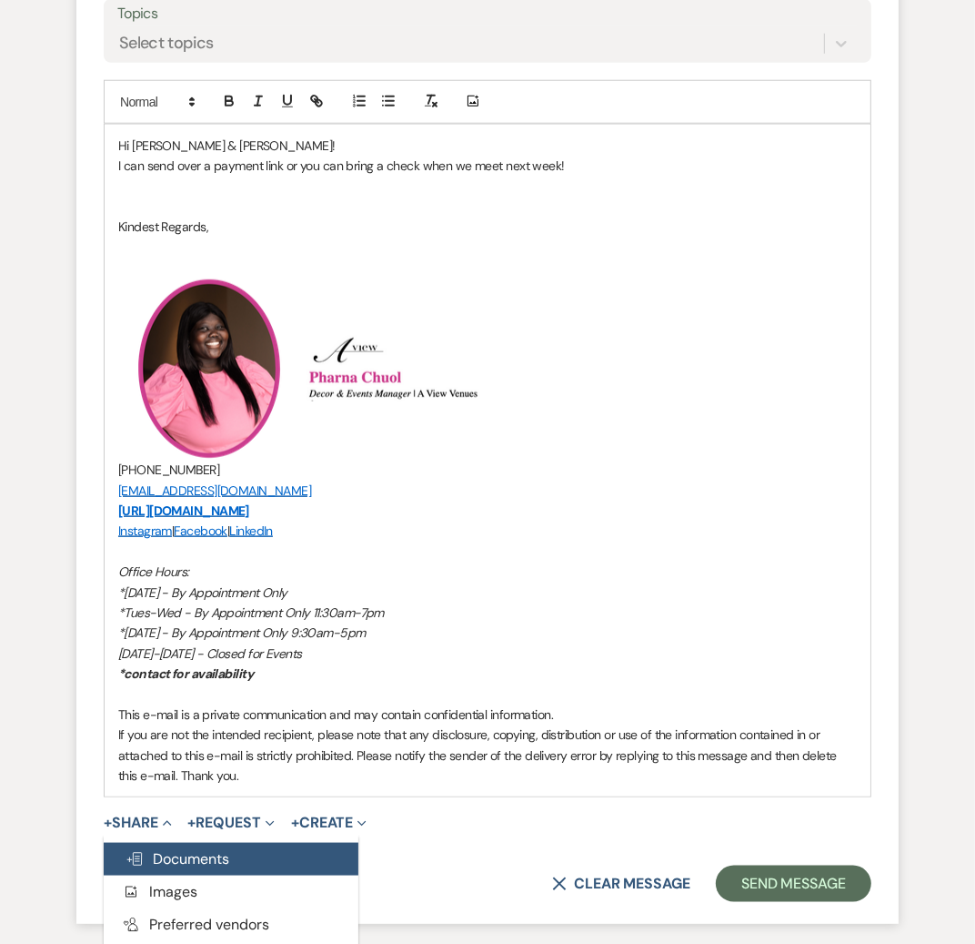
click at [179, 864] on span "Doc Upload Documents" at bounding box center [178, 858] width 104 height 19
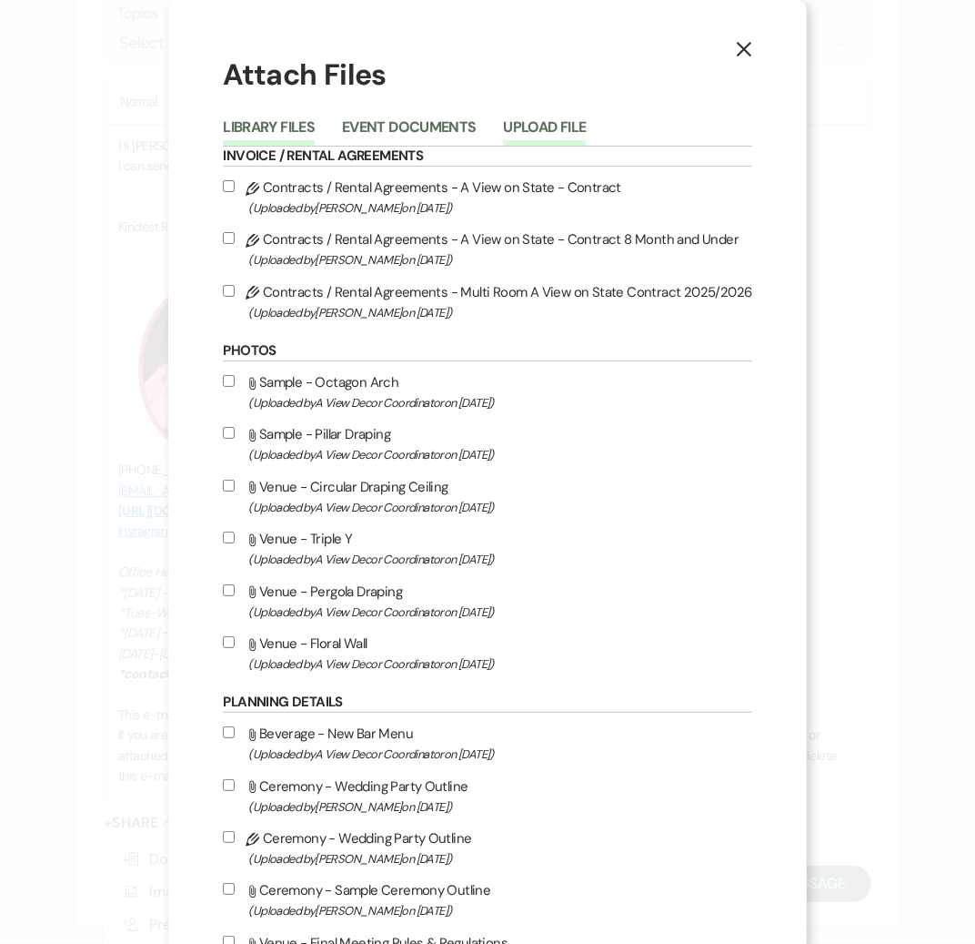
click at [524, 131] on button "Upload File" at bounding box center [544, 132] width 83 height 25
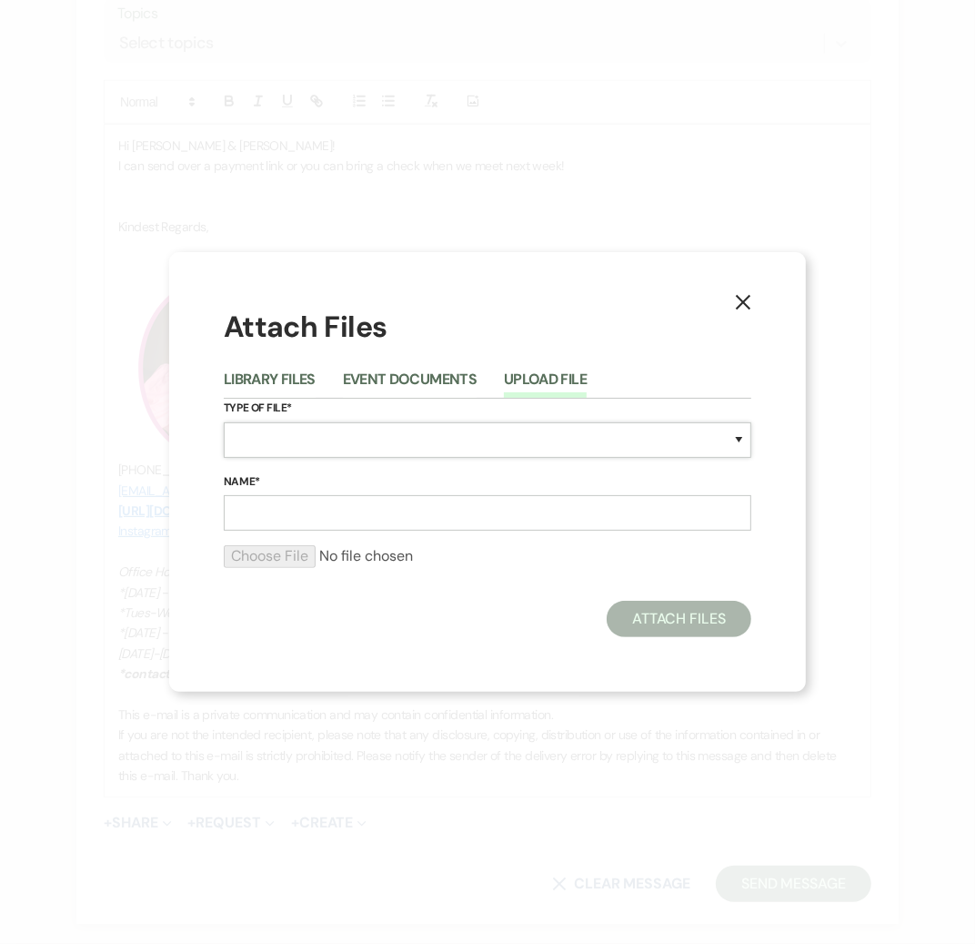
click at [315, 453] on select "Special Event Insurance Vendor Certificate of Insurance Contracts / Rental Agre…" at bounding box center [488, 439] width 528 height 35
select select "22"
click at [285, 520] on input "Name*" at bounding box center [488, 512] width 528 height 35
type input "8 M Invoice"
click at [278, 571] on div at bounding box center [488, 563] width 528 height 36
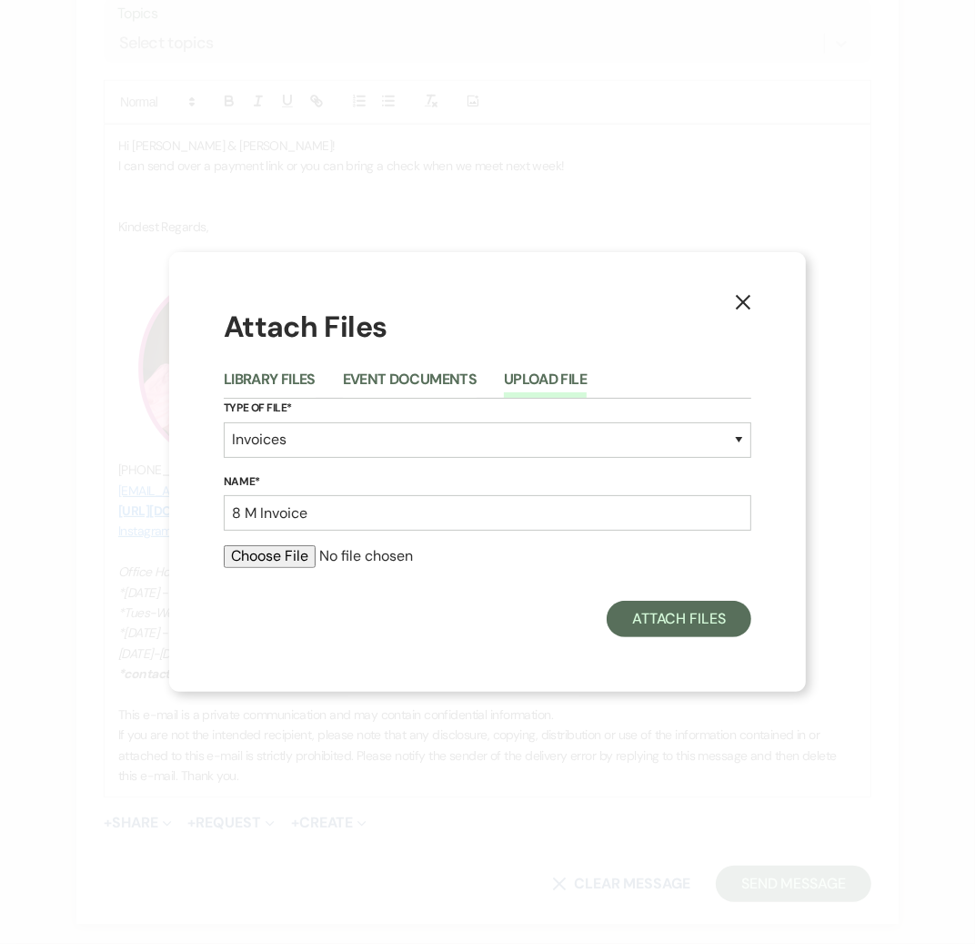
click at [268, 558] on input "file" at bounding box center [488, 556] width 528 height 22
type input "C:\fakepath\Charleigh S 8 M .pdf"
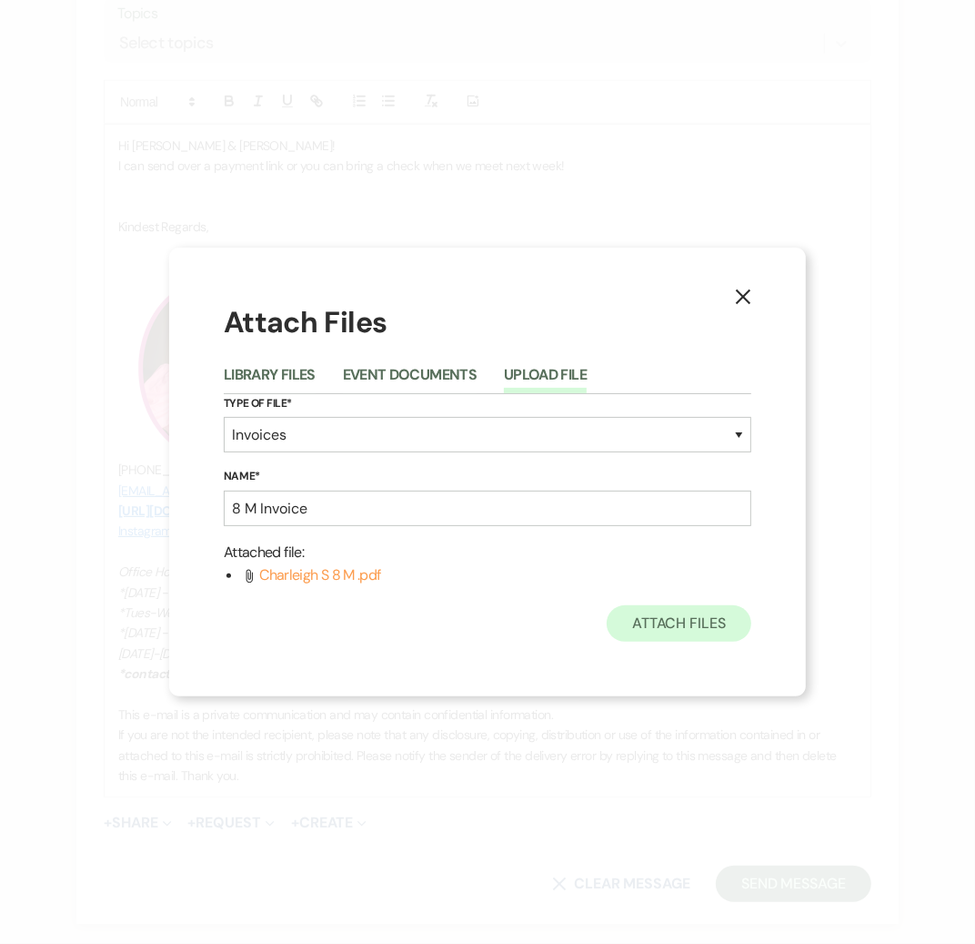
click at [632, 642] on div "X Attach Files Library Files Event Documents Upload File Type of File* Special …" at bounding box center [487, 472] width 637 height 449
click at [632, 627] on button "Attach Files" at bounding box center [679, 623] width 145 height 36
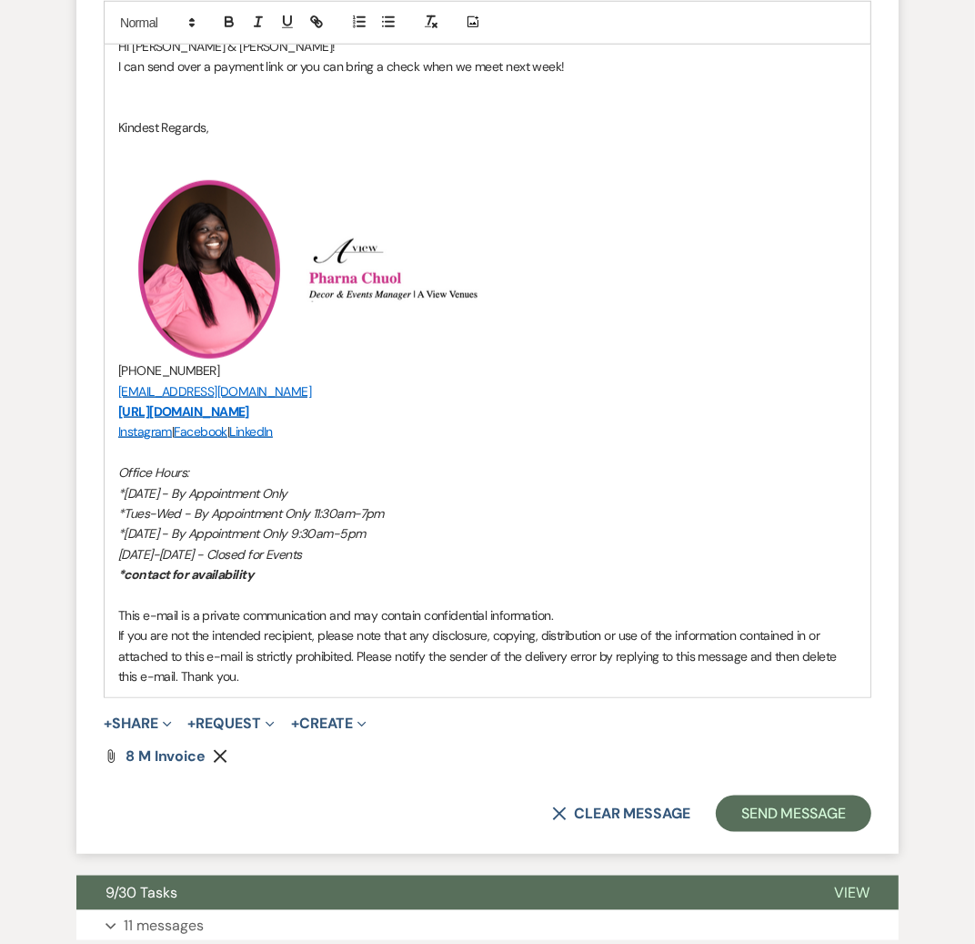
scroll to position [1207, 0]
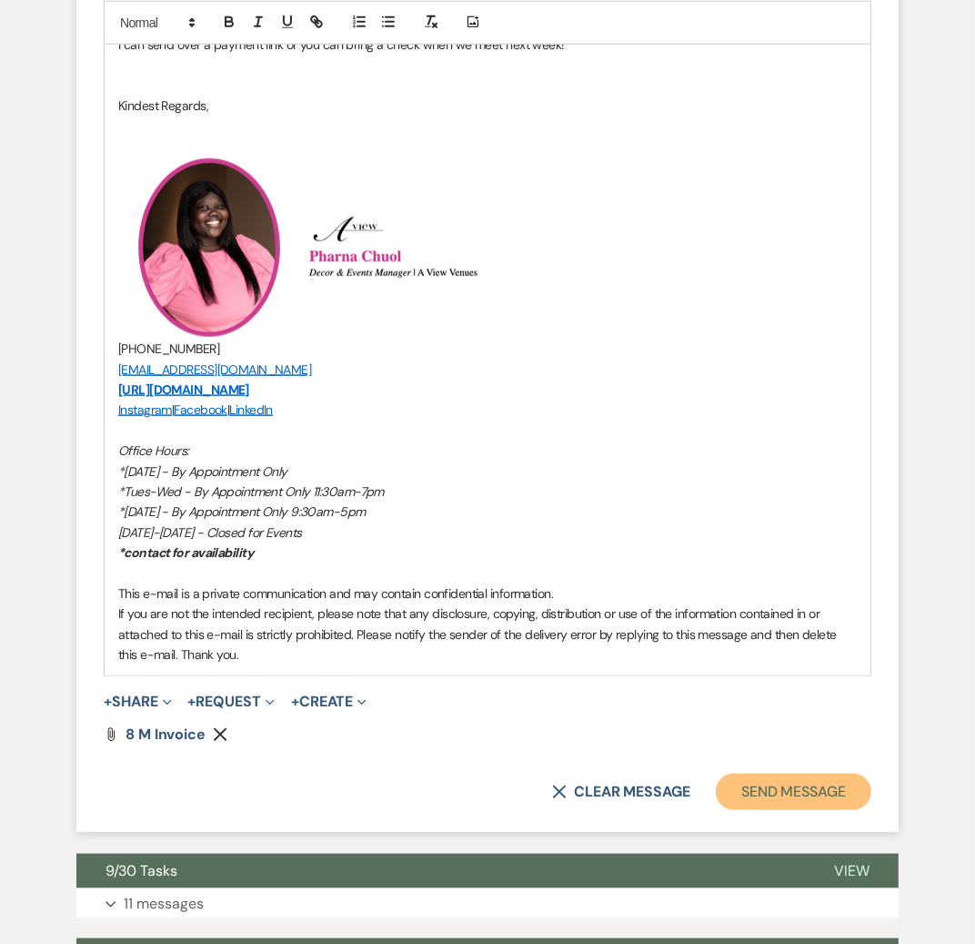
click at [786, 793] on button "Send Message" at bounding box center [794, 791] width 156 height 36
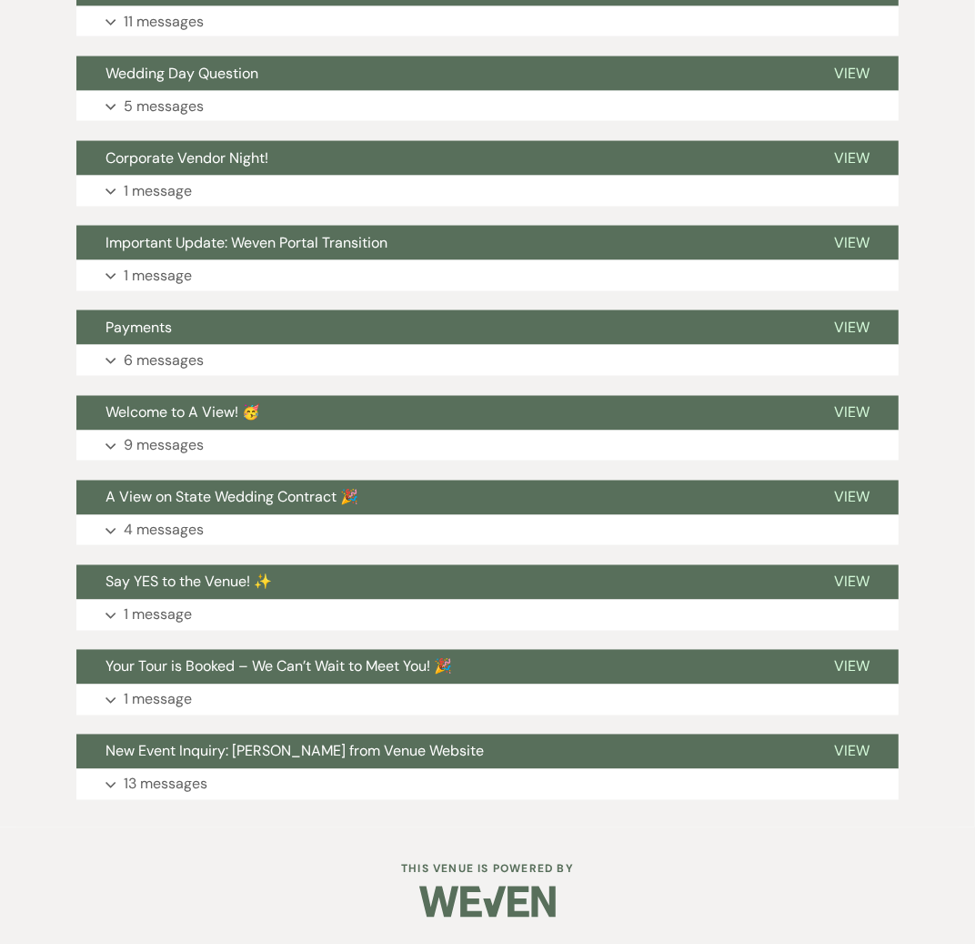
scroll to position [1784, 0]
